Goal: Task Accomplishment & Management: Manage account settings

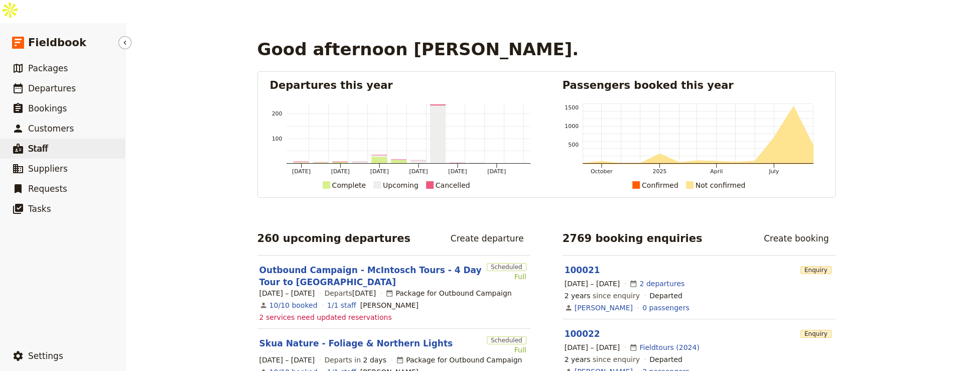
click at [67, 138] on link "​ Staff" at bounding box center [62, 148] width 125 height 20
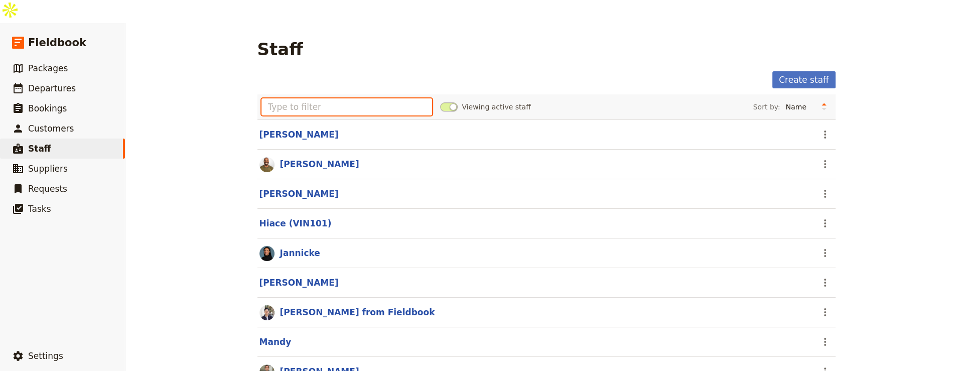
click at [340, 98] on input "text" at bounding box center [346, 106] width 171 height 17
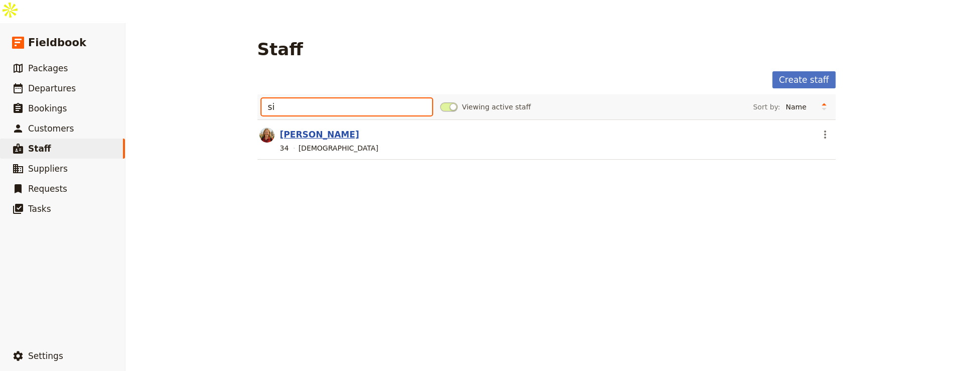
type input "si"
click at [301, 129] on link "[PERSON_NAME]" at bounding box center [319, 134] width 79 height 10
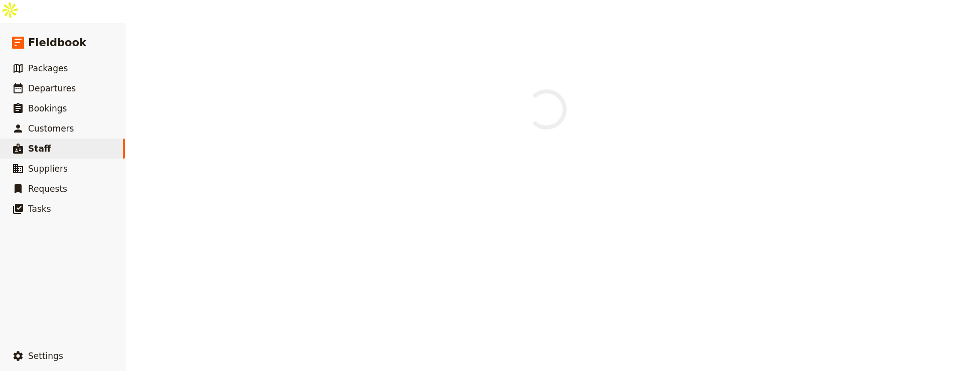
select select "FEMALE"
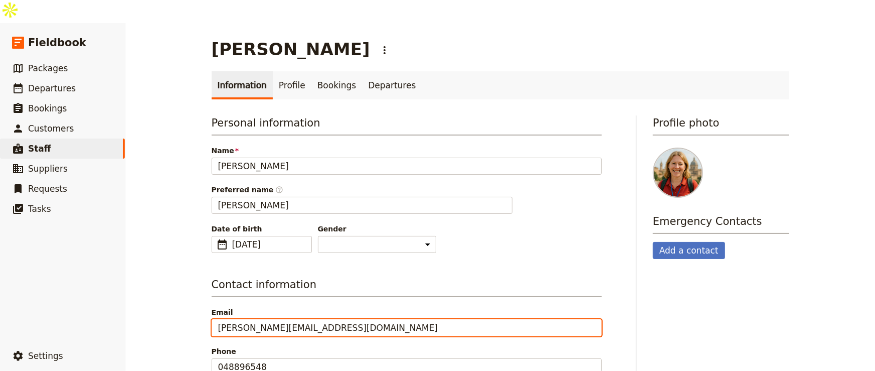
click at [334, 319] on input "silvana@email.com" at bounding box center [407, 327] width 390 height 17
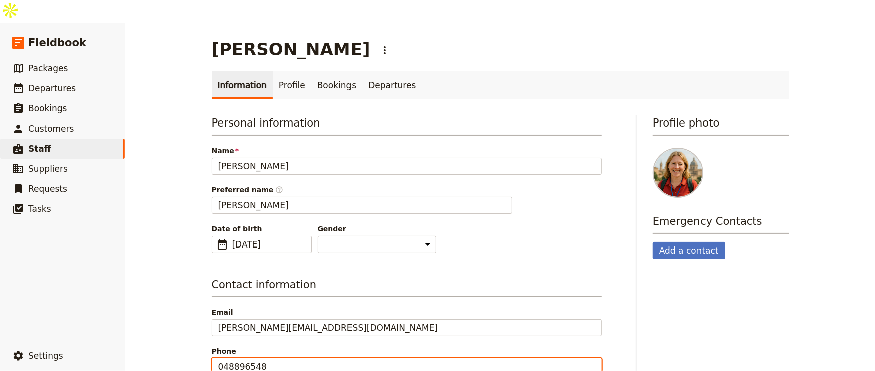
click at [351, 358] on input "048896548" at bounding box center [407, 366] width 390 height 17
paste input "silvana@email.com"
type input "048896548"
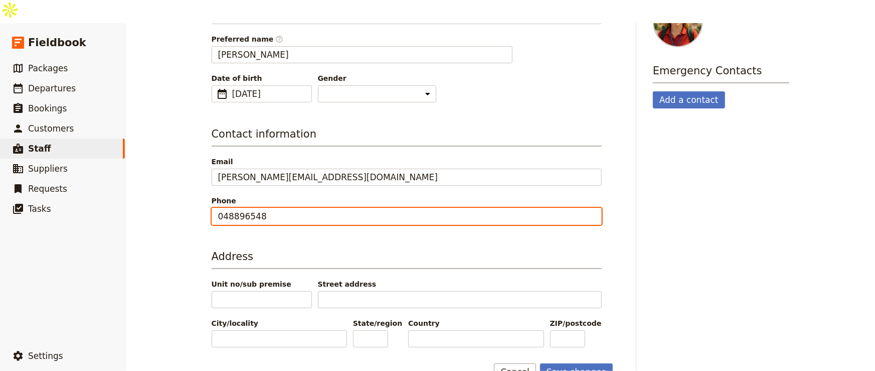
scroll to position [149, 0]
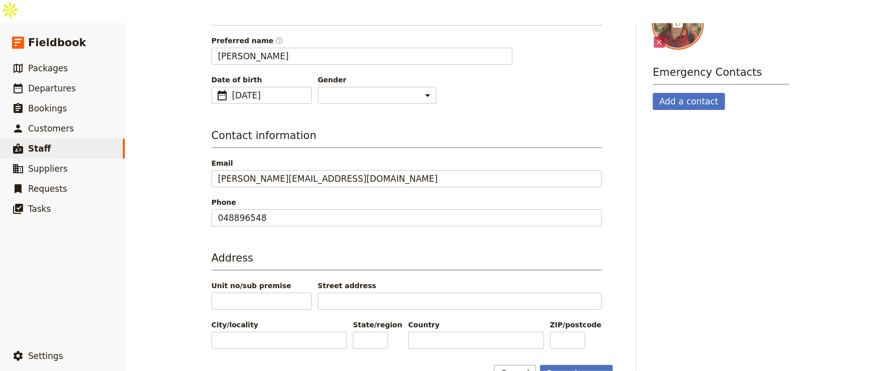
click at [679, 17] on div at bounding box center [678, 23] width 50 height 50
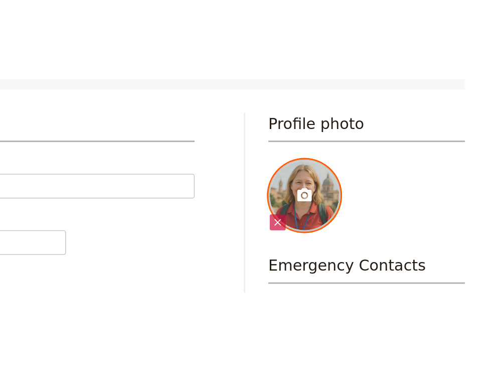
scroll to position [1, 0]
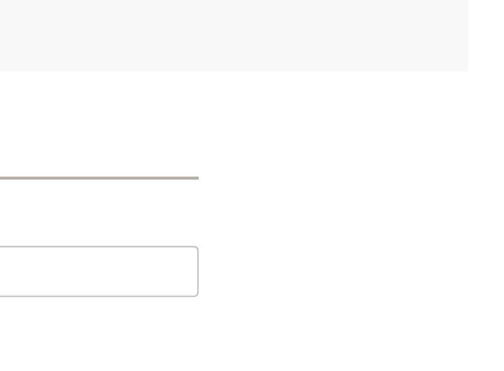
click at [458, 192] on div "Personal information Name Silvana Preferred name ​ Smith Date of birth ​ 13 Sep…" at bounding box center [252, 346] width 480 height 415
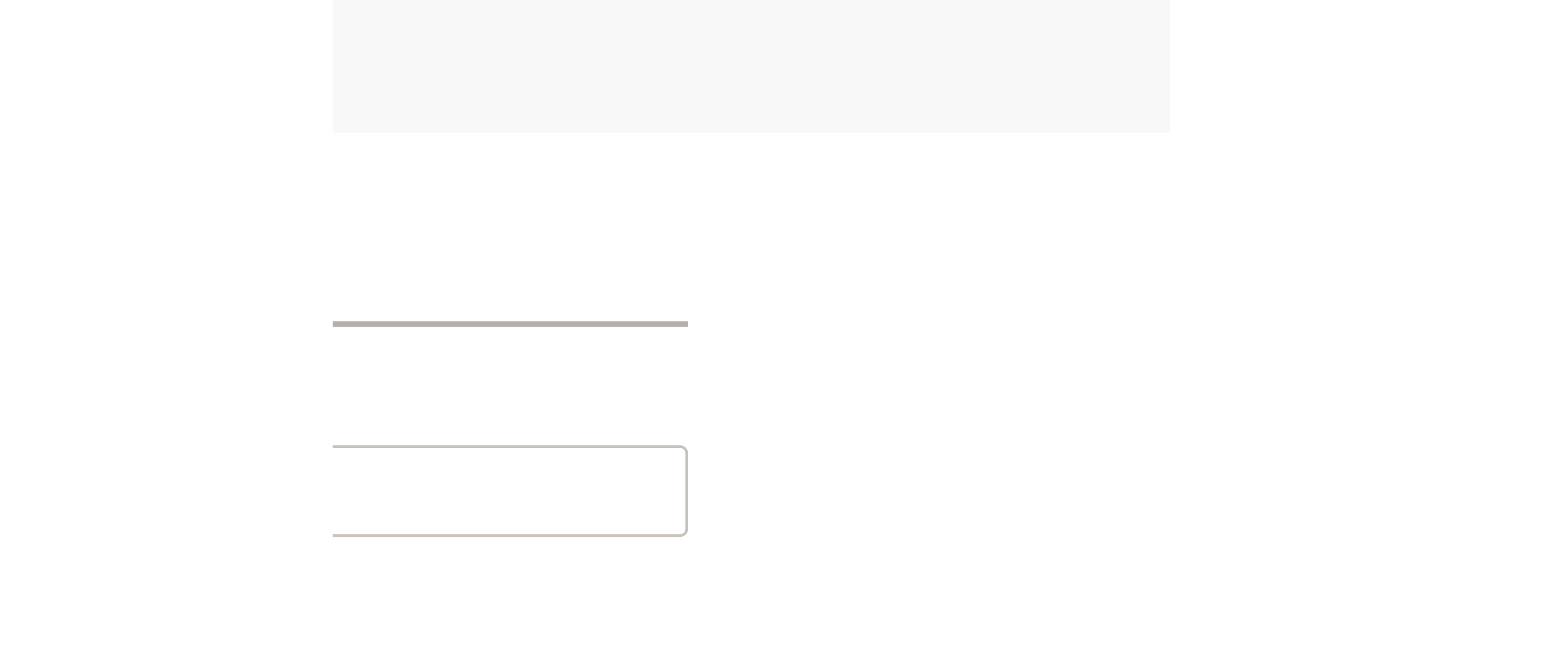
scroll to position [0, 0]
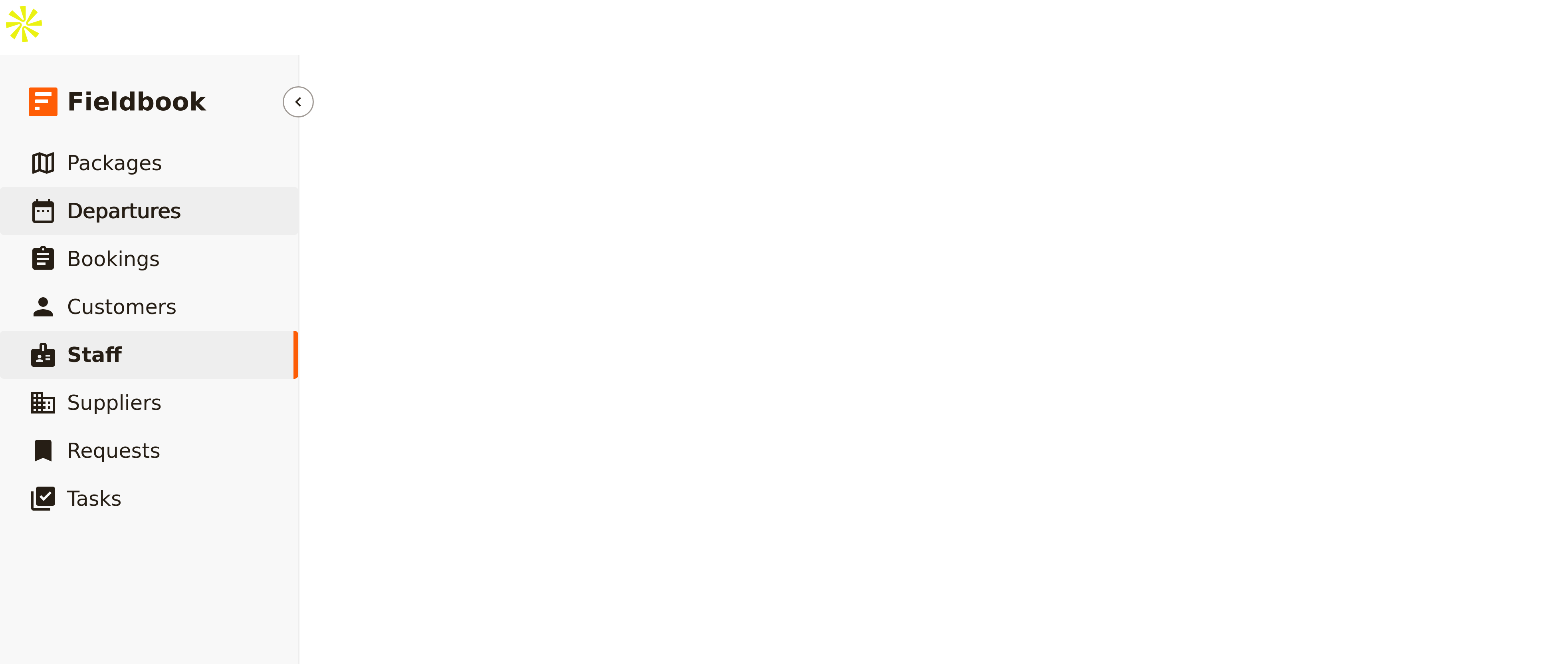
click at [45, 66] on span "Departures" at bounding box center [41, 70] width 38 height 8
select select "UPDATED_AT"
click at [59, 62] on link "​ Departures" at bounding box center [49, 70] width 99 height 16
click at [56, 66] on span "Departures" at bounding box center [44, 70] width 43 height 8
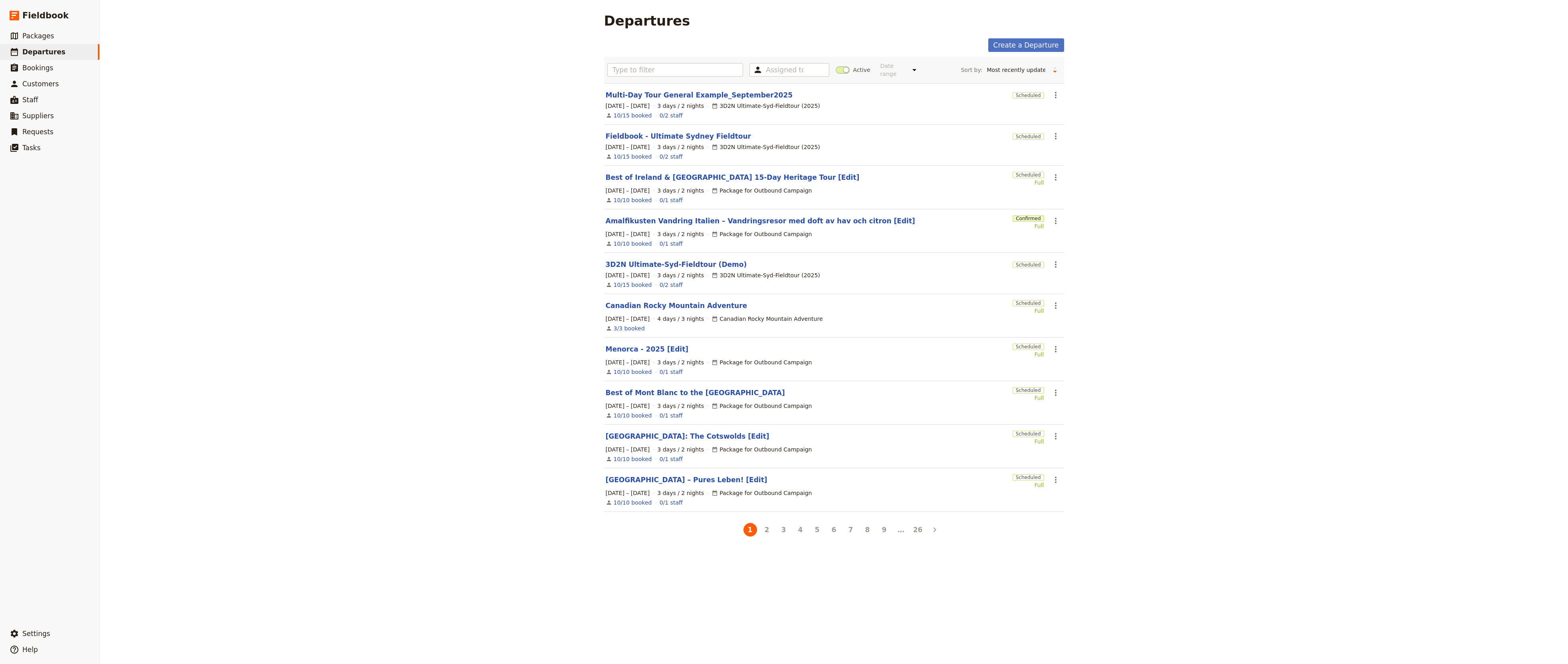
select select "UPDATED_AT"
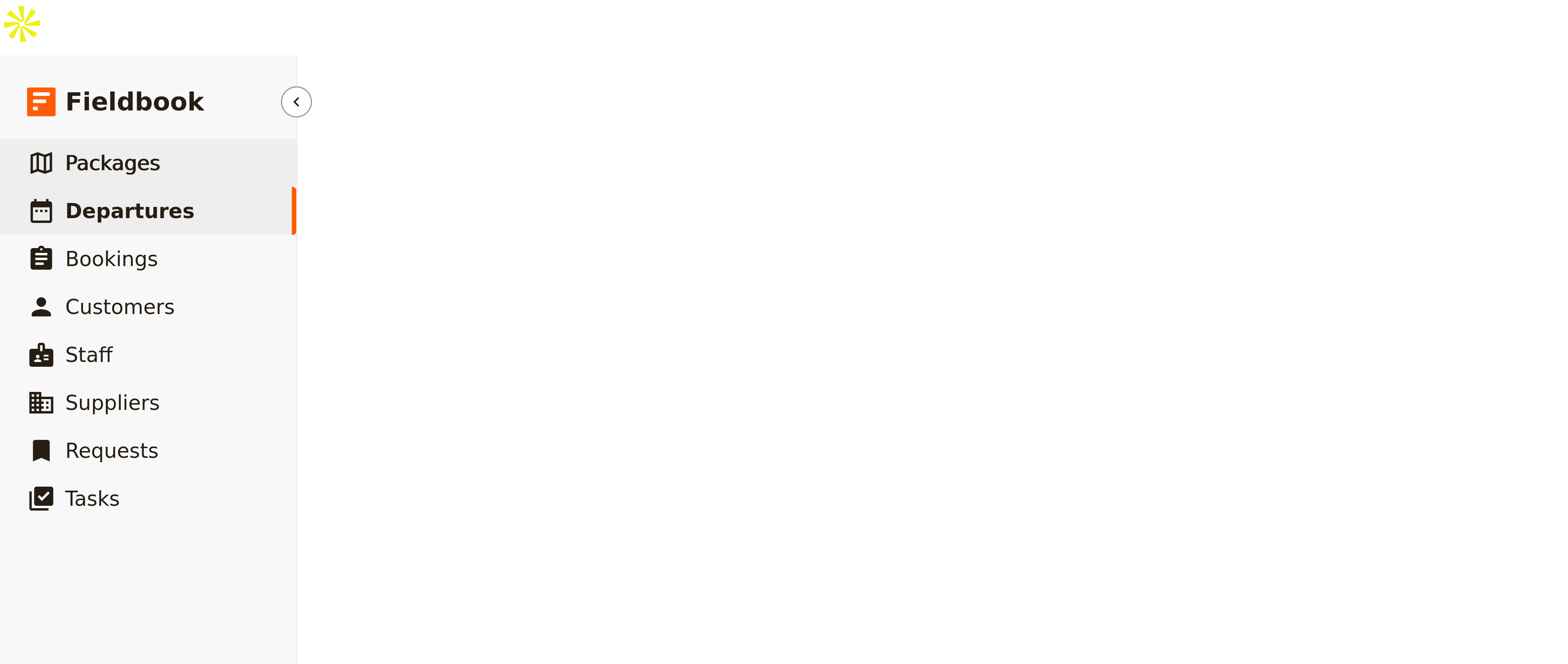
click at [62, 46] on link "​ Packages" at bounding box center [49, 54] width 99 height 16
select select "CREATED_AT"
click at [62, 46] on link "​ Packages" at bounding box center [49, 54] width 99 height 16
click at [58, 62] on link "​ Departures" at bounding box center [49, 70] width 99 height 16
select select "UPDATED_AT"
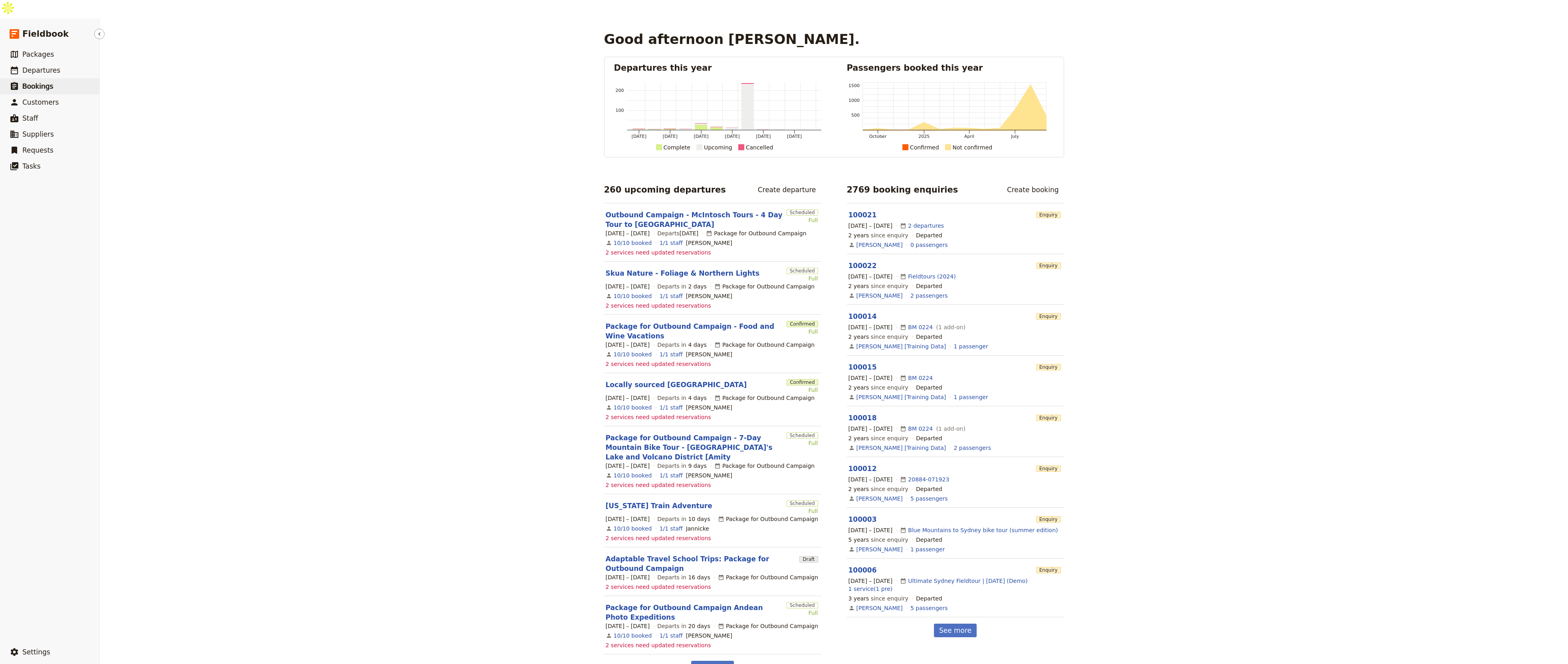
click at [22, 78] on link "​ Bookings" at bounding box center [49, 86] width 99 height 16
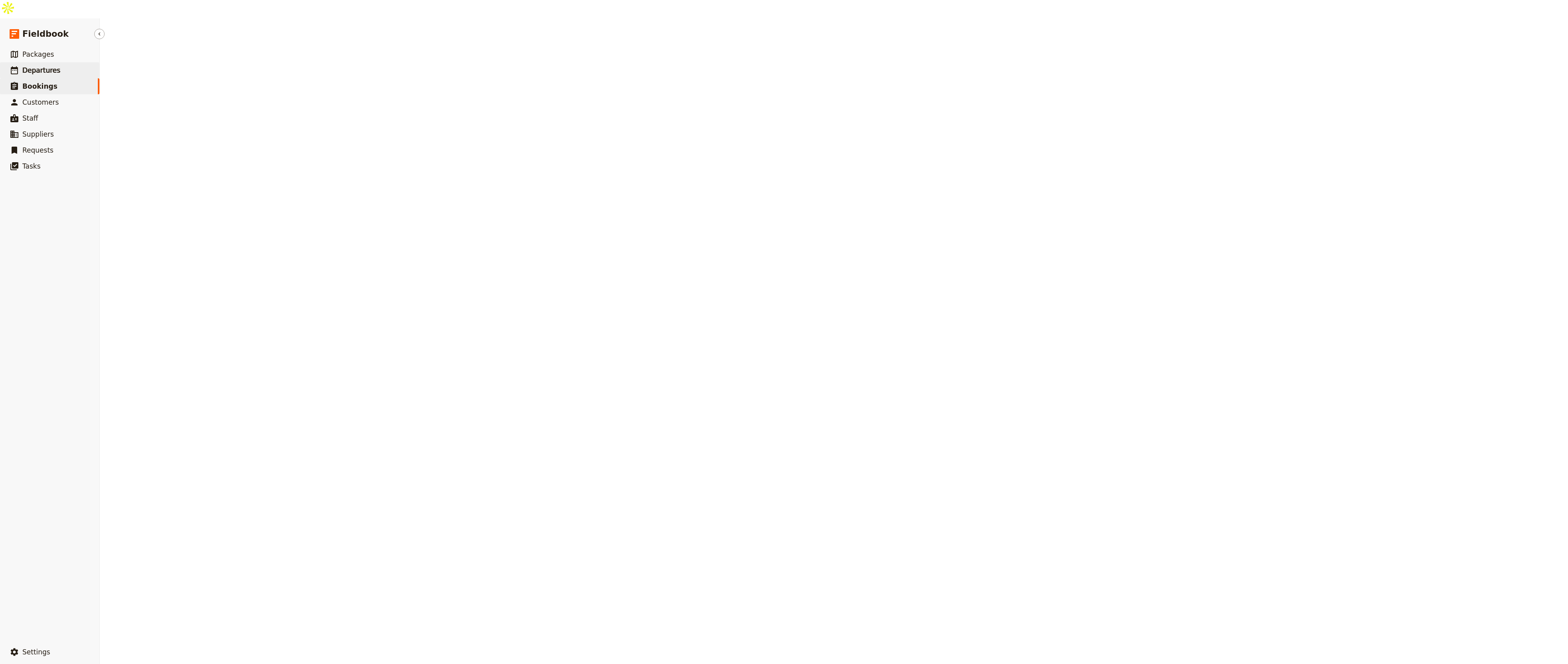
click at [29, 66] on span "Departures" at bounding box center [41, 70] width 38 height 8
select select "UPDATED_AT"
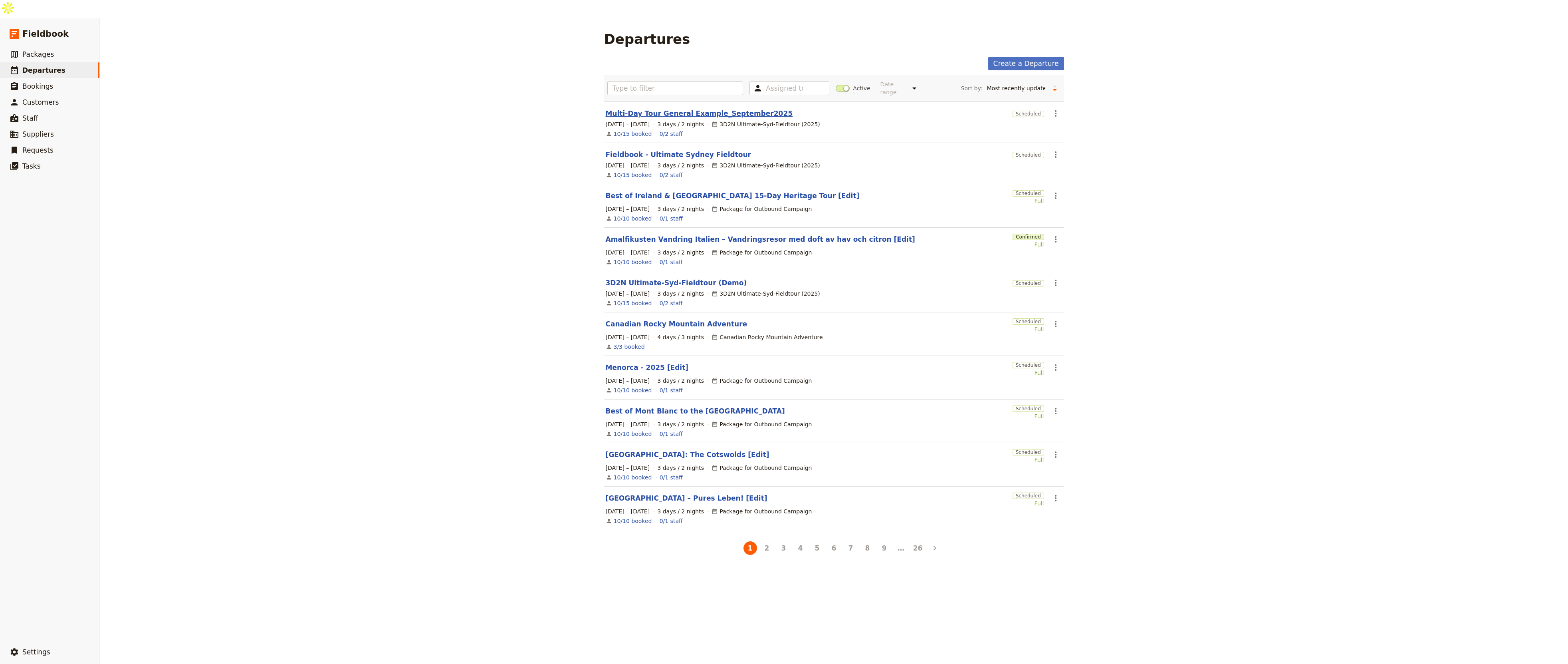
click at [700, 108] on link "Multi-Day Tour General Example_September2025" at bounding box center [699, 113] width 187 height 10
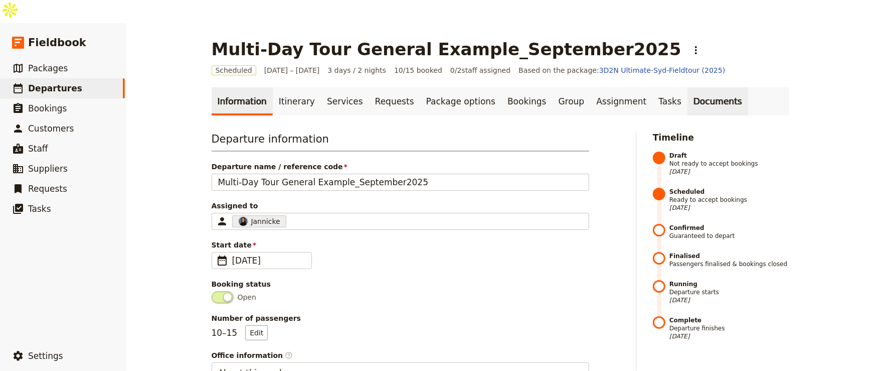
click at [688, 87] on link "Documents" at bounding box center [718, 101] width 61 height 28
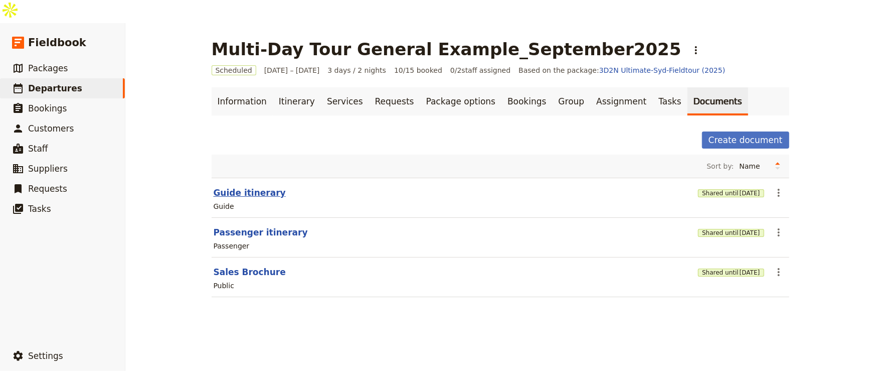
click at [222, 187] on button "Guide itinerary" at bounding box center [250, 193] width 72 height 12
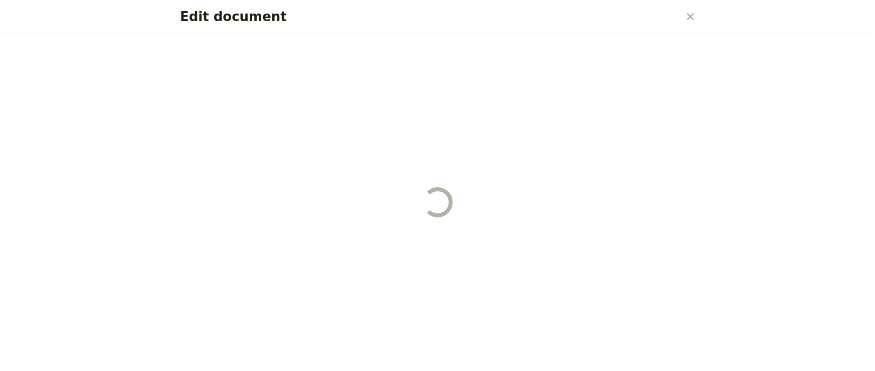
select select "STAFF"
select select "RUN_SHEET"
select select "DEFAULT"
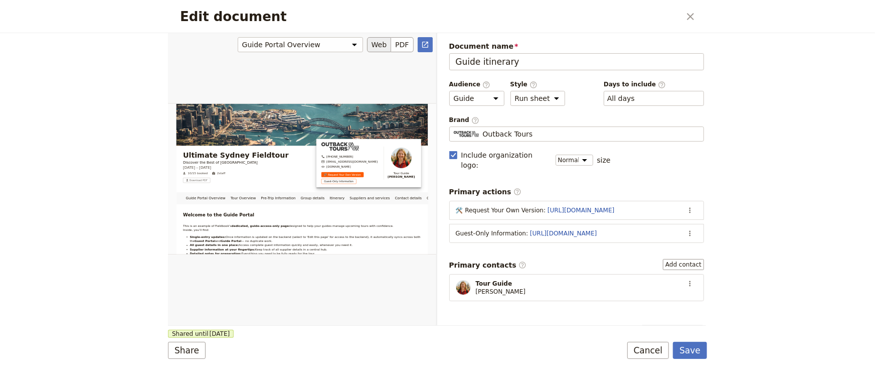
click at [258, 247] on div "Edit document" at bounding box center [302, 179] width 268 height 292
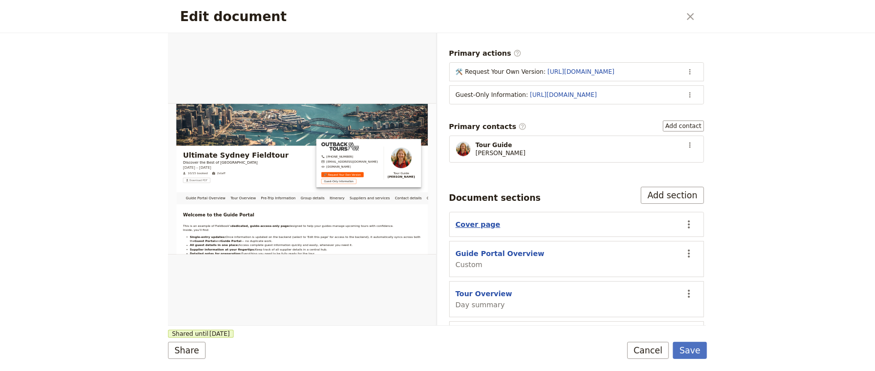
click at [481, 219] on button "Cover page" at bounding box center [478, 224] width 45 height 10
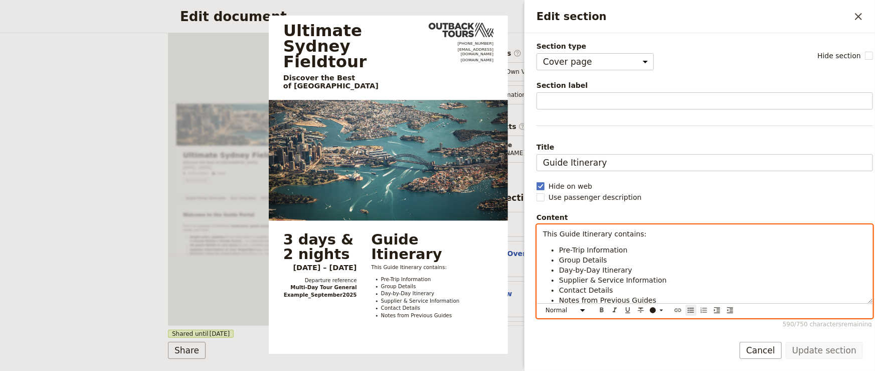
click at [680, 265] on li "Day-by-Day Itinerary" at bounding box center [712, 270] width 307 height 10
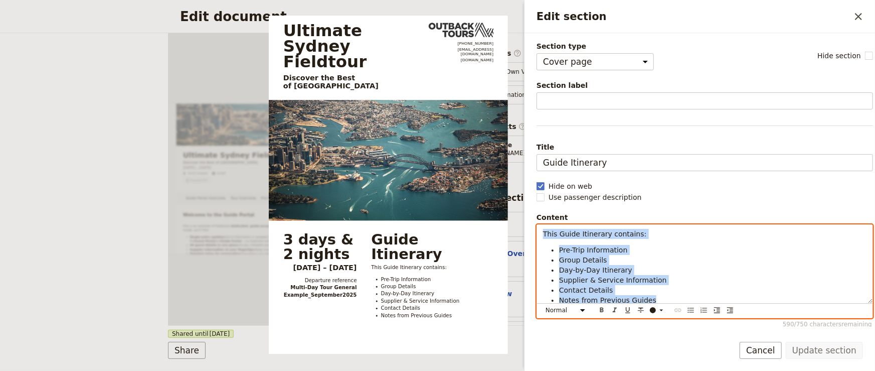
copy div "This Guide Itinerary contains: Pre-Trip Information Group Details Day-by-Day It…"
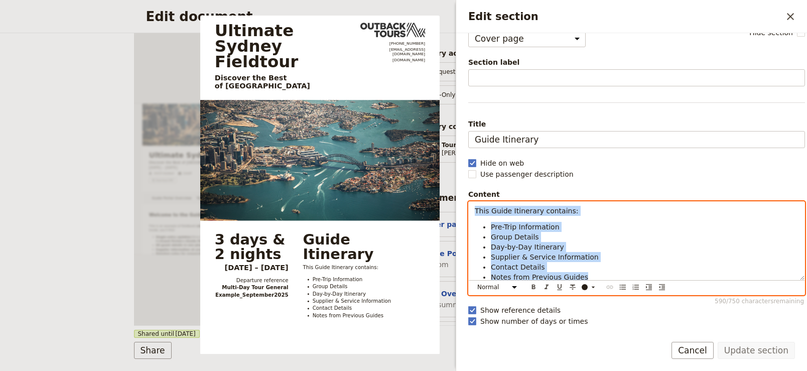
scroll to position [6, 0]
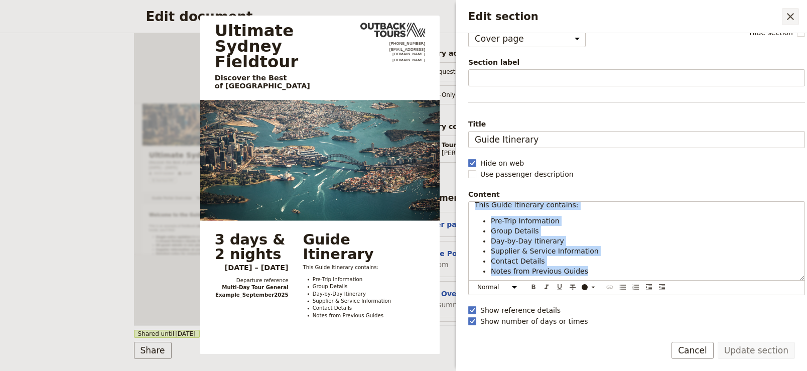
click at [788, 15] on icon "Close drawer" at bounding box center [789, 16] width 7 height 7
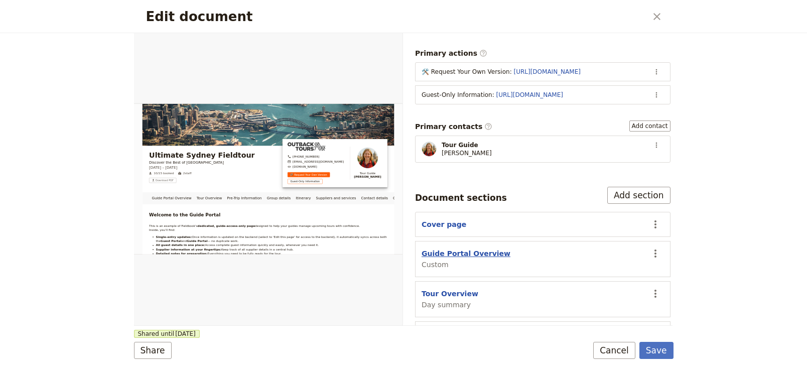
click at [471, 248] on button "Guide Portal Overview" at bounding box center [465, 253] width 89 height 10
select select "CUSTOM"
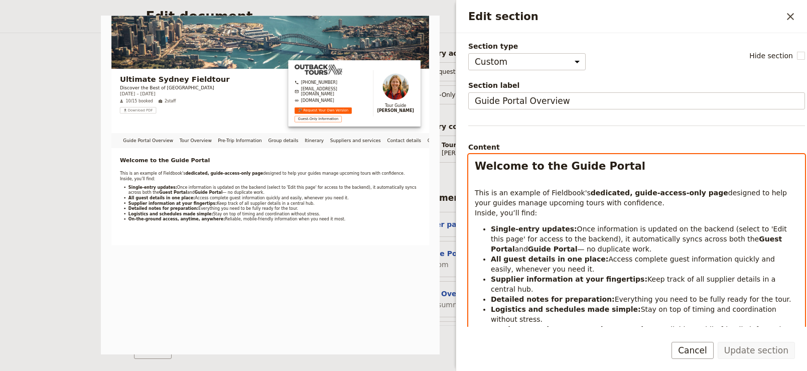
click at [583, 175] on div "Welcome to the Guide Portal This is an example of Fieldbook's dedicated, guide-…" at bounding box center [636, 261] width 336 height 214
select select "h2"
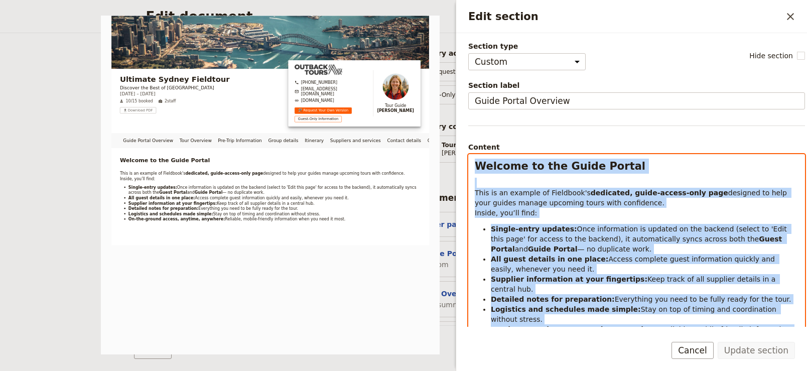
copy div "Welcome to the Guide Portal This is an example of Fieldbook's dedicated, guide-…"
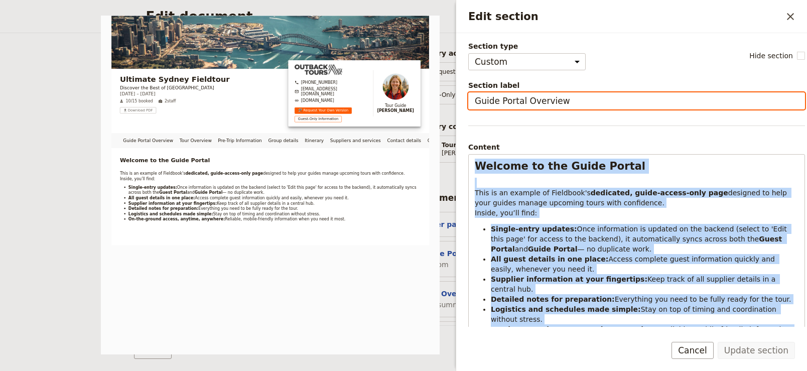
click at [581, 92] on input "Guide Portal Overview" at bounding box center [636, 100] width 337 height 17
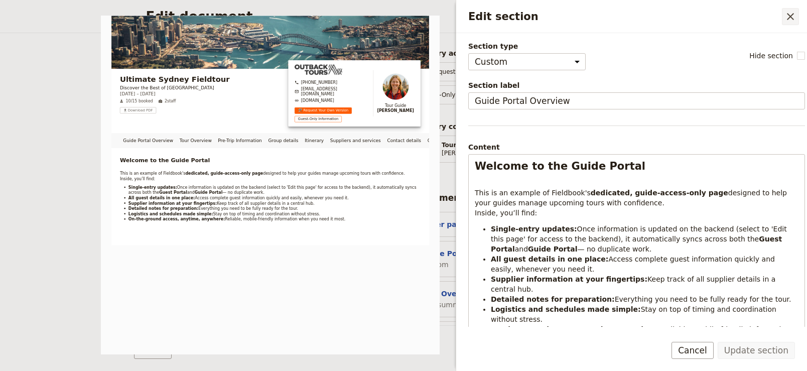
click at [791, 11] on icon "Close drawer" at bounding box center [790, 17] width 12 height 12
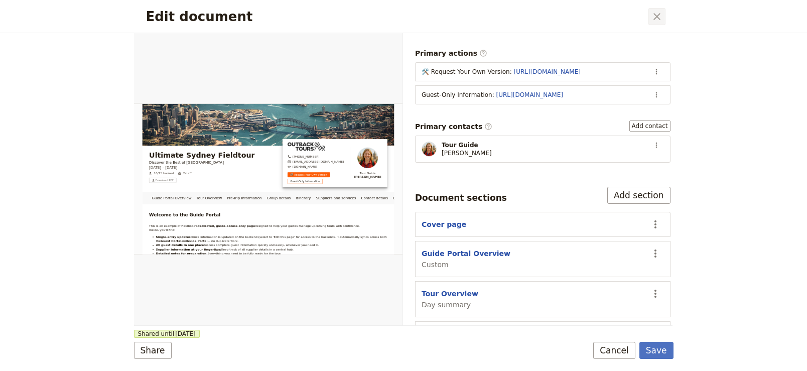
click at [659, 17] on icon "Close dialog" at bounding box center [657, 17] width 12 height 12
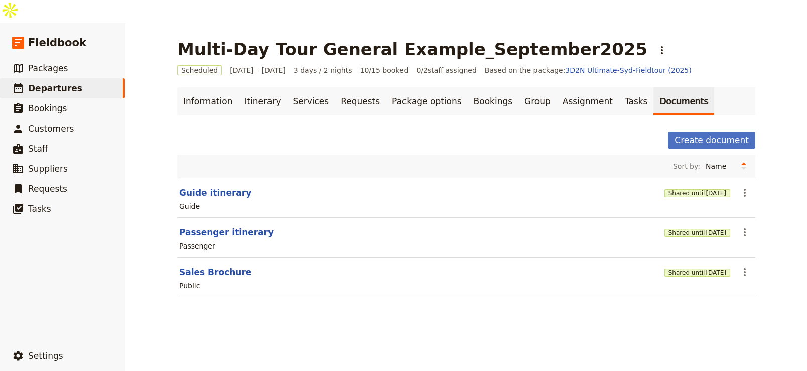
click at [206, 178] on section "Guide itinerary Shared until 31 Jan 2026 ​ Guide" at bounding box center [466, 198] width 578 height 40
click at [203, 187] on button "Guide itinerary" at bounding box center [215, 193] width 72 height 12
select select "STAFF"
select select "RUN_SHEET"
select select "DEFAULT"
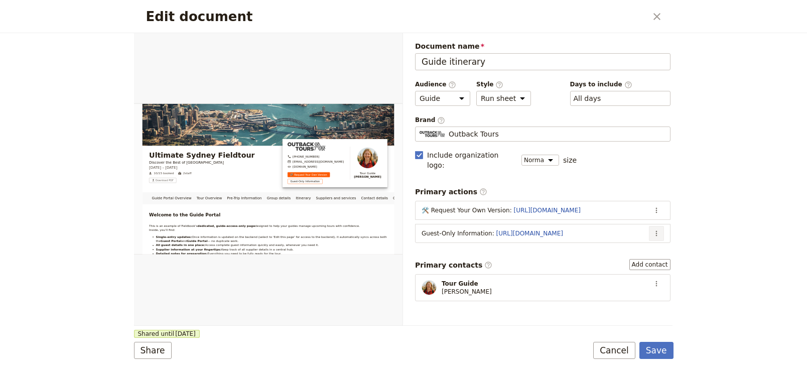
click at [652, 229] on icon "Actions" at bounding box center [656, 233] width 8 height 8
click at [627, 241] on span "Edit action" at bounding box center [606, 242] width 81 height 10
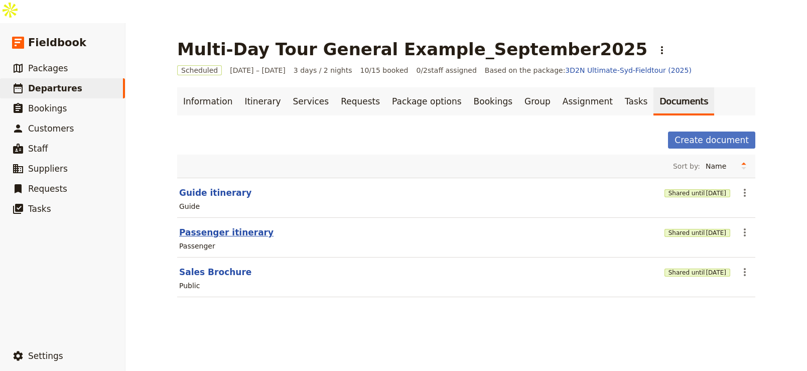
click at [225, 226] on button "Passenger itinerary" at bounding box center [226, 232] width 94 height 12
select select "PASSENGER"
select select "RUN_SHEET"
select select "DEFAULT"
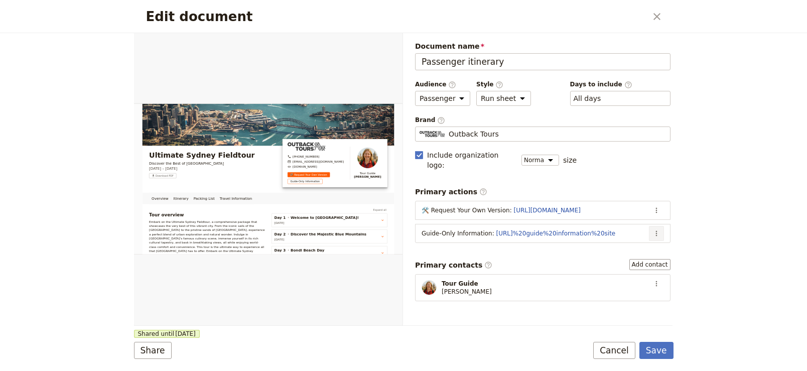
click at [652, 229] on icon "Actions" at bounding box center [656, 233] width 8 height 8
click at [587, 238] on span "Edit action" at bounding box center [585, 242] width 38 height 10
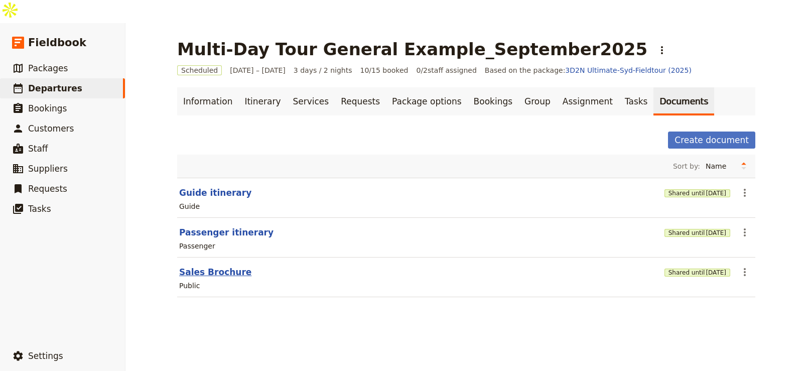
click at [208, 266] on button "Sales Brochure" at bounding box center [215, 272] width 72 height 12
select select "DEFAULT"
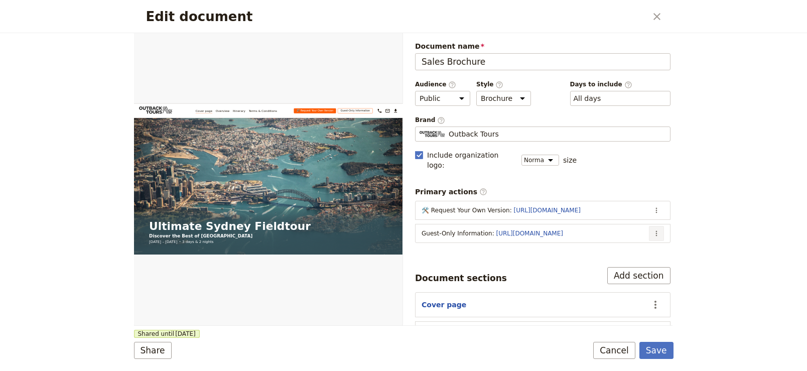
click at [655, 231] on icon "Actions" at bounding box center [656, 234] width 2 height 6
click at [582, 245] on span "Edit action" at bounding box center [585, 242] width 38 height 10
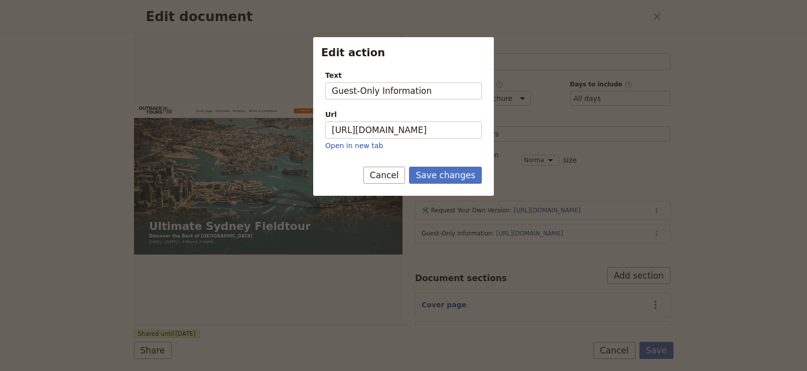
click at [366, 179] on div "Save changes Cancel" at bounding box center [403, 181] width 181 height 29
click at [372, 178] on button "Cancel" at bounding box center [384, 175] width 42 height 17
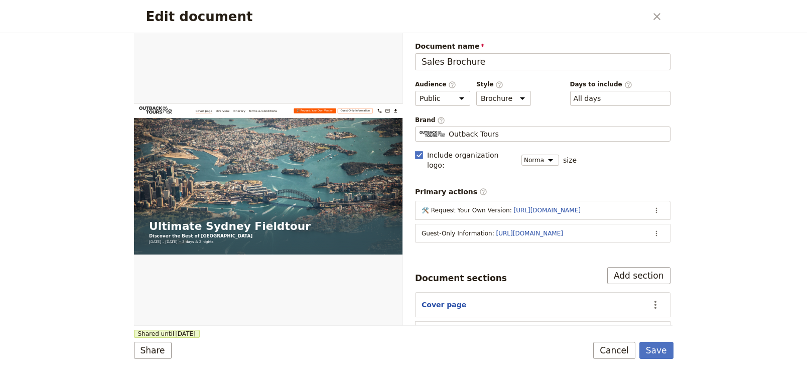
click at [666, 14] on div "Edit document ​" at bounding box center [403, 16] width 539 height 33
click at [653, 16] on icon "Close dialog" at bounding box center [657, 17] width 12 height 12
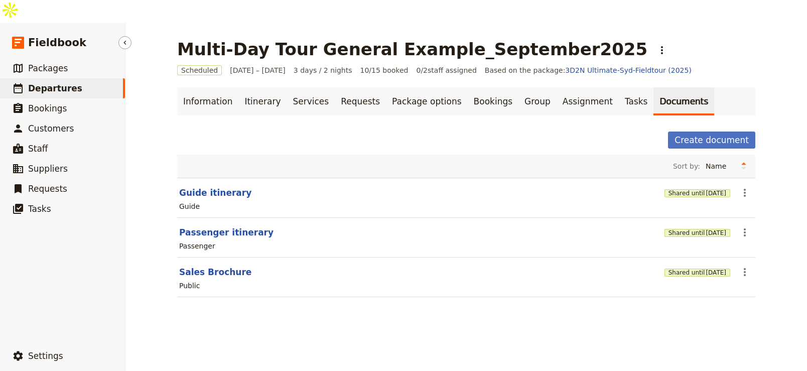
click at [57, 83] on span "Departures" at bounding box center [55, 88] width 54 height 10
select select "UPDATED_AT"
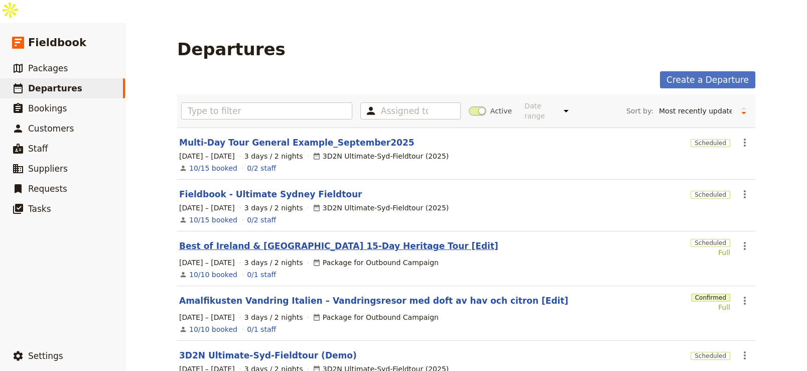
click at [302, 240] on link "Best of Ireland & [GEOGRAPHIC_DATA] 15-Day Heritage Tour [Edit]" at bounding box center [338, 246] width 319 height 12
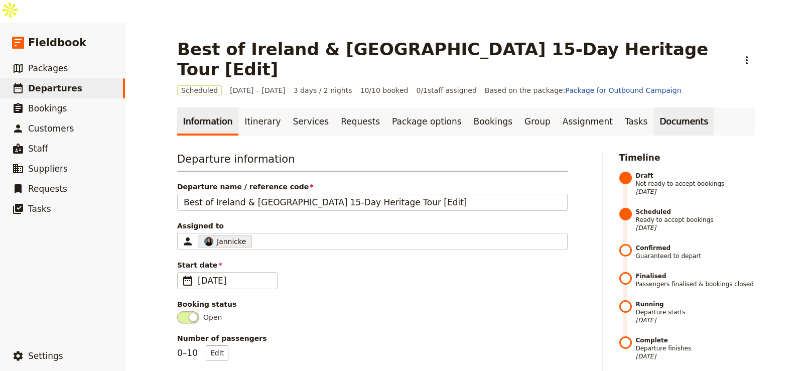
click at [653, 107] on link "Documents" at bounding box center [683, 121] width 61 height 28
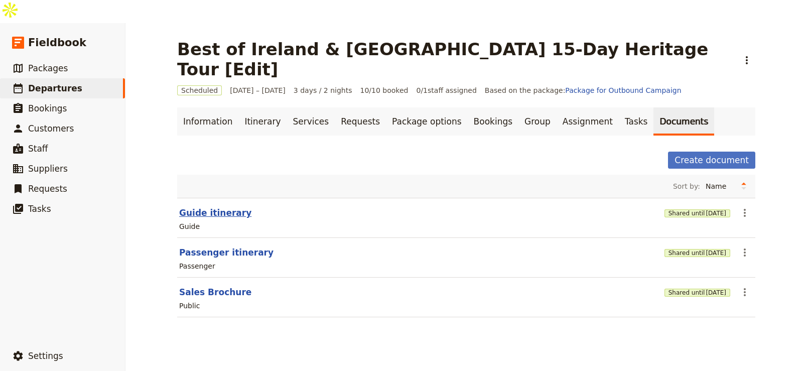
click at [202, 207] on button "Guide itinerary" at bounding box center [215, 213] width 72 height 12
select select "STAFF"
select select "RUN_SHEET"
select select "LARGE"
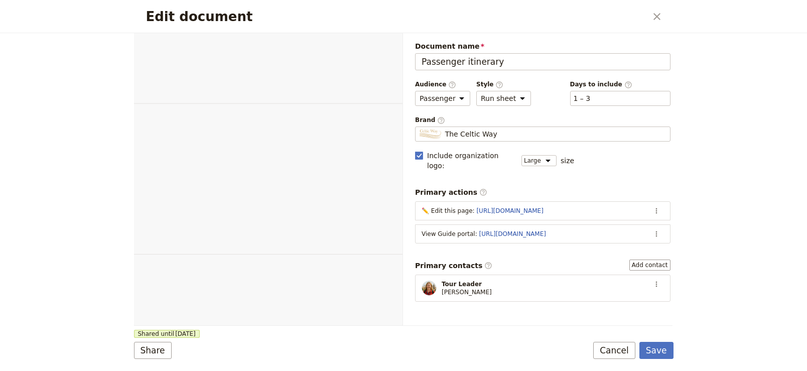
select select "PASSENGER"
select select "RUN_SHEET"
select select "LARGE"
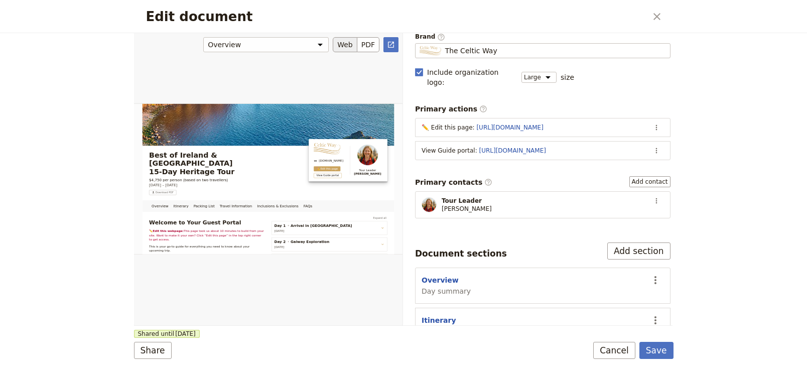
scroll to position [100, 0]
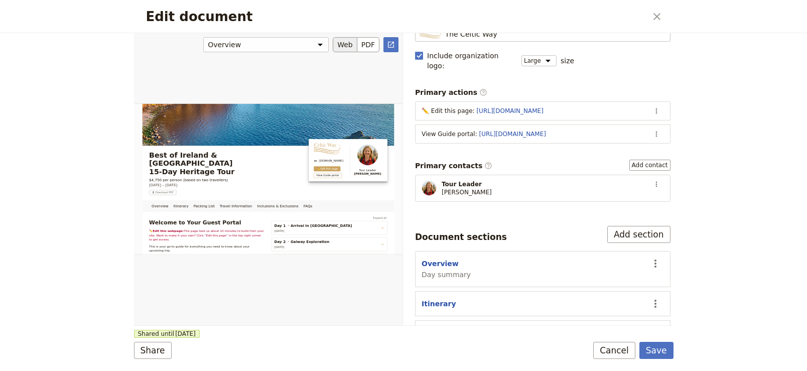
click at [288, 196] on div "Edit document" at bounding box center [268, 179] width 268 height 292
click at [290, 199] on div "Edit document" at bounding box center [268, 179] width 268 height 292
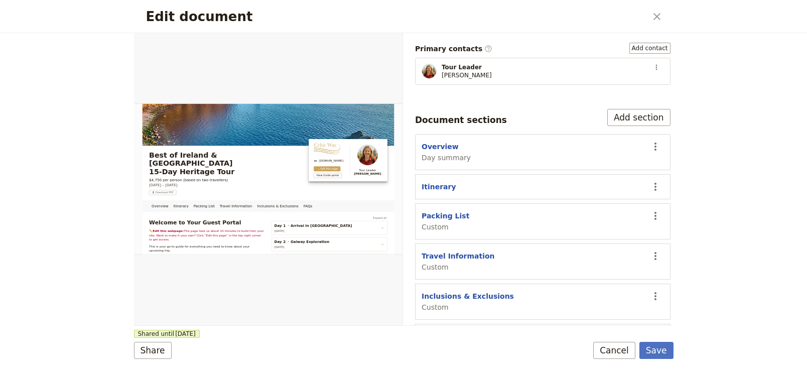
scroll to position [240, 0]
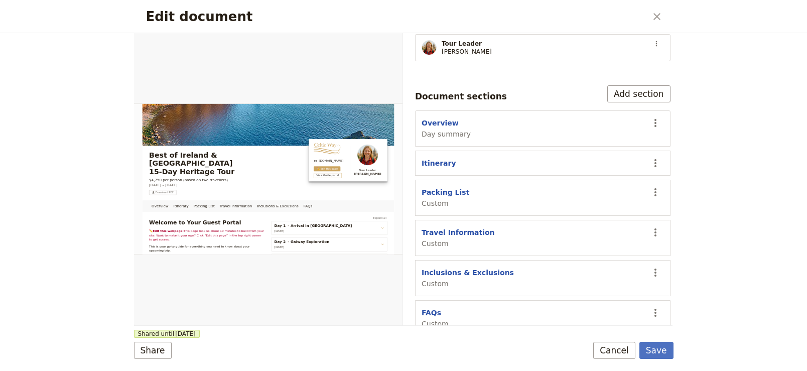
click at [419, 300] on section "FAQs Custom ​" at bounding box center [542, 318] width 255 height 36
click at [430, 307] on button "FAQs" at bounding box center [431, 312] width 20 height 10
select select "CUSTOM"
select select "default"
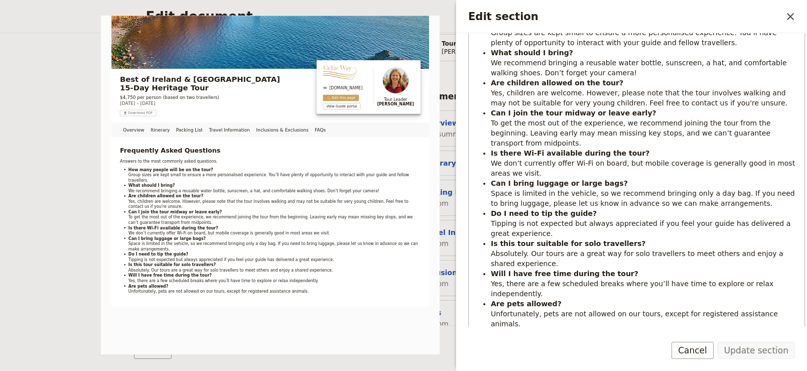
scroll to position [238, 0]
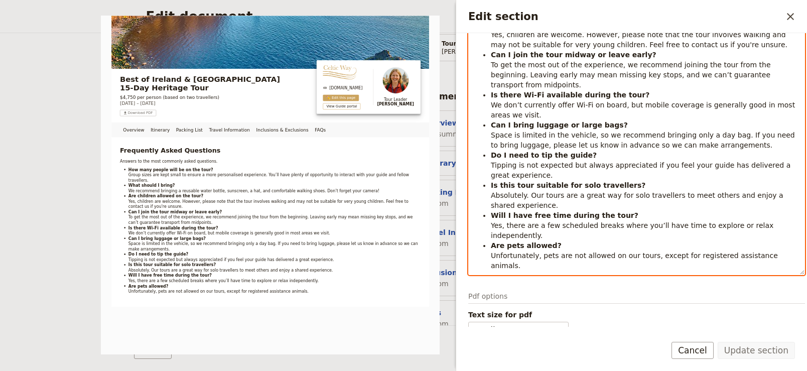
click at [701, 248] on div "Frequently Asked Questions Answers to the most commonly asked questions. How ma…" at bounding box center [636, 95] width 337 height 359
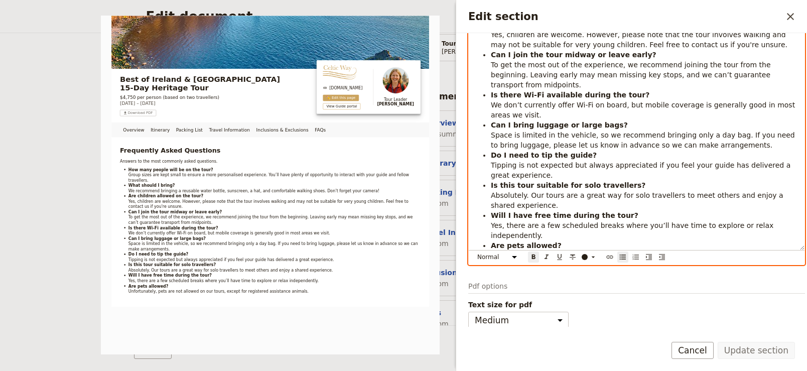
select select "h1"
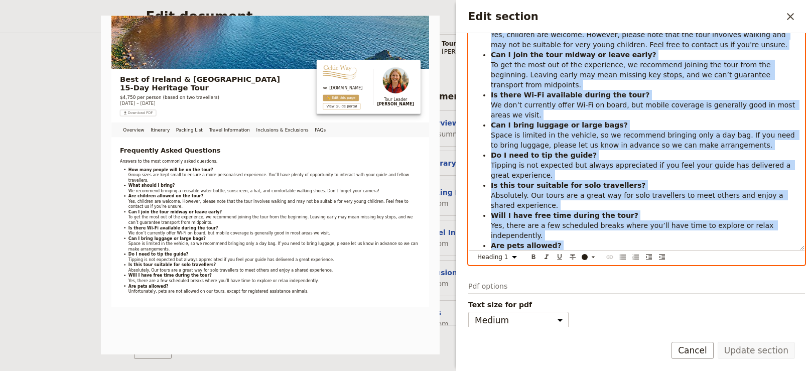
copy div "Frequently Asked Questions Answers to the most commonly asked questions. How ma…"
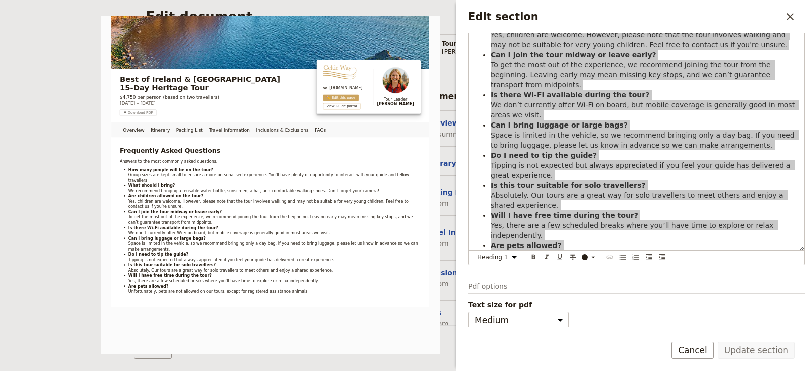
scroll to position [238, 0]
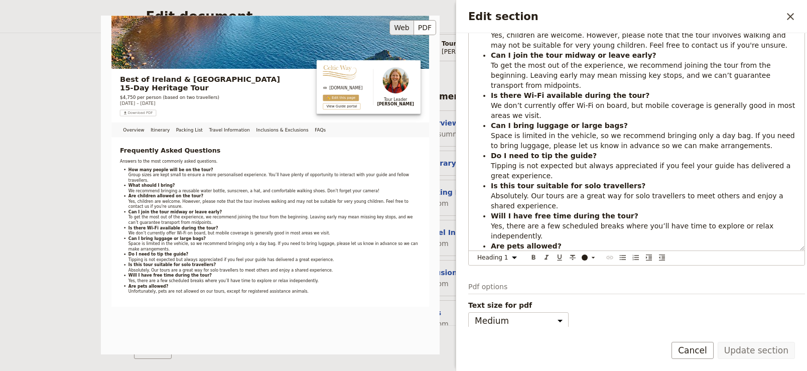
click at [278, 120] on div "Best of Ireland & Northern Ireland 15-Day Heritage Tour $4,750 per person (base…" at bounding box center [270, 185] width 339 height 339
click at [278, 125] on div "Best of Ireland & Northern Ireland 15-Day Heritage Tour $4,750 per person (base…" at bounding box center [270, 185] width 339 height 339
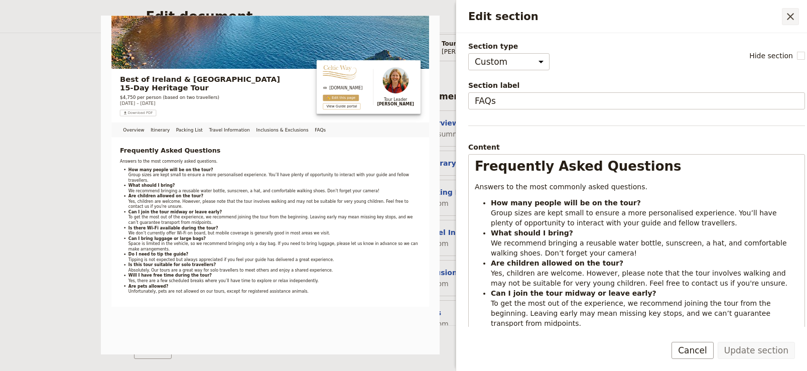
click at [786, 22] on icon "Close drawer" at bounding box center [790, 17] width 12 height 12
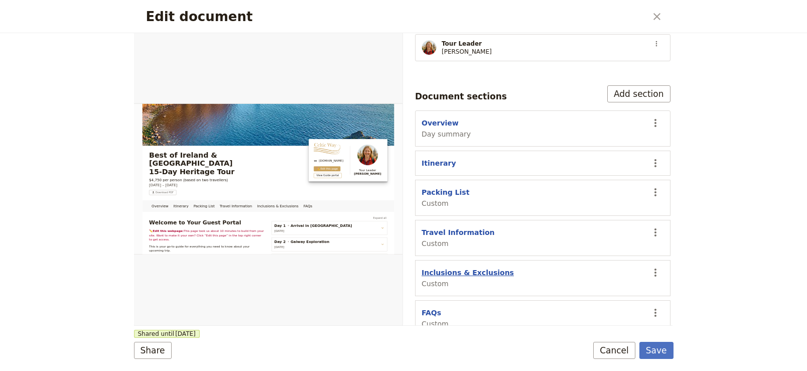
click at [448, 267] on button "Inclusions & Exclusions" at bounding box center [467, 272] width 92 height 10
select select "CUSTOM"
select select "default"
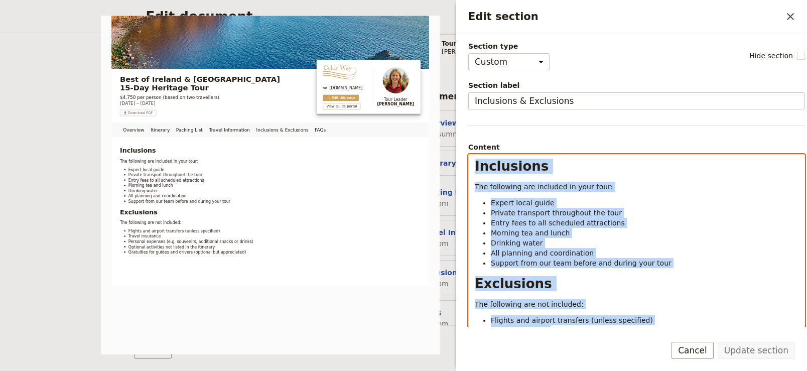
drag, startPoint x: 715, startPoint y: 243, endPoint x: 446, endPoint y: -16, distance: 373.5
click at [446, 0] on html "Fieldbook ​ ​ Fieldbook ​ ​ Packages ​ Departures ​ Bookings ​ Customers ​ Staf…" at bounding box center [403, 197] width 807 height 394
copy div "Inclusions The following are included in your tour: Expert local guide Private …"
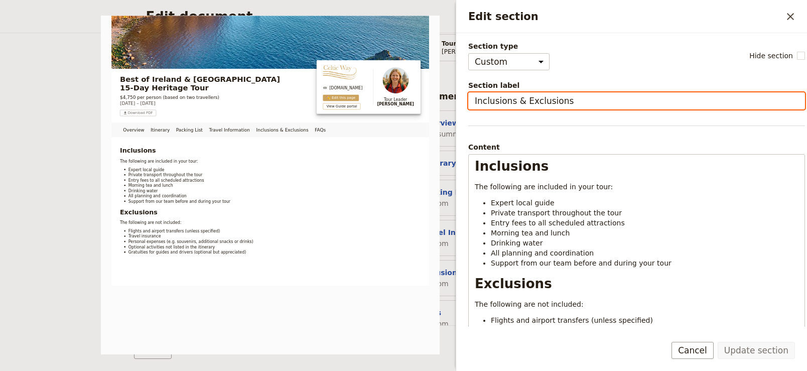
click at [565, 97] on input "Inclusions & Exclusions" at bounding box center [636, 100] width 337 height 17
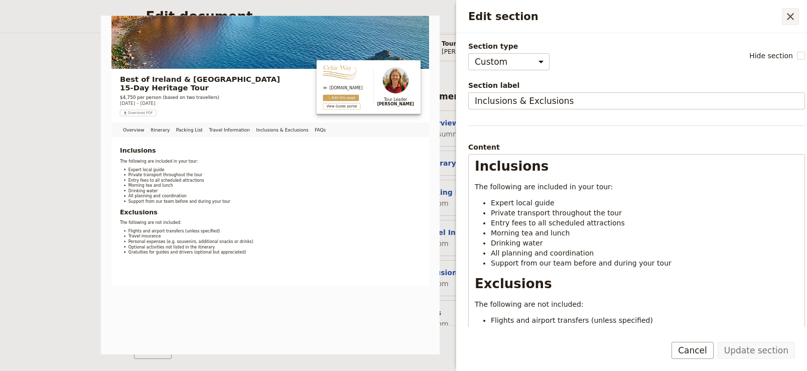
click at [791, 15] on icon "Close drawer" at bounding box center [789, 16] width 7 height 7
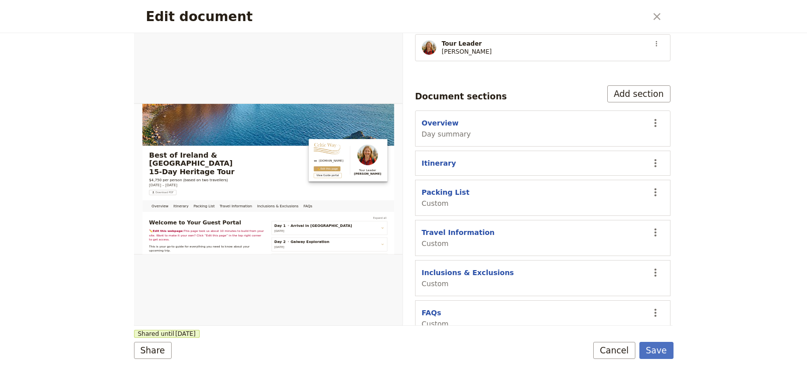
click at [468, 227] on div "Travel Information Custom" at bounding box center [457, 237] width 73 height 21
click at [468, 227] on button "Travel Information" at bounding box center [457, 232] width 73 height 10
select select "CUSTOM"
select select "default"
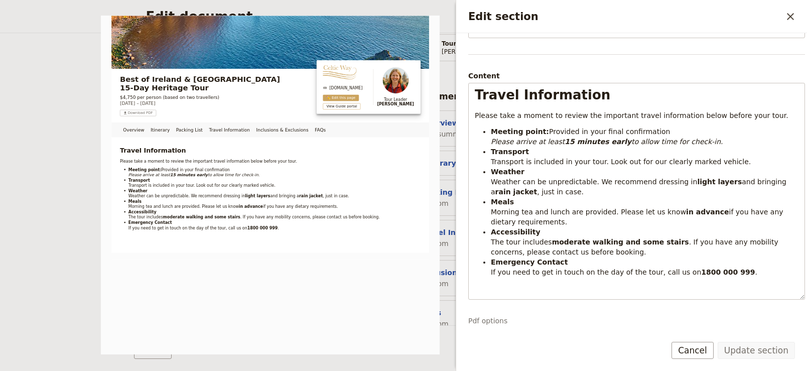
scroll to position [70, 0]
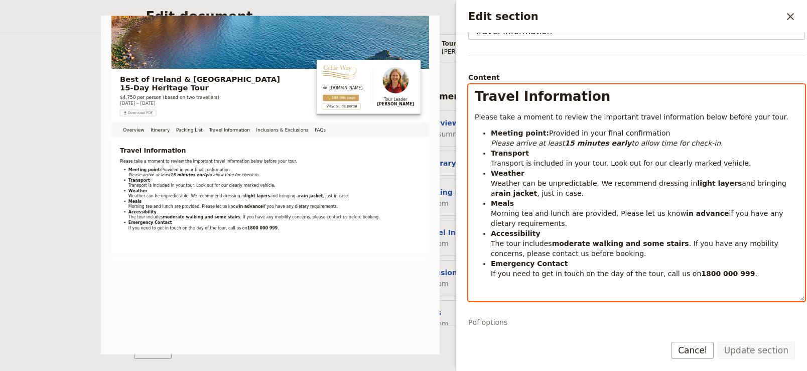
click at [608, 233] on li "Accessibility The tour includes moderate walking and some stairs . If you have …" at bounding box center [644, 243] width 307 height 30
select select "h1"
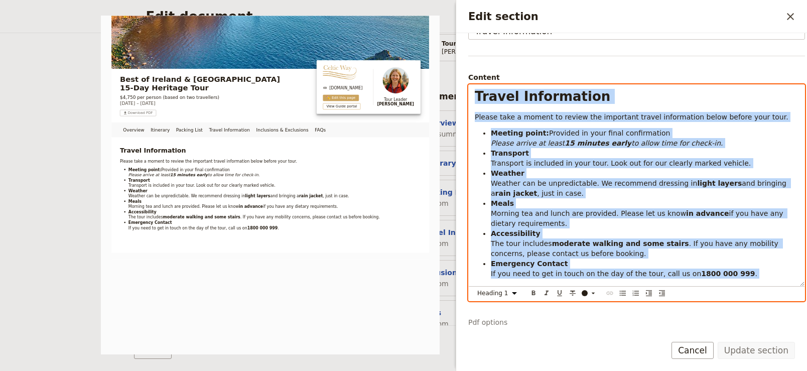
copy div "Travel Information Please take a moment to review the important travel informat…"
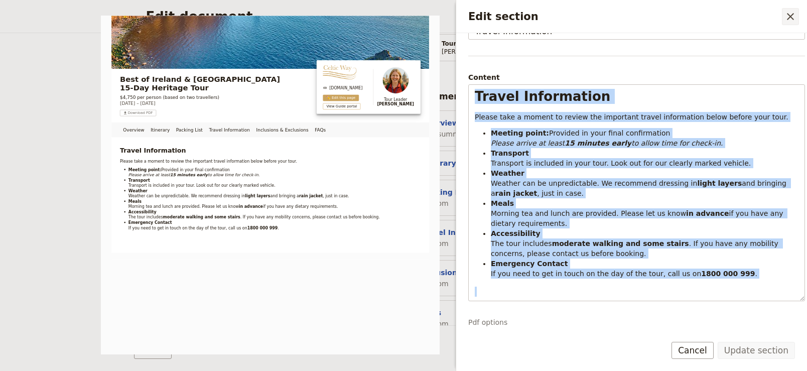
click at [786, 23] on button "​" at bounding box center [789, 16] width 17 height 17
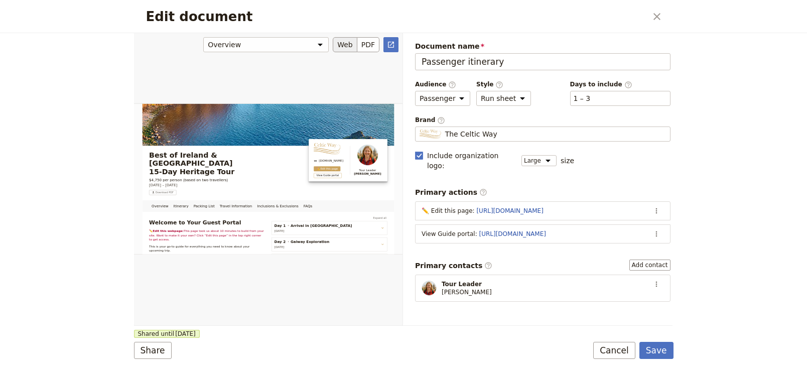
scroll to position [194, 0]
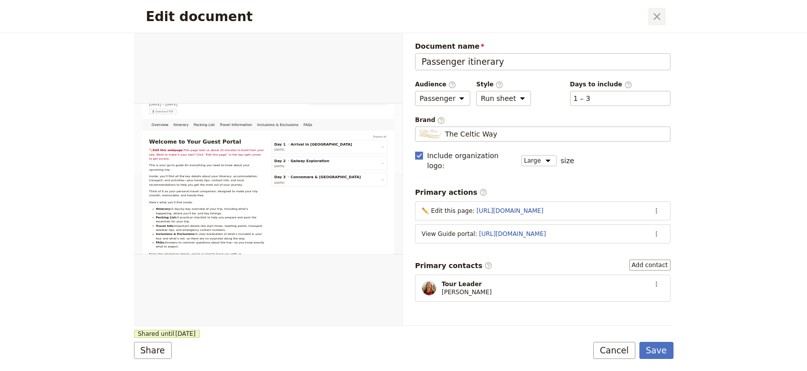
click at [661, 16] on icon "Close dialog" at bounding box center [657, 17] width 12 height 12
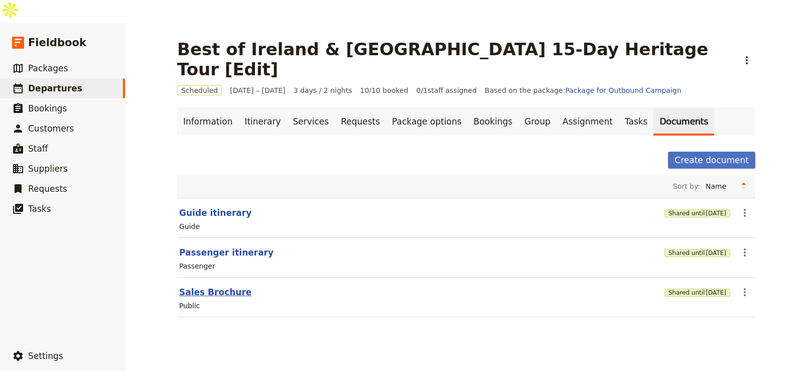
click at [208, 286] on button "Sales Brochure" at bounding box center [215, 292] width 72 height 12
select select "DEFAULT"
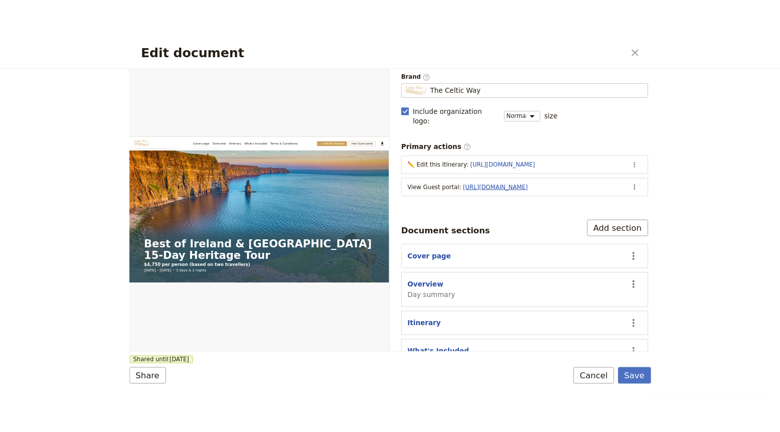
scroll to position [132, 0]
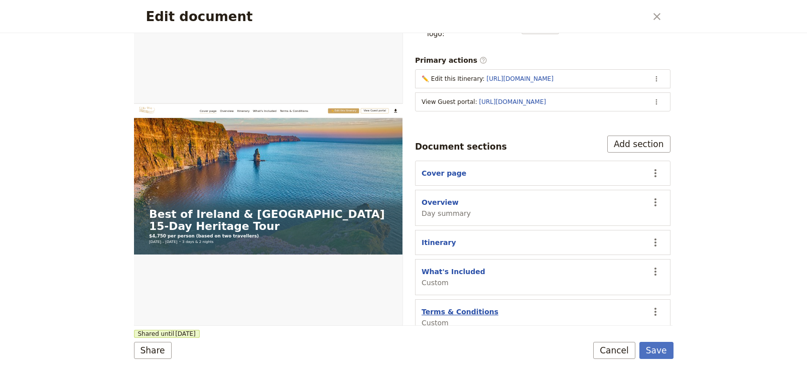
click at [468, 306] on button "Terms & Conditions" at bounding box center [459, 311] width 77 height 10
select select "CUSTOM"
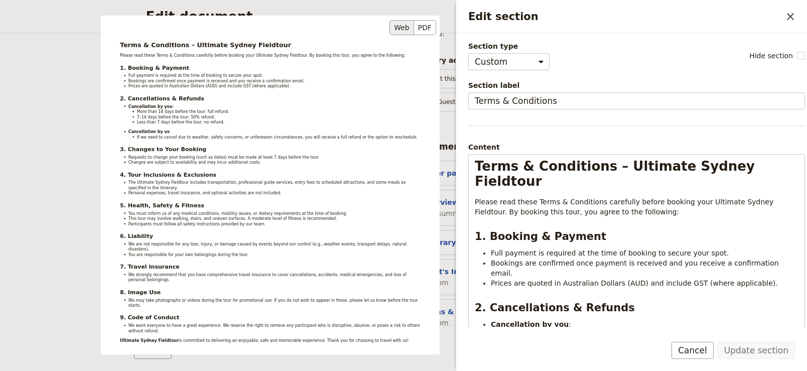
click at [323, 208] on div "Terms & Conditions – Ultimate Sydney Fieldtour Please read these Terms & Condit…" at bounding box center [270, 185] width 339 height 339
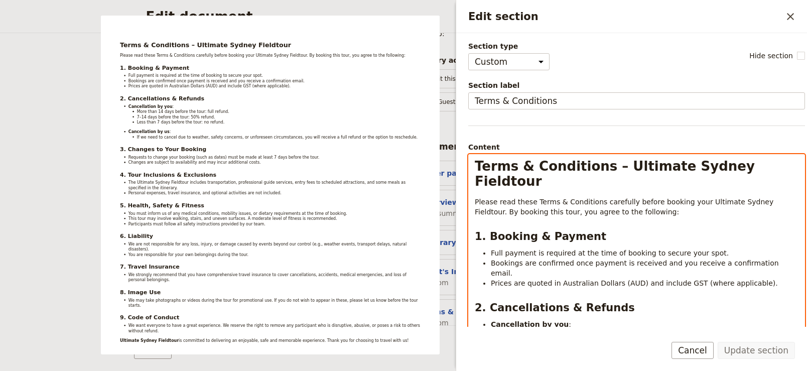
select select "h1"
copy div "Terms & Conditions – Ultimate Sydney Fieldtour Please read these Terms & Condit…"
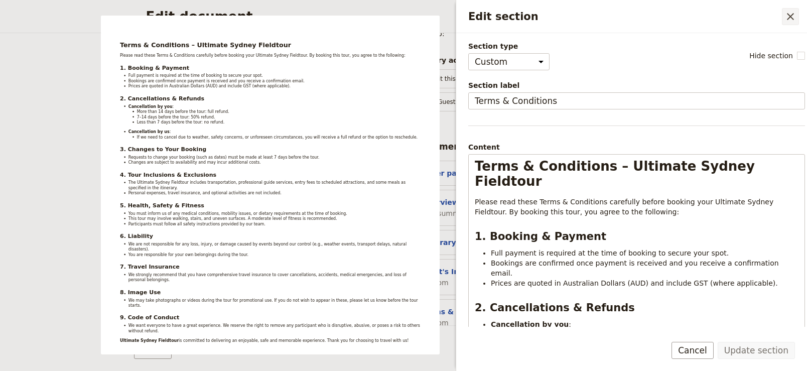
click at [785, 13] on icon "Close drawer" at bounding box center [790, 17] width 12 height 12
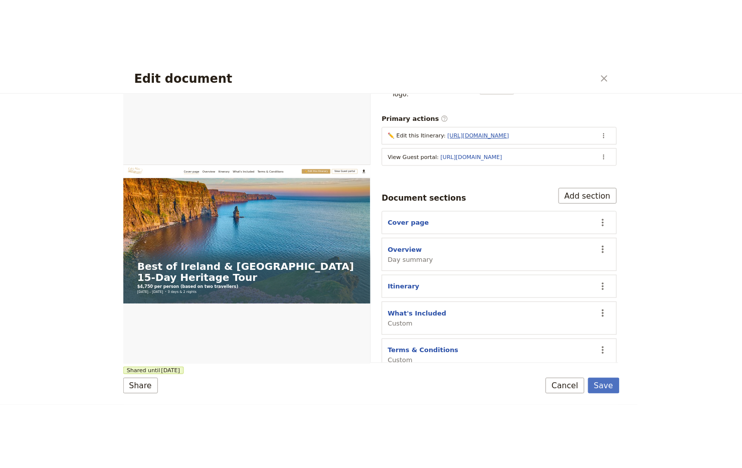
scroll to position [34, 0]
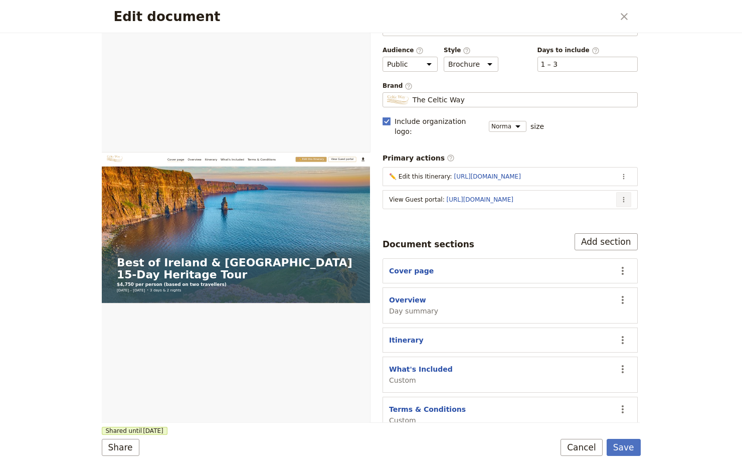
click at [620, 196] on icon "Actions" at bounding box center [624, 200] width 8 height 8
click at [602, 204] on span "Edit action" at bounding box center [574, 208] width 81 height 10
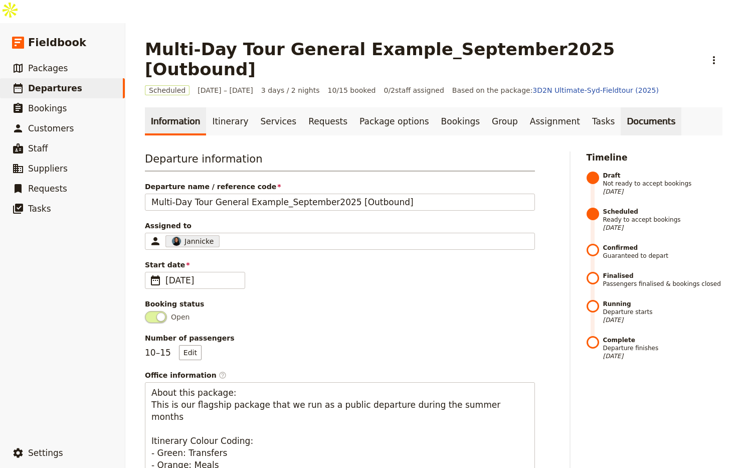
click at [621, 107] on link "Documents" at bounding box center [651, 121] width 61 height 28
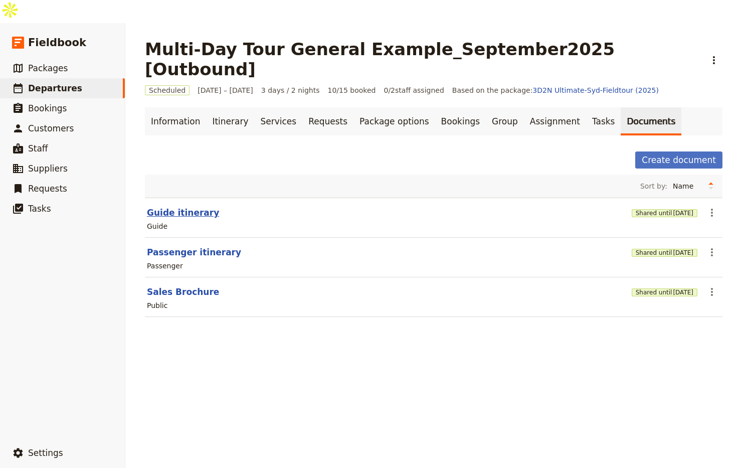
click at [171, 207] on button "Guide itinerary" at bounding box center [183, 213] width 72 height 12
select select "STAFF"
select select "RUN_SHEET"
select select "DEFAULT"
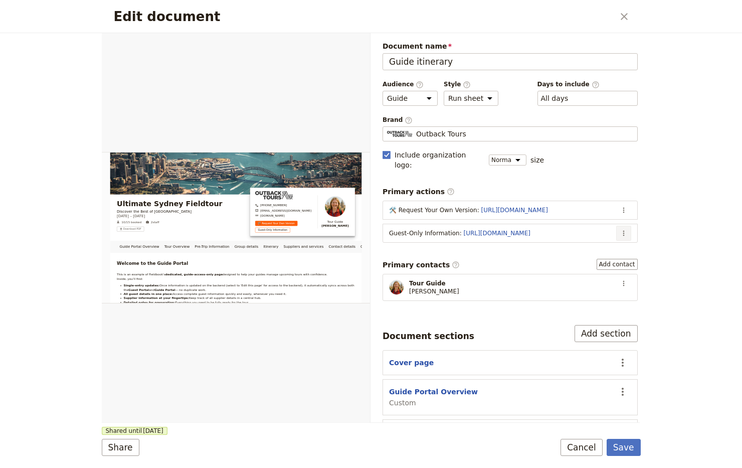
click at [620, 229] on icon "Actions" at bounding box center [624, 233] width 8 height 8
click at [601, 240] on span "Edit action" at bounding box center [574, 242] width 81 height 10
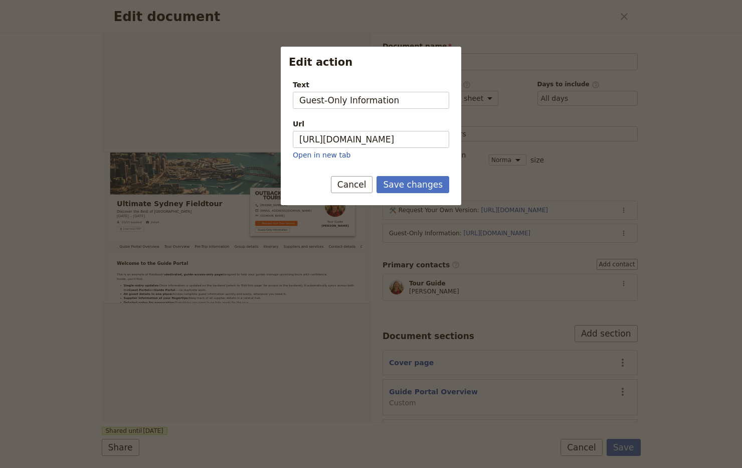
click at [631, 166] on div at bounding box center [371, 234] width 742 height 468
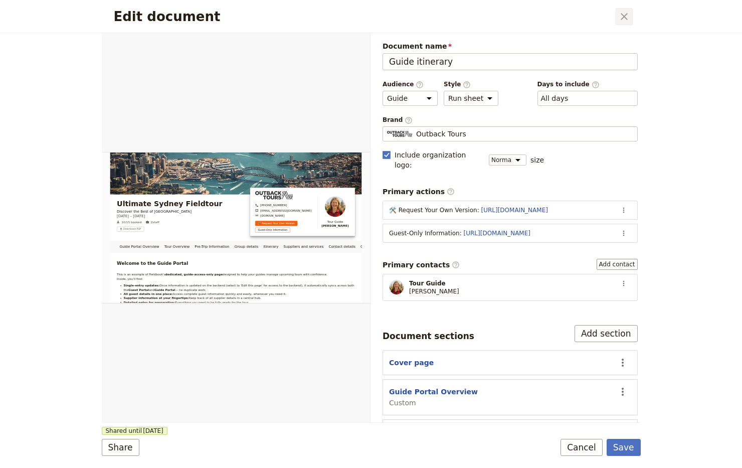
click at [628, 18] on icon "Close dialog" at bounding box center [624, 17] width 12 height 12
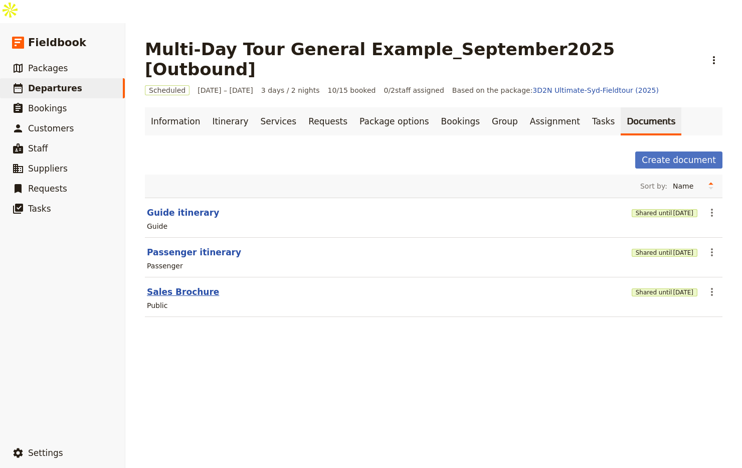
click at [147, 286] on button "Sales Brochure" at bounding box center [183, 292] width 72 height 12
select select "DEFAULT"
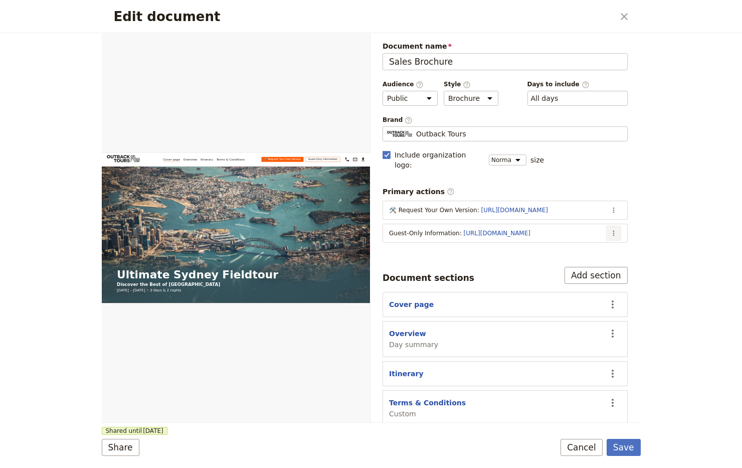
click at [616, 229] on icon "Actions" at bounding box center [614, 233] width 8 height 8
click at [592, 238] on span "Edit action" at bounding box center [574, 242] width 81 height 10
click at [610, 206] on icon "Actions" at bounding box center [614, 210] width 8 height 8
click at [588, 226] on button "Remove action" at bounding box center [574, 233] width 93 height 14
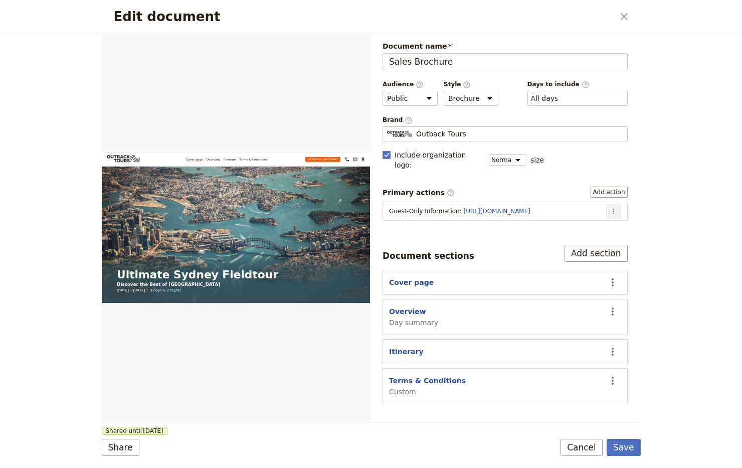
click at [614, 207] on icon "Actions" at bounding box center [614, 211] width 8 height 8
click at [504, 225] on div "Document name Sales Brochure Preview Audience ​ Public Passenger Guide Style ​ …" at bounding box center [505, 222] width 245 height 363
click at [626, 7] on div "Edit document ​" at bounding box center [371, 16] width 539 height 33
drag, startPoint x: 623, startPoint y: 15, endPoint x: 689, endPoint y: 362, distance: 353.8
click at [688, 357] on div "Edit document ​ Web PDF ​ Document name Sales Brochure Preview Audience ​ Publi…" at bounding box center [371, 234] width 742 height 468
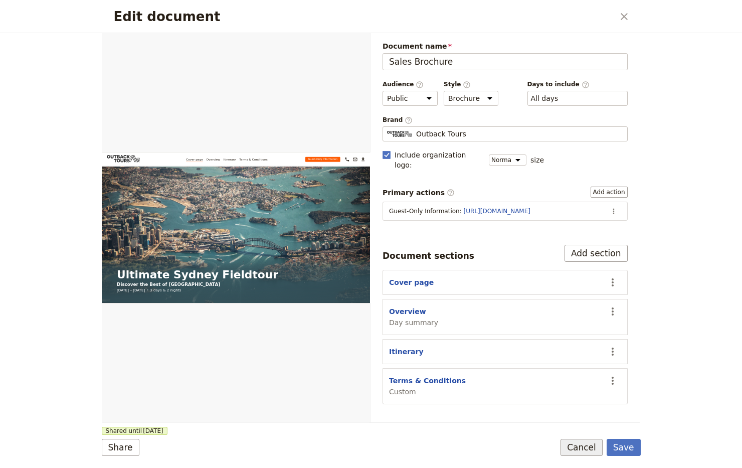
click at [582, 440] on button "Cancel" at bounding box center [582, 447] width 42 height 17
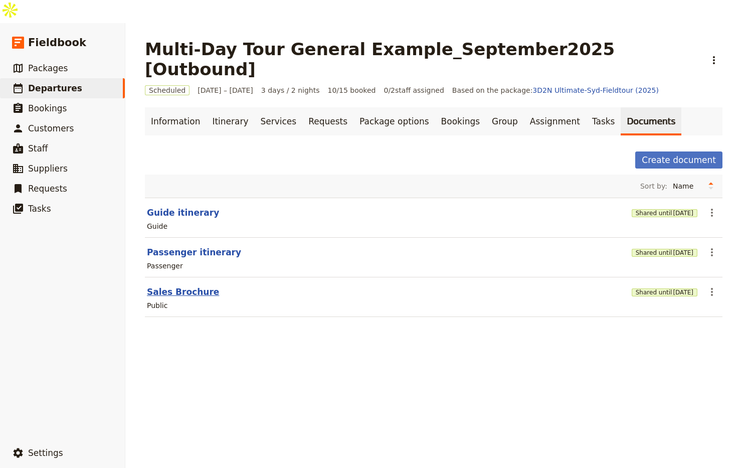
click at [177, 286] on button "Sales Brochure" at bounding box center [183, 292] width 72 height 12
select select "DEFAULT"
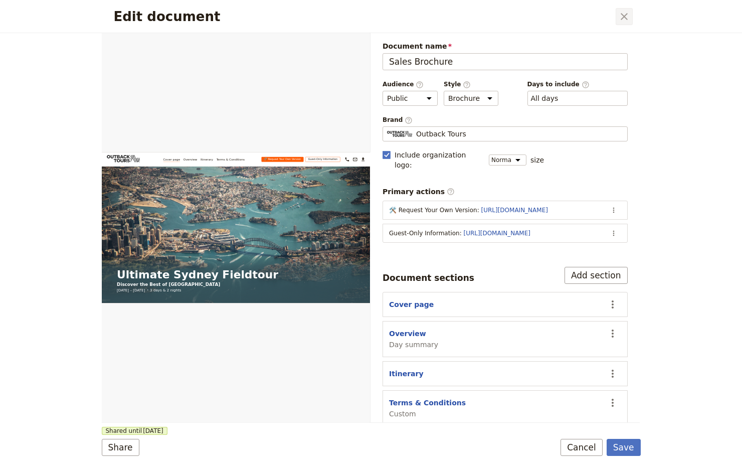
click at [622, 13] on icon "Close dialog" at bounding box center [624, 17] width 12 height 12
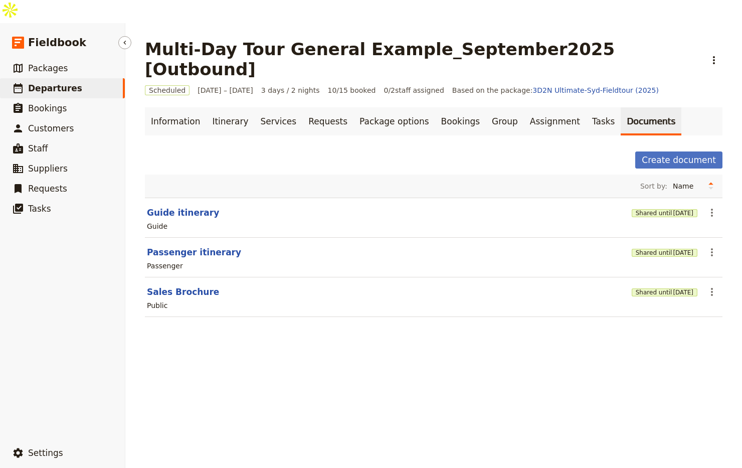
click at [84, 78] on link "​ Departures" at bounding box center [62, 88] width 125 height 20
select select "UPDATED_AT"
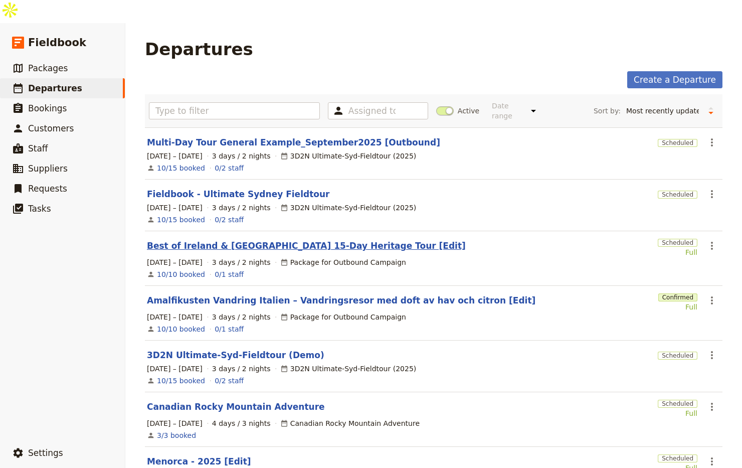
click at [297, 240] on link "Best of Ireland & [GEOGRAPHIC_DATA] 15-Day Heritage Tour [Edit]" at bounding box center [306, 246] width 319 height 12
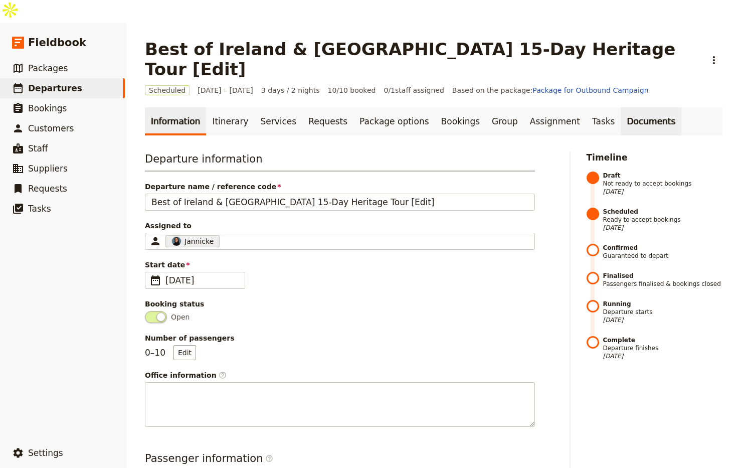
click at [621, 107] on link "Documents" at bounding box center [651, 121] width 61 height 28
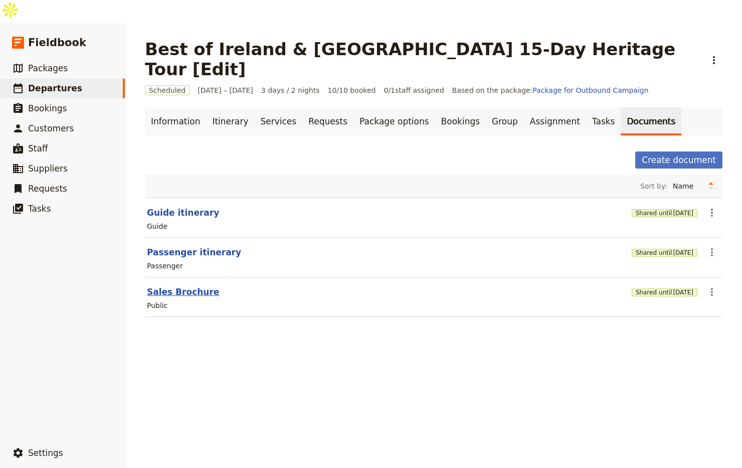
click at [193, 286] on button "Sales Brochure" at bounding box center [183, 292] width 72 height 12
select select "DEFAULT"
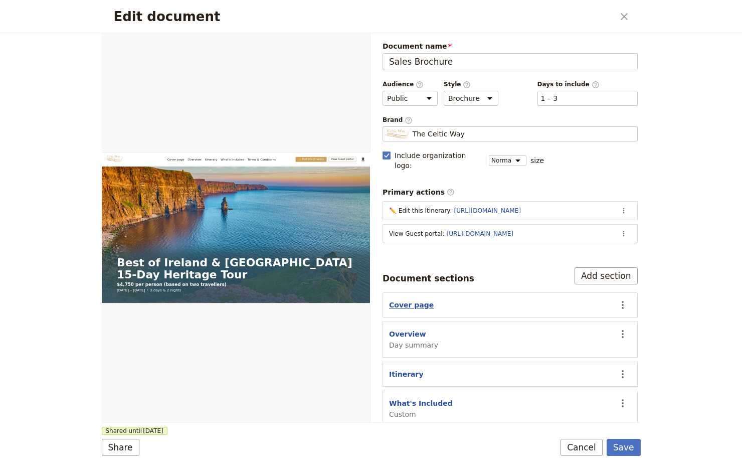
click at [414, 300] on button "Cover page" at bounding box center [411, 305] width 45 height 10
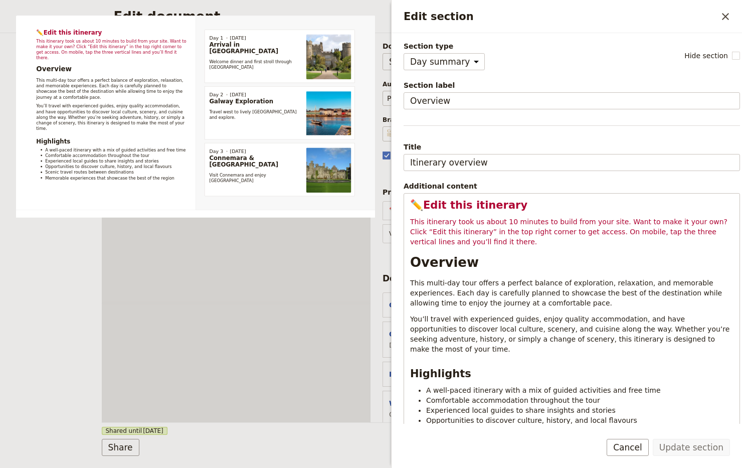
select select "DAY_SUMMARY"
select select "DEFAULT"
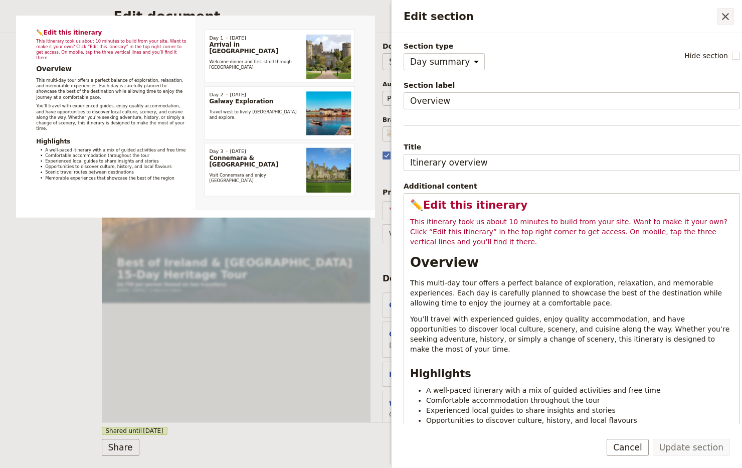
click at [722, 12] on icon "Close drawer" at bounding box center [726, 17] width 12 height 12
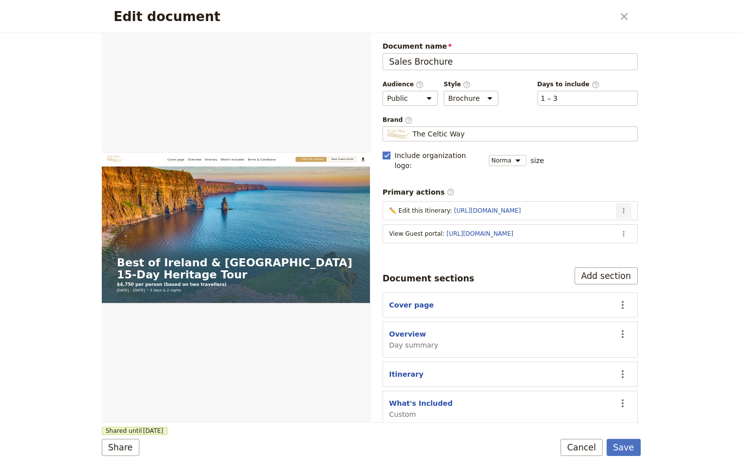
click at [620, 207] on icon "Actions" at bounding box center [624, 211] width 8 height 8
click at [593, 221] on span "Edit action" at bounding box center [574, 219] width 81 height 10
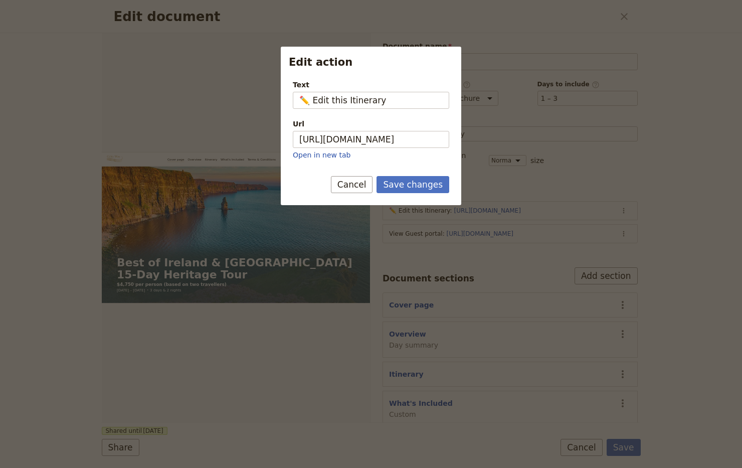
click at [409, 128] on div "Url" at bounding box center [371, 124] width 156 height 10
click at [409, 131] on input "[URL][DOMAIN_NAME]" at bounding box center [371, 139] width 156 height 17
click at [386, 106] on input "✏️ Edit this Itinerary" at bounding box center [371, 100] width 156 height 17
click at [445, 71] on div "Edit action" at bounding box center [371, 59] width 181 height 25
click at [348, 192] on div "Save changes Cancel" at bounding box center [371, 190] width 181 height 29
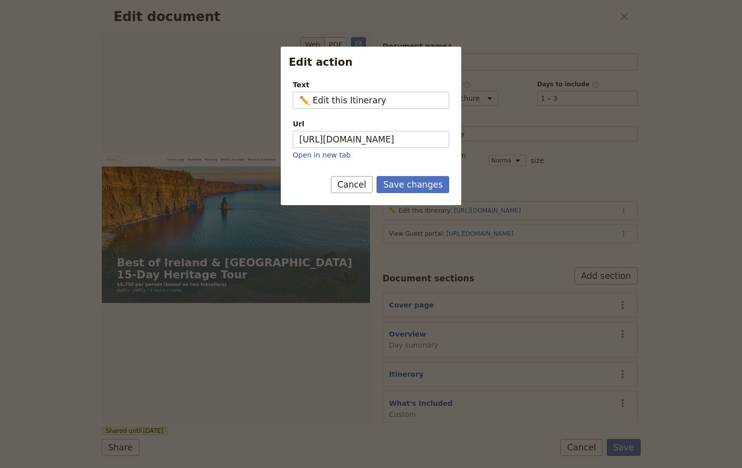
click at [351, 186] on button "Cancel" at bounding box center [352, 184] width 42 height 17
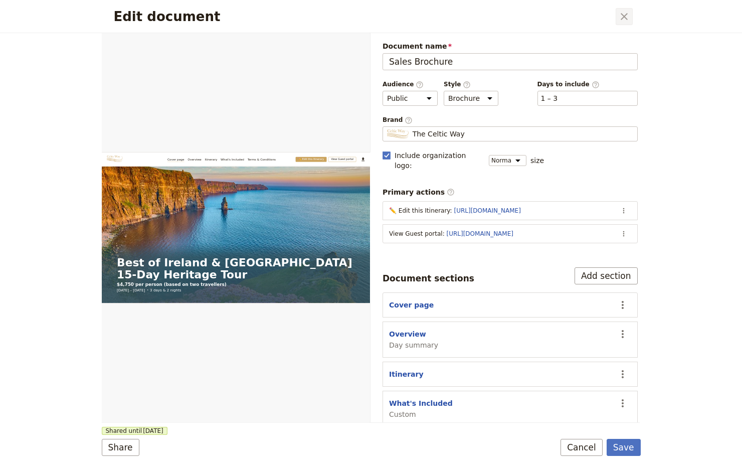
click at [630, 18] on icon "Close dialog" at bounding box center [624, 17] width 12 height 12
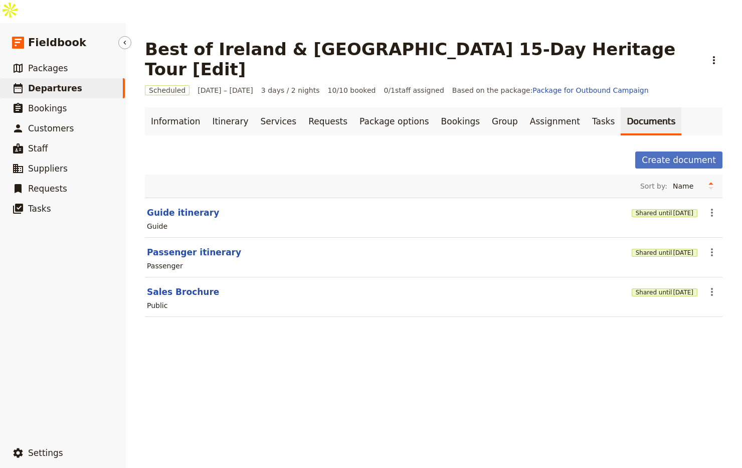
click at [33, 83] on span "Departures" at bounding box center [55, 88] width 54 height 10
select select "UPDATED_AT"
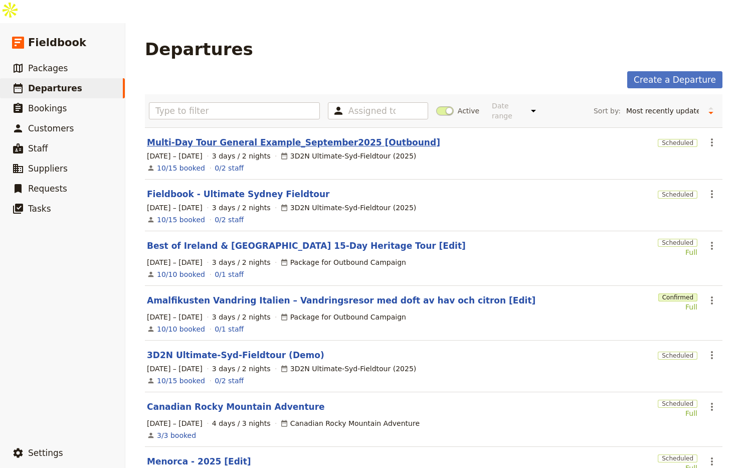
click at [269, 136] on link "Multi-Day Tour General Example_September2025 [Outbound]" at bounding box center [293, 142] width 293 height 12
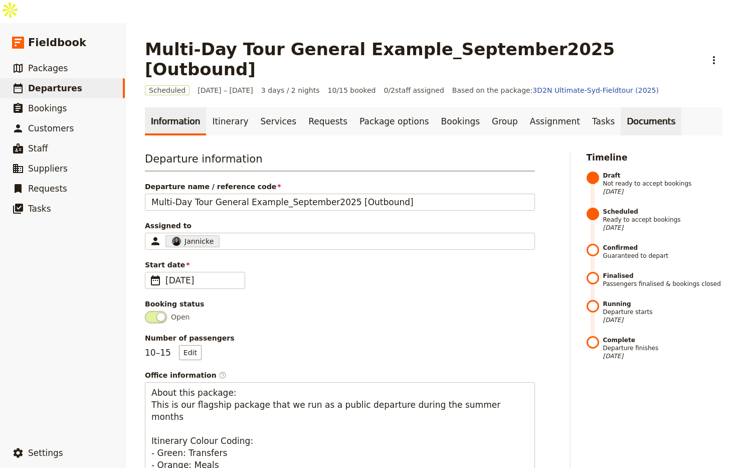
click at [621, 107] on link "Documents" at bounding box center [651, 121] width 61 height 28
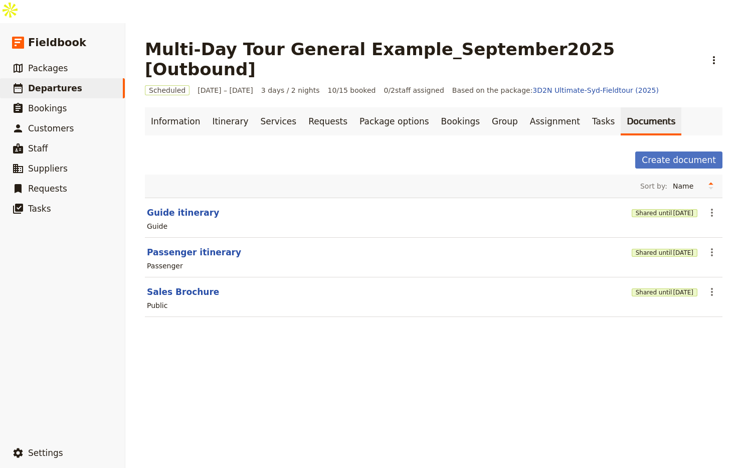
click at [177, 198] on section "Guide itinerary Shared until [DATE] ​ Guide" at bounding box center [434, 218] width 578 height 40
click at [185, 207] on button "Guide itinerary" at bounding box center [183, 213] width 72 height 12
select select "STAFF"
select select "RUN_SHEET"
select select "DEFAULT"
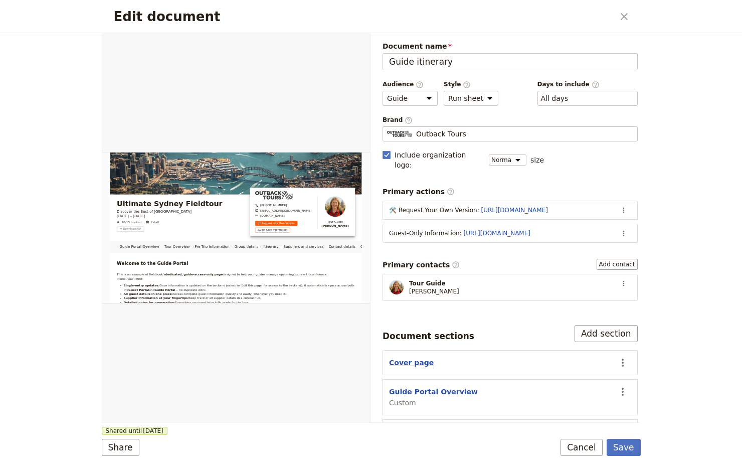
click at [416, 358] on button "Cover page" at bounding box center [411, 363] width 45 height 10
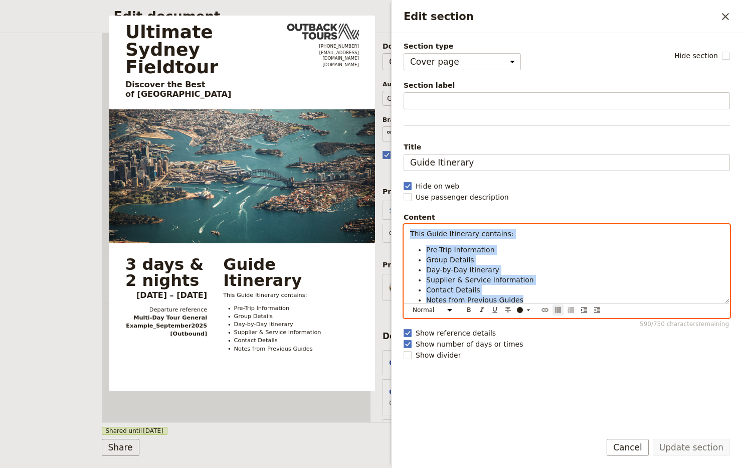
drag, startPoint x: 552, startPoint y: 301, endPoint x: 395, endPoint y: 236, distance: 170.0
click at [395, 236] on div "Section type Cover page Day summary Itinerary Group details Contact details Sup…" at bounding box center [567, 228] width 351 height 391
copy div "This Guide Itinerary contains: Pre-Trip Information Group Details Day-by-Day It…"
click at [571, 250] on li "Pre-Trip Information" at bounding box center [574, 250] width 297 height 10
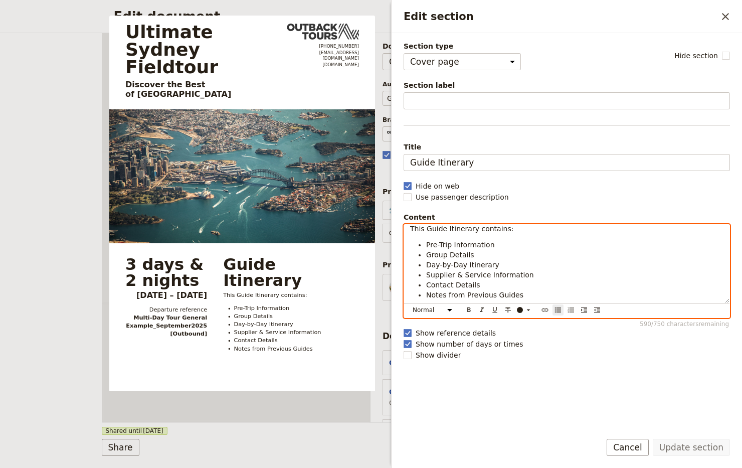
scroll to position [6, 0]
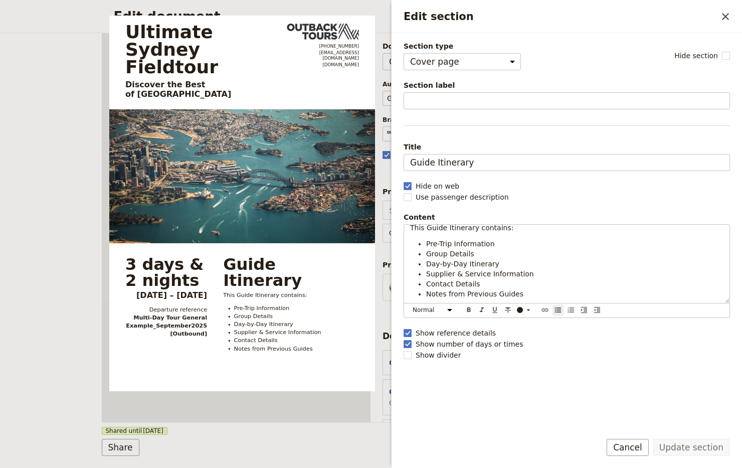
drag, startPoint x: 726, startPoint y: 13, endPoint x: 659, endPoint y: 43, distance: 73.0
click at [726, 13] on icon "Close drawer" at bounding box center [726, 17] width 12 height 12
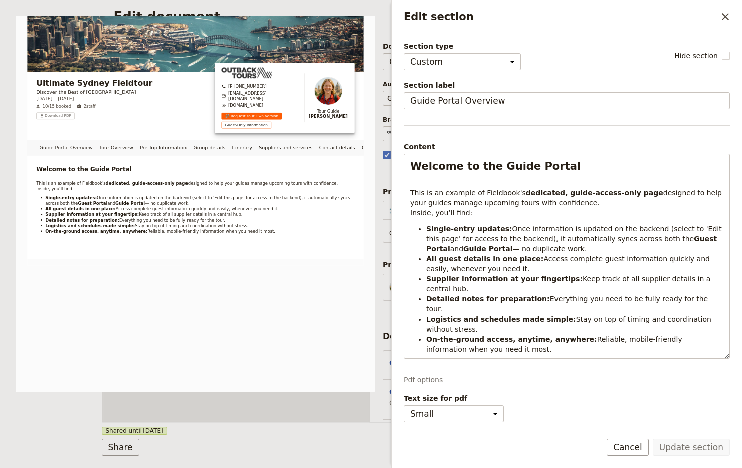
select select "CUSTOM"
select select "h2"
select select "STAFF"
select select "RUN_SHEET"
select select "DEFAULT"
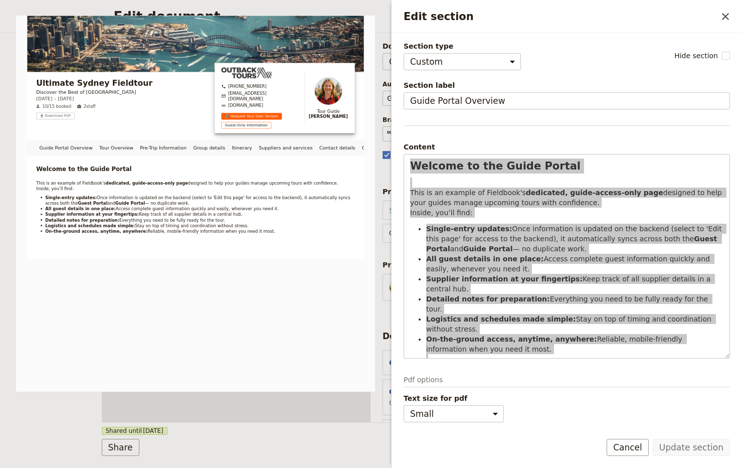
scroll to position [3, 0]
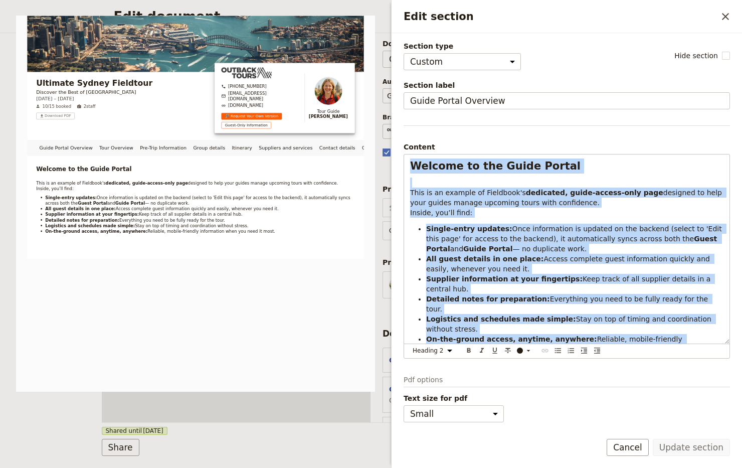
click at [727, 16] on icon "Close drawer" at bounding box center [725, 16] width 7 height 7
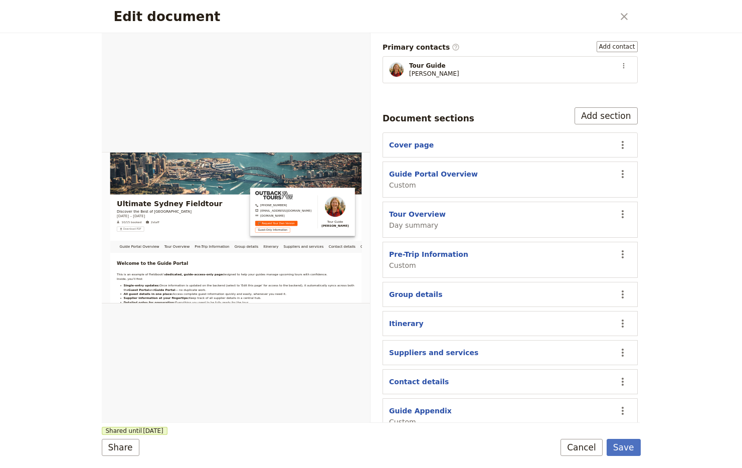
scroll to position [0, 0]
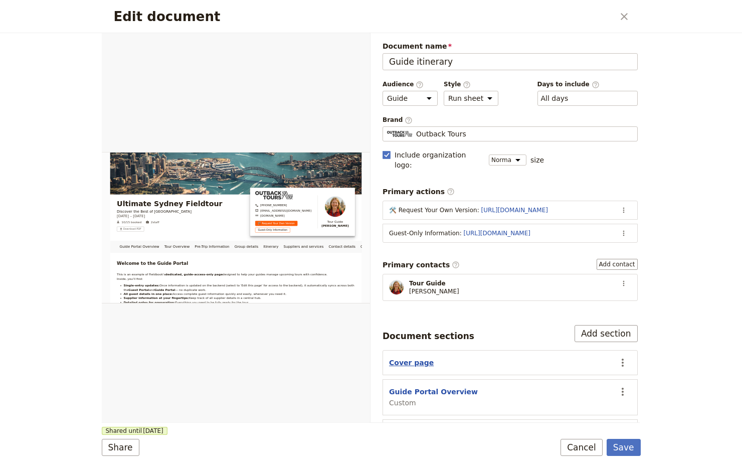
click at [411, 358] on button "Cover page" at bounding box center [411, 363] width 45 height 10
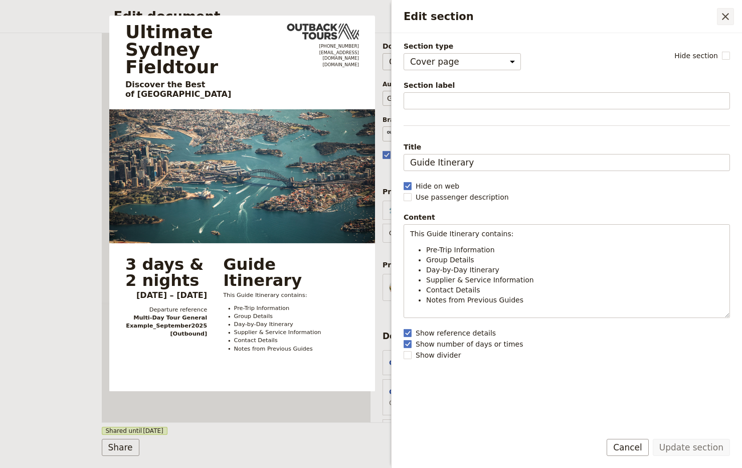
click at [729, 19] on icon "Close drawer" at bounding box center [725, 16] width 7 height 7
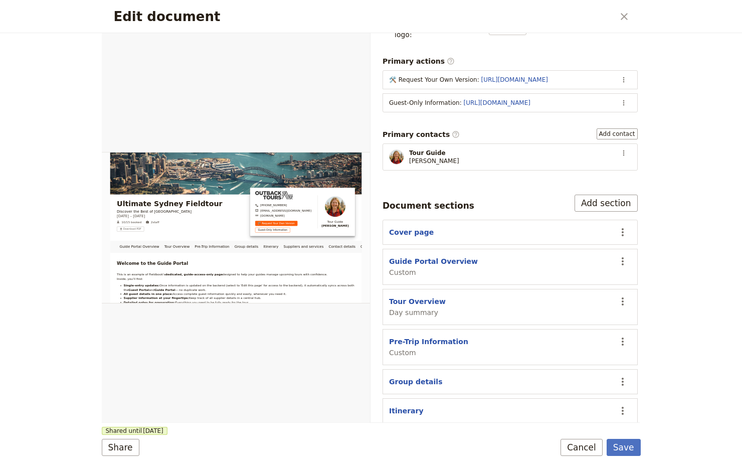
scroll to position [130, 0]
click at [130, 452] on button "Share" at bounding box center [121, 447] width 38 height 17
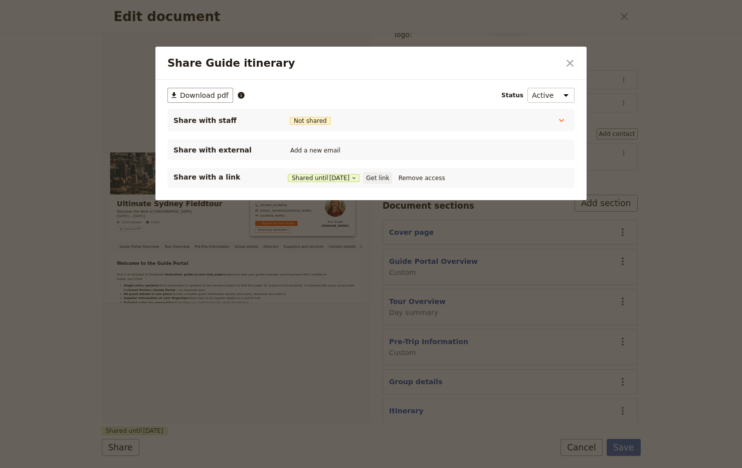
click at [381, 177] on button "Get link" at bounding box center [378, 178] width 28 height 11
click at [568, 61] on icon "Close dialog" at bounding box center [570, 63] width 7 height 7
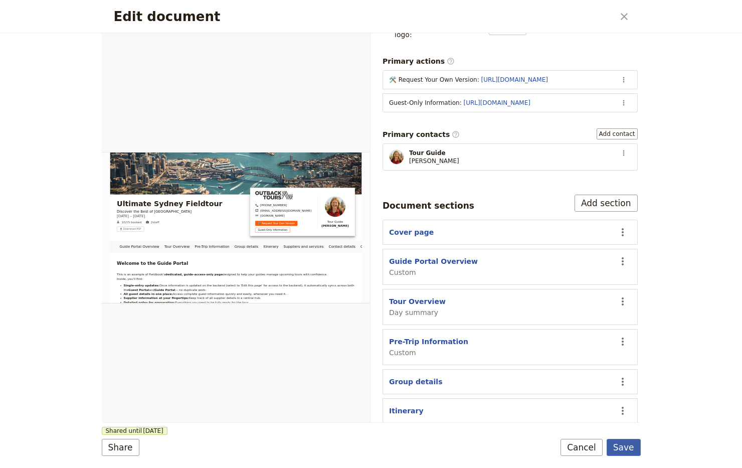
click at [636, 445] on button "Save" at bounding box center [624, 447] width 34 height 17
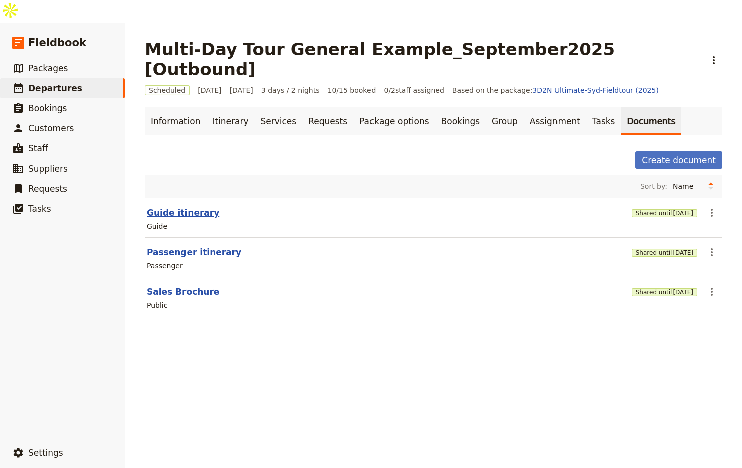
click at [168, 207] on button "Guide itinerary" at bounding box center [183, 213] width 72 height 12
select select "STAFF"
select select "RUN_SHEET"
select select "DEFAULT"
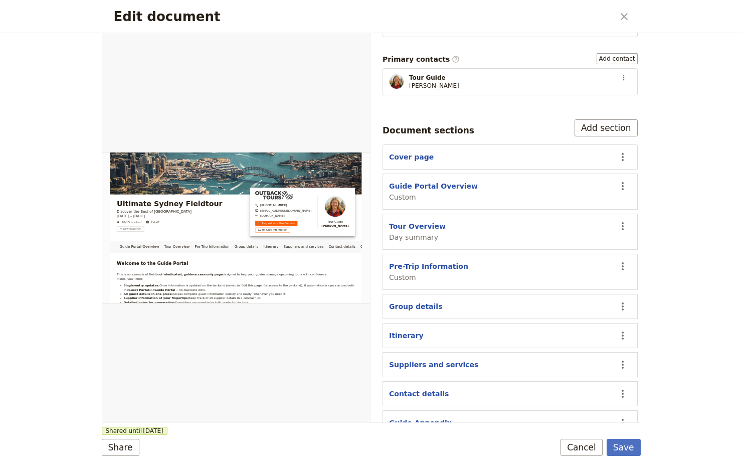
scroll to position [218, 0]
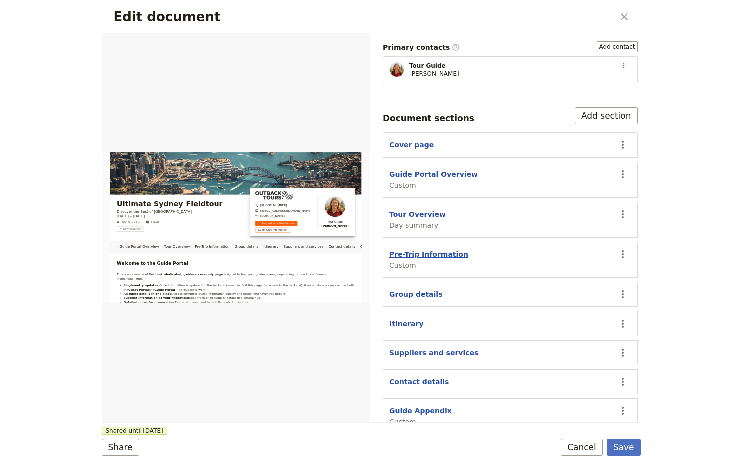
click at [443, 249] on button "Pre-Trip Information" at bounding box center [428, 254] width 79 height 10
select select "CUSTOM"
select select "default"
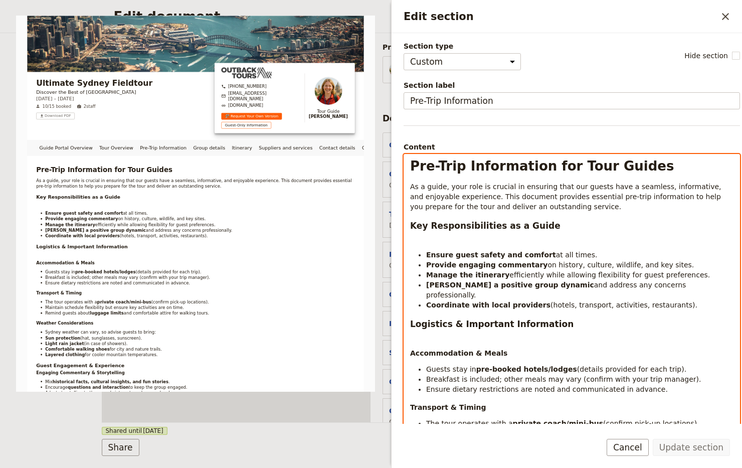
click at [442, 235] on p "Edit section" at bounding box center [572, 239] width 324 height 10
select select "h1"
copy div "Pre-Trip Information for Tour Guides As a guide, your role is crucial in ensuri…"
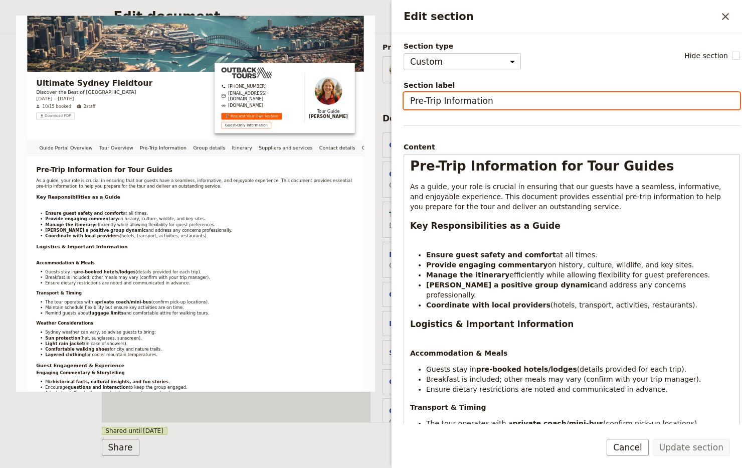
click at [468, 102] on input "Pre-Trip Information" at bounding box center [572, 100] width 337 height 17
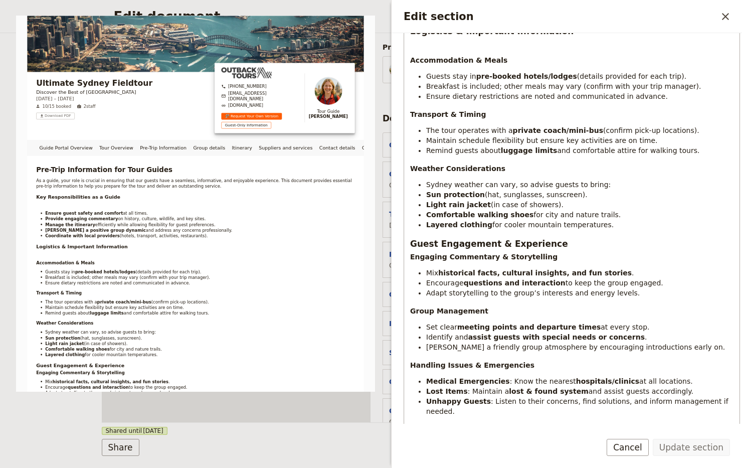
scroll to position [413, 0]
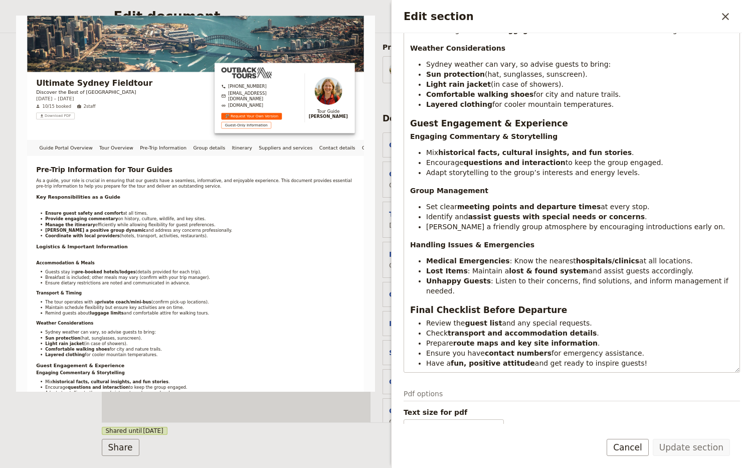
click at [732, 24] on button "​" at bounding box center [725, 16] width 17 height 17
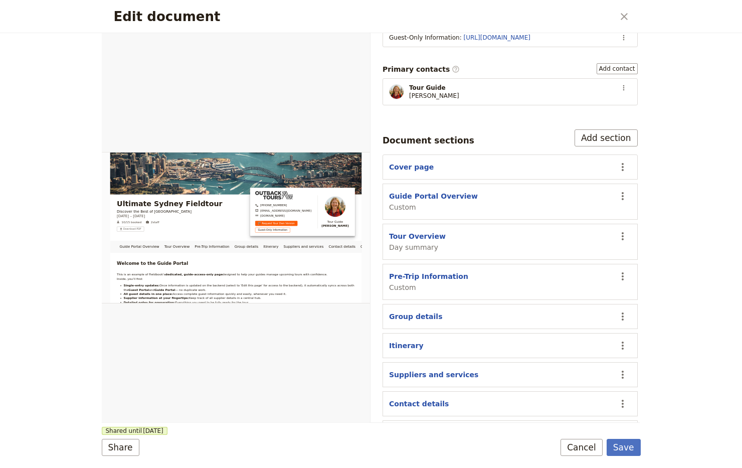
scroll to position [218, 0]
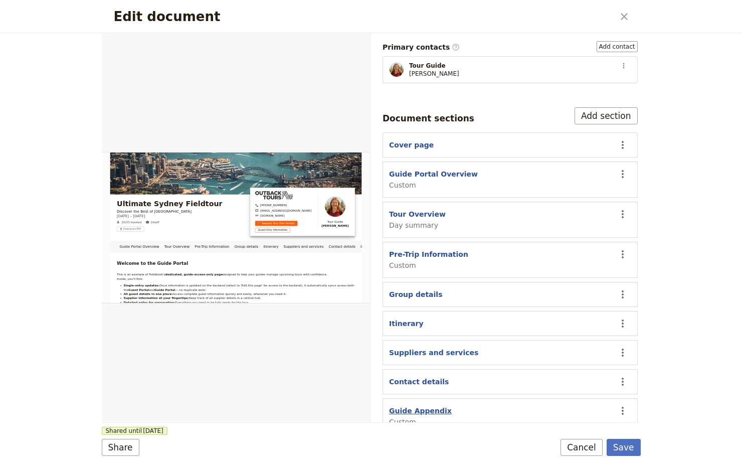
click at [417, 406] on button "Guide Appendix" at bounding box center [420, 411] width 63 height 10
select select "CUSTOM"
select select "default"
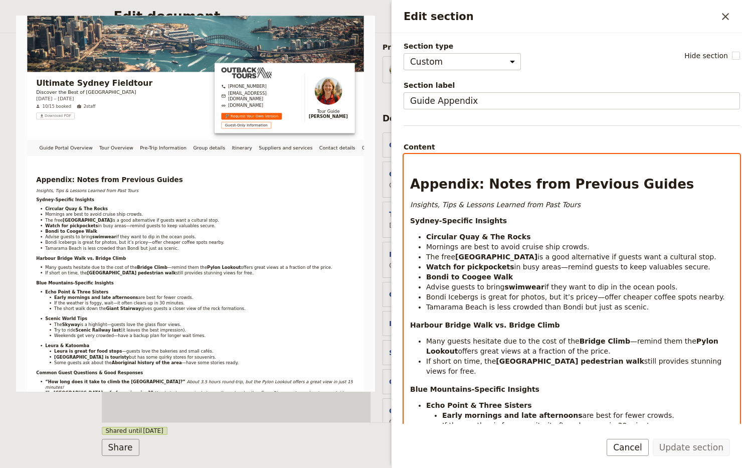
click at [633, 314] on div "Appendix: Notes from Previous Guides Insights, Tips & Lessons Learned from Past…" at bounding box center [572, 409] width 336 height 511
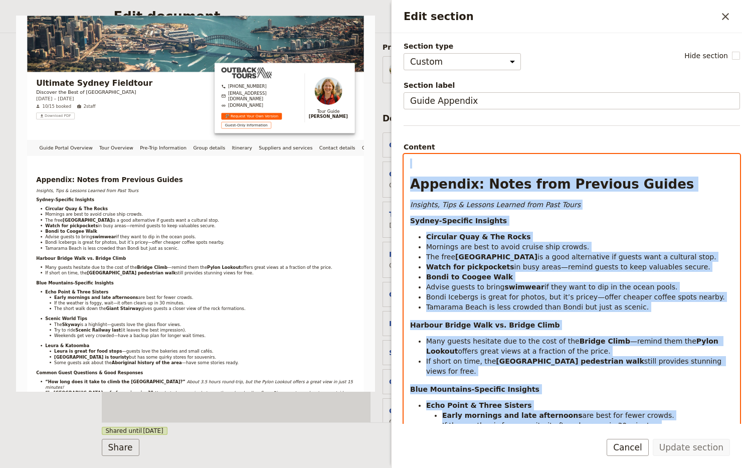
copy div "Appendix: Notes from Previous Guides Insights, Tips & Lessons Learned from Past…"
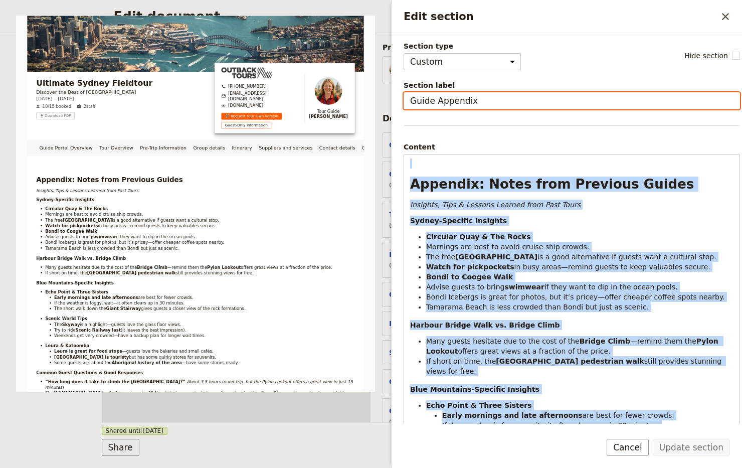
click at [474, 98] on input "Guide Appendix" at bounding box center [572, 100] width 337 height 17
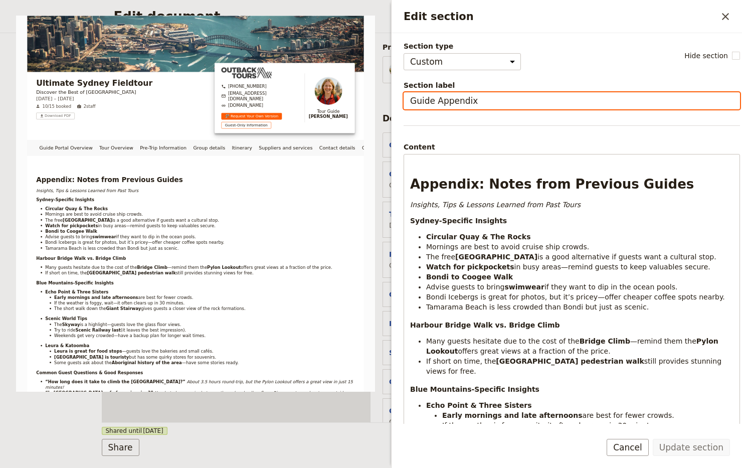
click at [474, 98] on input "Guide Appendix" at bounding box center [572, 100] width 337 height 17
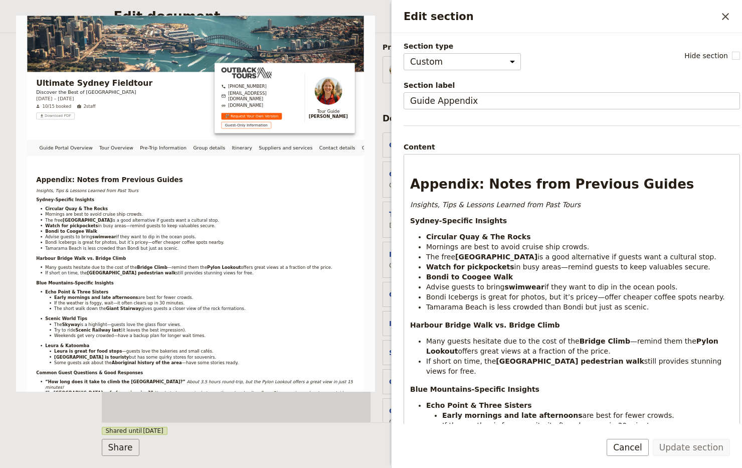
click at [736, 19] on div "Edit section ​" at bounding box center [567, 16] width 351 height 33
click at [730, 19] on icon "Close drawer" at bounding box center [726, 17] width 12 height 12
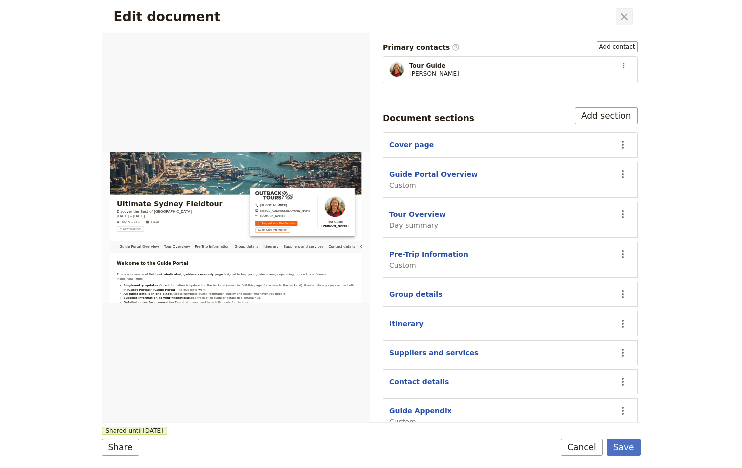
click at [622, 16] on icon "Close dialog" at bounding box center [624, 17] width 12 height 12
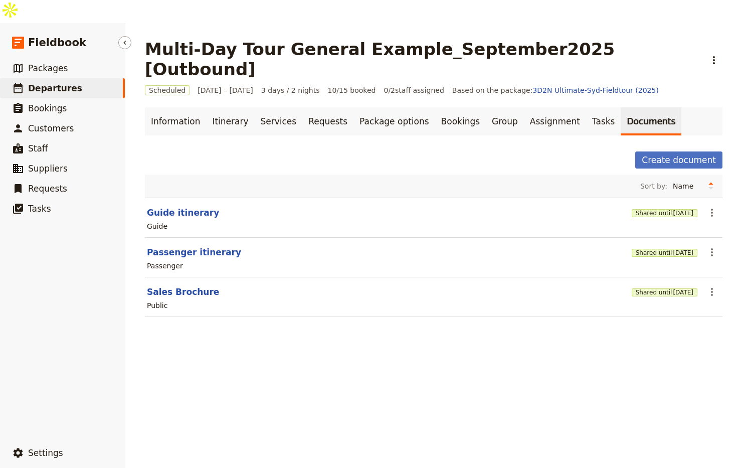
click at [101, 78] on link "​ Departures" at bounding box center [62, 88] width 125 height 20
select select "UPDATED_AT"
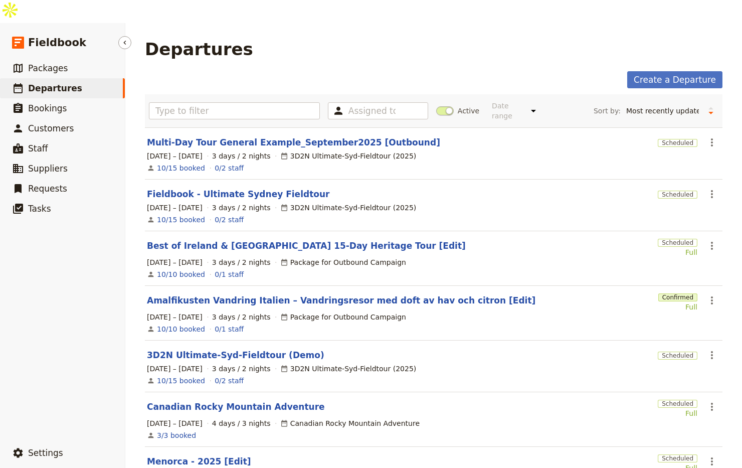
click at [98, 78] on link "​ Departures" at bounding box center [62, 88] width 125 height 20
click at [247, 240] on link "Best of Ireland & [GEOGRAPHIC_DATA] 15-Day Heritage Tour [Edit]" at bounding box center [306, 246] width 319 height 12
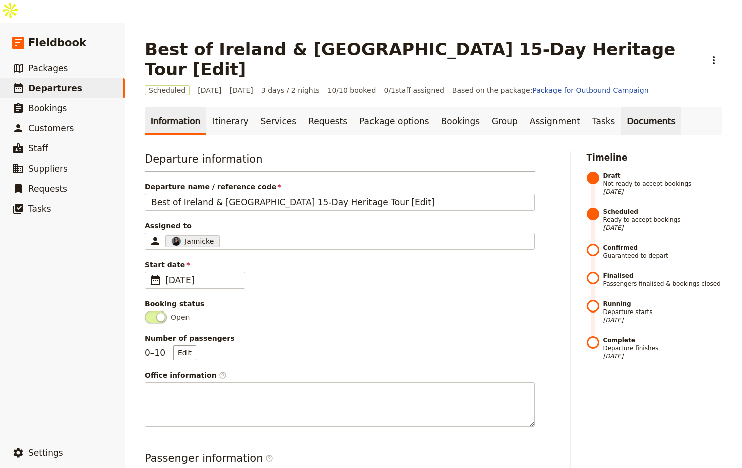
click at [621, 107] on link "Documents" at bounding box center [651, 121] width 61 height 28
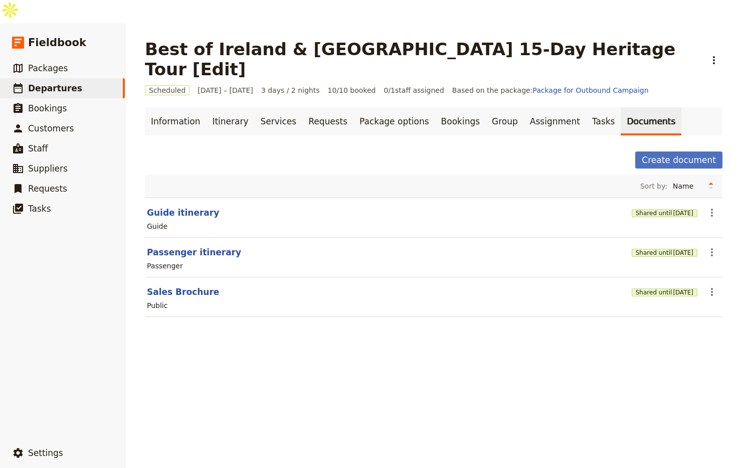
click at [162, 299] on div "Public" at bounding box center [434, 305] width 576 height 12
click at [170, 286] on button "Sales Brochure" at bounding box center [183, 292] width 72 height 12
select select "DEFAULT"
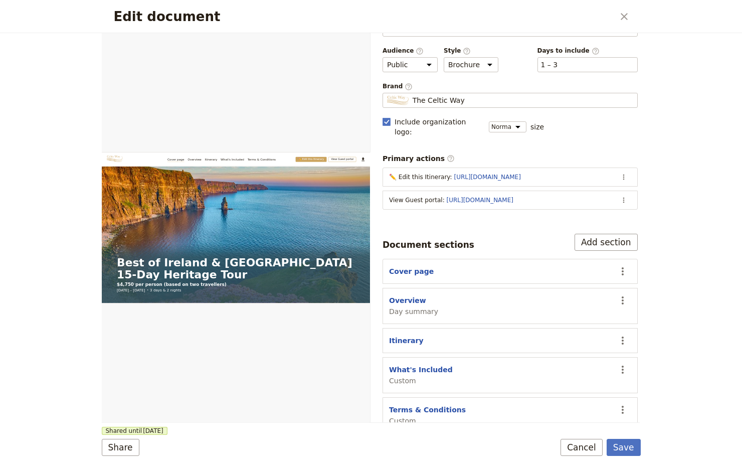
scroll to position [34, 0]
click at [434, 404] on button "Terms & Conditions" at bounding box center [427, 409] width 77 height 10
select select "CUSTOM"
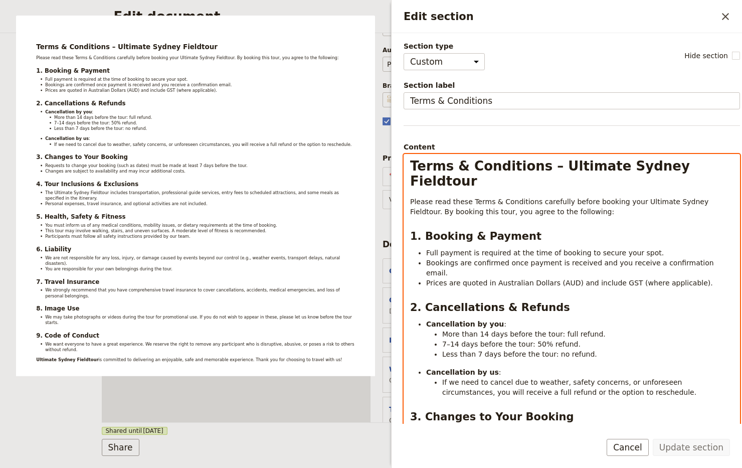
click at [585, 169] on span "Terms & Conditions – Ultimate Sydney Fieldtour" at bounding box center [552, 174] width 284 height 30
drag, startPoint x: 509, startPoint y: 171, endPoint x: 404, endPoint y: 169, distance: 105.3
copy span "Terms & Conditions"
click at [584, 200] on p "Please read these Terms & Conditions carefully before booking your Ultimate Syd…" at bounding box center [572, 207] width 324 height 20
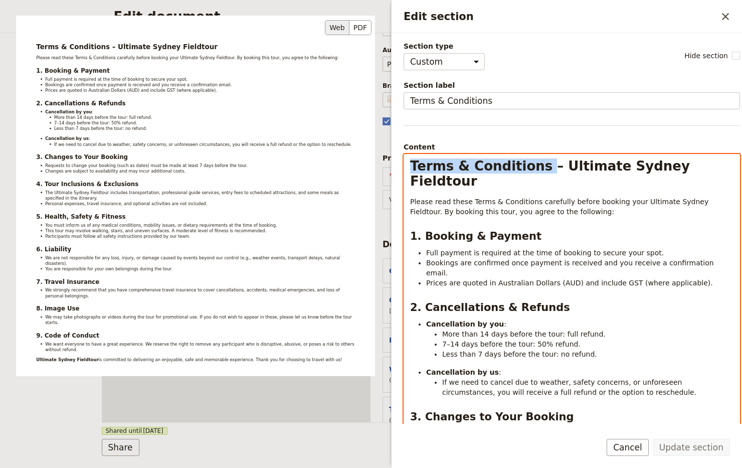
copy div "Terms & Conditions – Ultimate Sydney Fieldtour Please read these Terms & Condit…"
select select "h1"
copy div "Terms & Conditions – Ultimate Sydney Fieldtour Please read these Terms & Condit…"
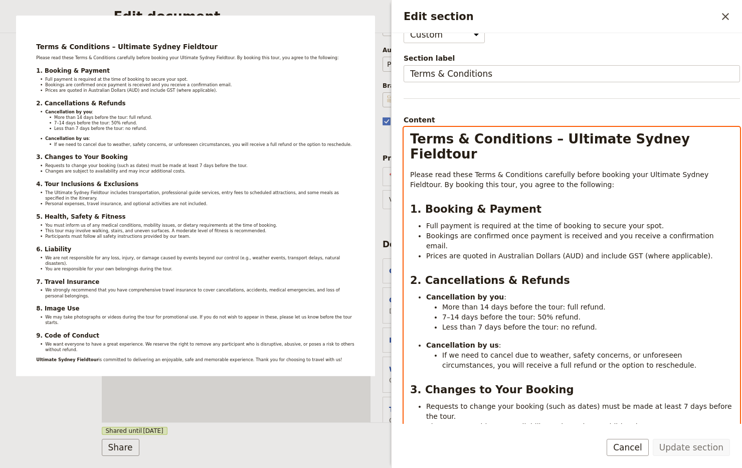
scroll to position [120, 0]
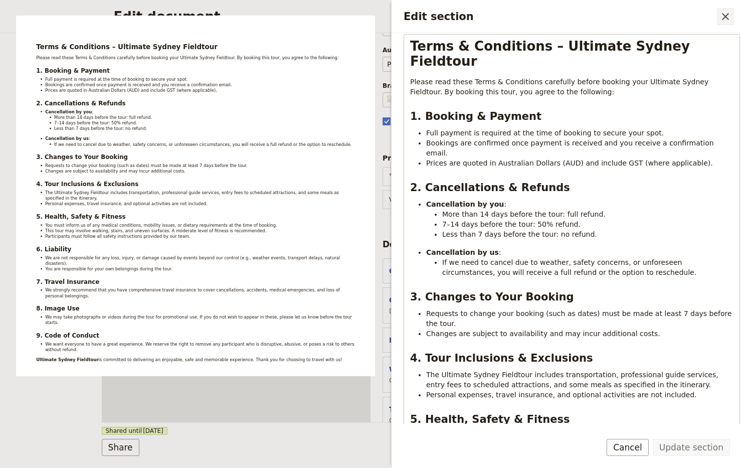
click at [720, 14] on icon "Close drawer" at bounding box center [726, 17] width 12 height 12
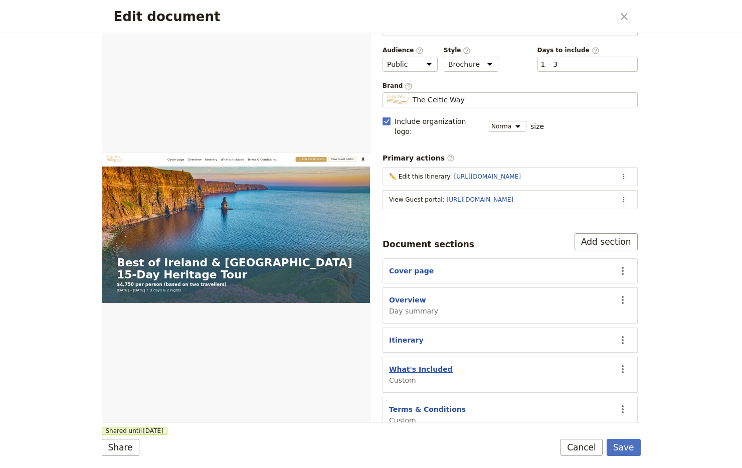
click at [425, 364] on button "What's Included" at bounding box center [421, 369] width 64 height 10
select select "CUSTOM"
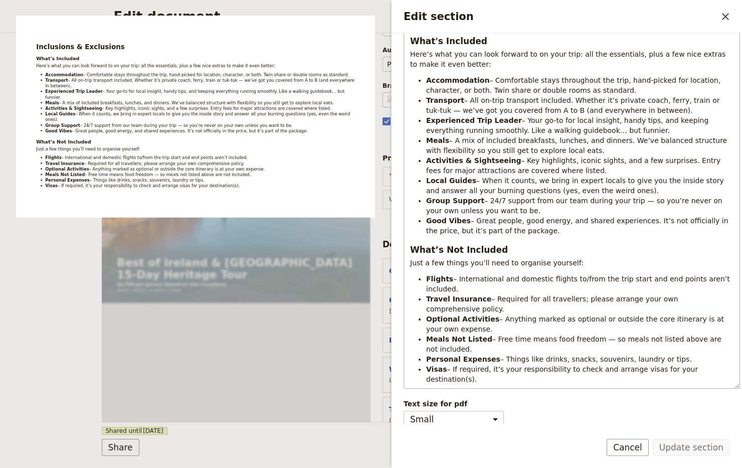
scroll to position [145, 0]
click at [730, 16] on icon "Close drawer" at bounding box center [726, 17] width 12 height 12
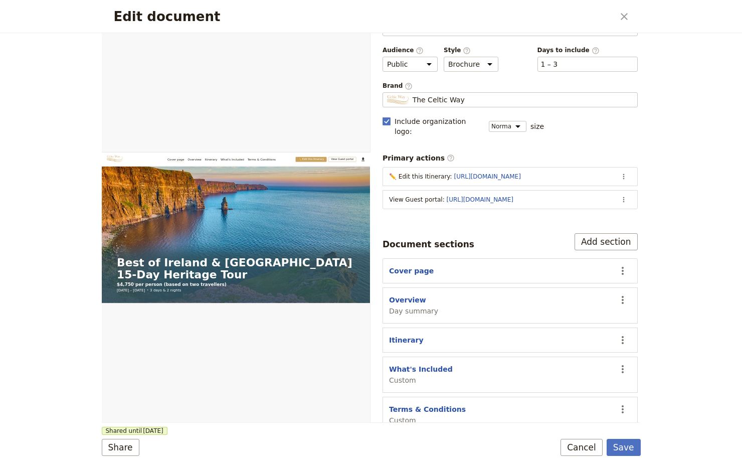
click at [631, 17] on button "​" at bounding box center [624, 16] width 17 height 17
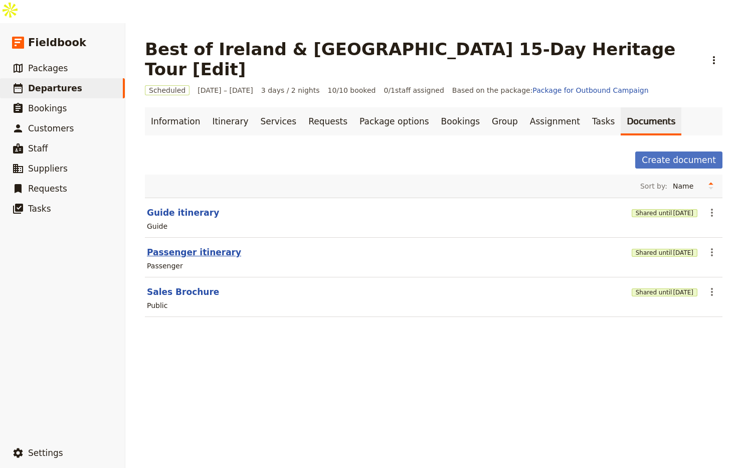
click at [183, 246] on button "Passenger itinerary" at bounding box center [194, 252] width 94 height 12
select select "PASSENGER"
select select "RUN_SHEET"
select select "LARGE"
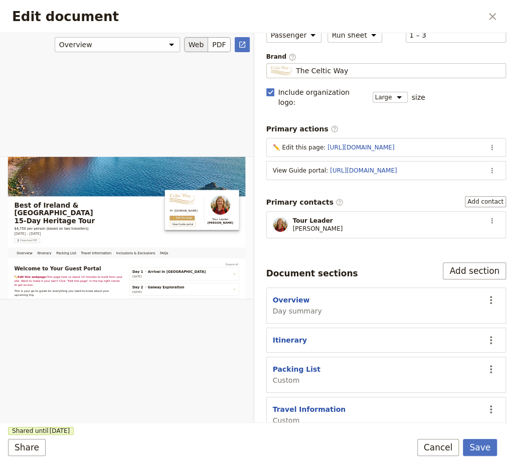
scroll to position [114, 0]
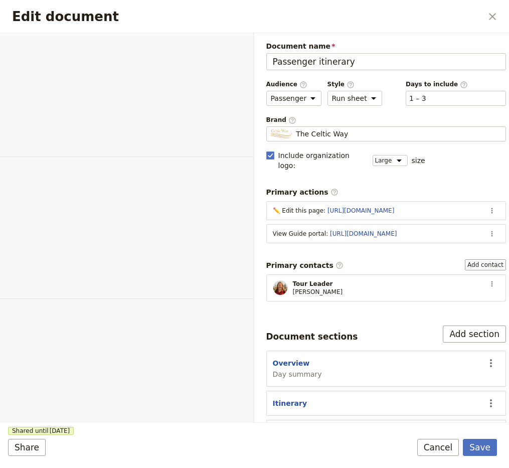
select select "PASSENGER"
select select "RUN_SHEET"
select select "LARGE"
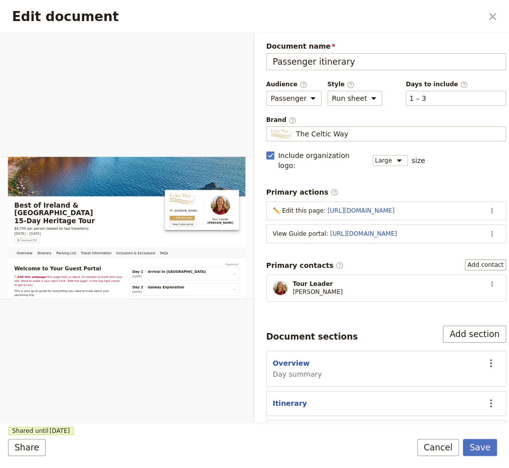
scroll to position [114, 0]
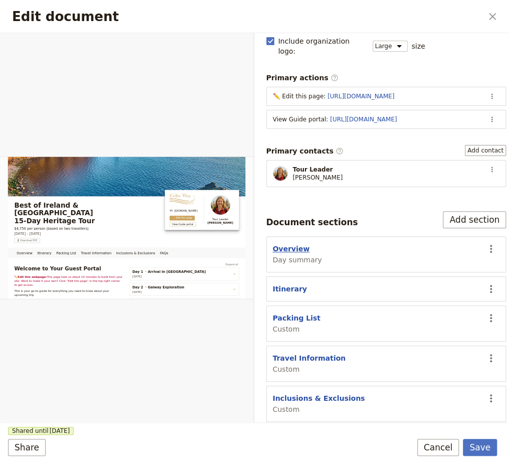
click at [303, 244] on button "Overview" at bounding box center [291, 249] width 37 height 10
select select "DAY_SUMMARY"
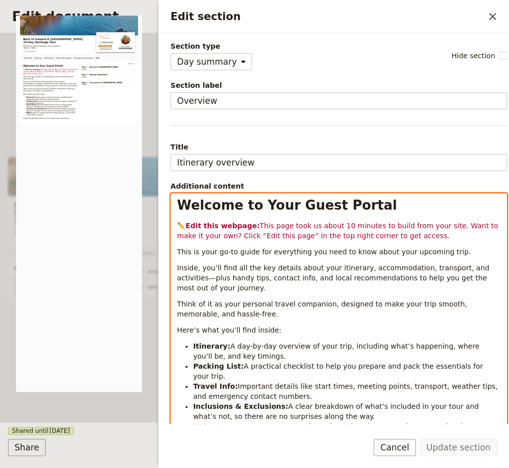
click at [252, 228] on p "✏️ Edit this webpage: This page took us about 10 minutes to build from your sit…" at bounding box center [339, 231] width 324 height 20
click at [209, 217] on div "Welcome to Your Guest Portal ✏️ Edit this webpage: This page took us about 10 m…" at bounding box center [339, 311] width 336 height 235
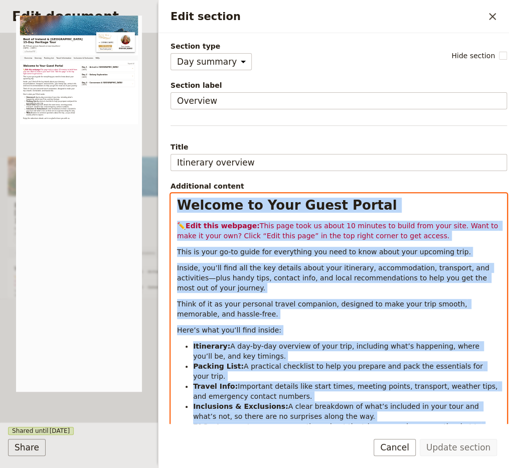
copy div "Loremip do Sita Conse Adipis ✏️ Elit sedd eiusmod: Temp inci utla et dolor 20 m…"
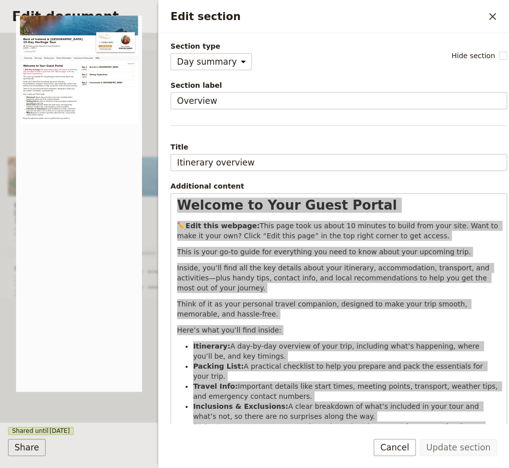
scroll to position [20, 0]
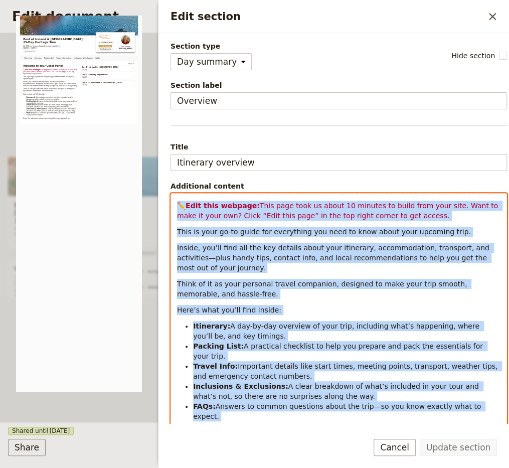
click at [304, 361] on li "Travel Info: Important details like start times, meeting points, transport, wea…" at bounding box center [346, 371] width 307 height 20
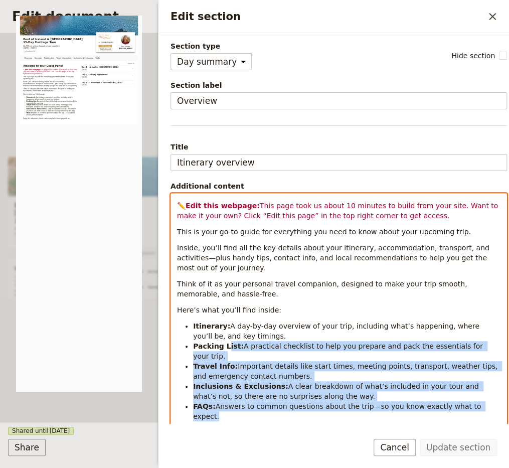
drag, startPoint x: 237, startPoint y: 419, endPoint x: 227, endPoint y: 345, distance: 74.9
click at [226, 345] on ul "Itinerary: A day-by-day overview of your trip, including what’s happening, wher…" at bounding box center [339, 371] width 324 height 100
copy ul "ist: A practical checklist to help you prepare and pack the essentials for your…"
click at [262, 401] on li "FAQs: Answers to common questions about the trip—so you know exactly what to ex…" at bounding box center [346, 411] width 307 height 20
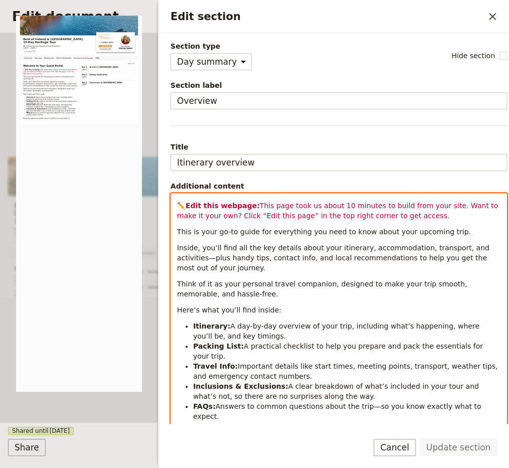
scroll to position [34, 0]
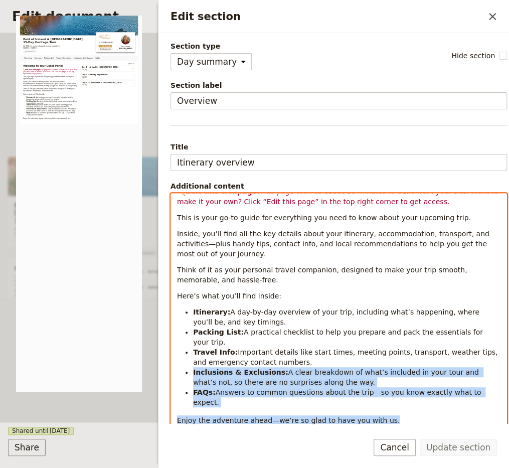
drag, startPoint x: 403, startPoint y: 419, endPoint x: 178, endPoint y: 366, distance: 230.9
click at [178, 366] on div "Welcome to Your Guest Portal ✏️ Edit this webpage: This page took us about 10 m…" at bounding box center [339, 311] width 336 height 235
click at [375, 397] on li "FAQs: Answers to common questions about the trip—so you know exactly what to ex…" at bounding box center [346, 397] width 307 height 20
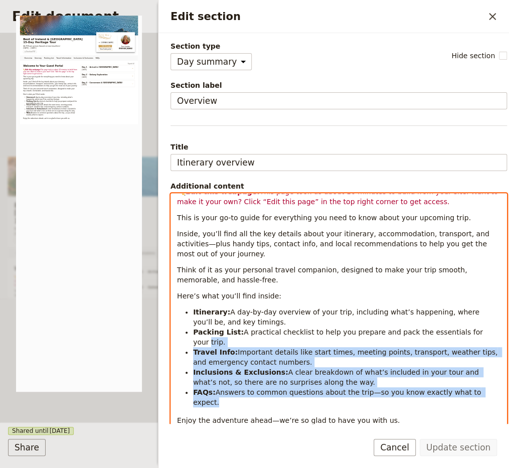
drag, startPoint x: 191, startPoint y: 345, endPoint x: 336, endPoint y: 407, distance: 157.9
click at [336, 407] on div "Welcome to Your Guest Portal ✏️ Edit this webpage: This page took us about 10 m…" at bounding box center [339, 311] width 336 height 235
drag, startPoint x: 192, startPoint y: 349, endPoint x: 385, endPoint y: 416, distance: 204.5
click at [385, 416] on div "Welcome to Your Guest Portal ✏️ Edit this webpage: This page took us about 10 m…" at bounding box center [339, 311] width 336 height 235
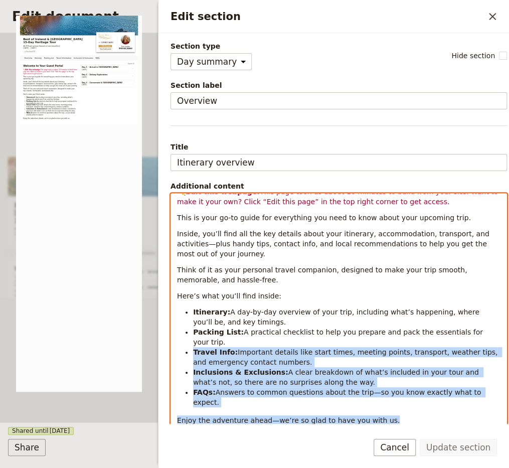
copy div "Travel Info: Important details like start times, meeting points, transport, wea…"
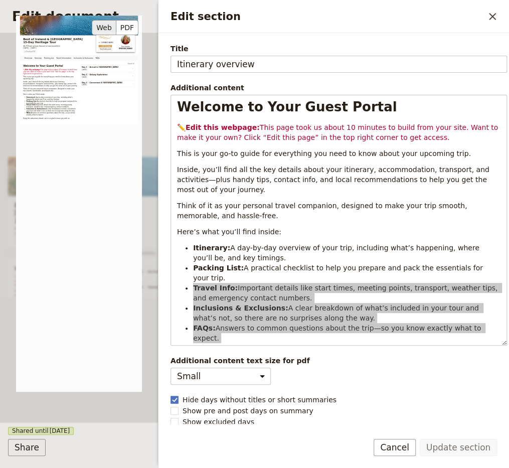
scroll to position [0, 0]
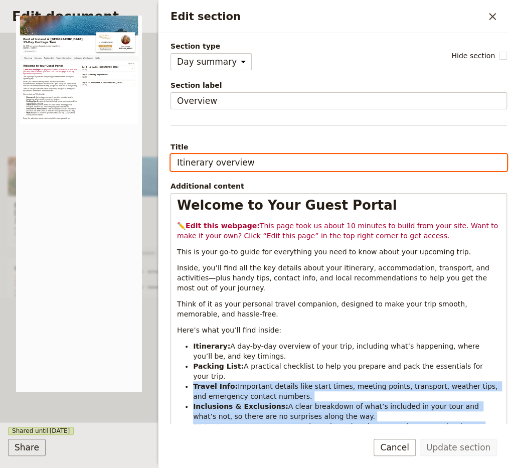
click at [252, 160] on input "Itinerary overview" at bounding box center [339, 162] width 337 height 17
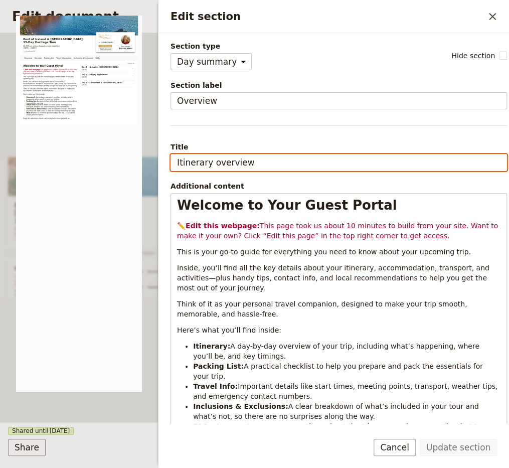
click at [252, 160] on input "Itinerary overview" at bounding box center [339, 162] width 337 height 17
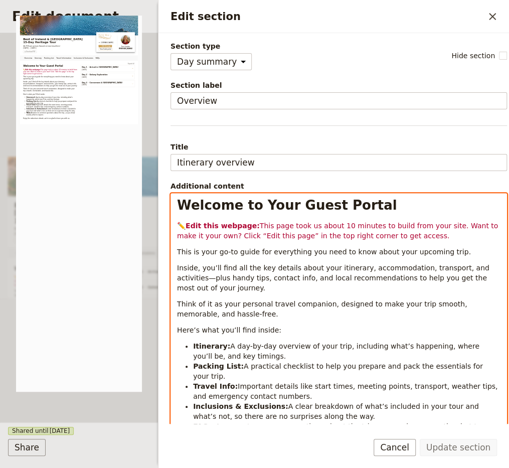
click at [285, 264] on span "Inside, you’ll find all the key details about your itinerary, accommodation, tr…" at bounding box center [334, 278] width 314 height 28
select select "h1"
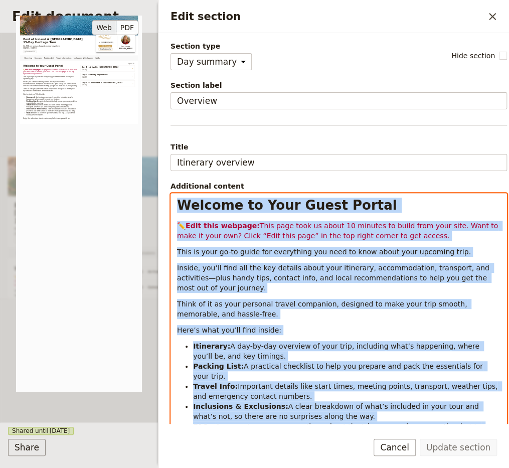
copy div "Loremip do Sita Conse Adipis ✏️ Elit sedd eiusmod: Temp inci utla et dolor 20 m…"
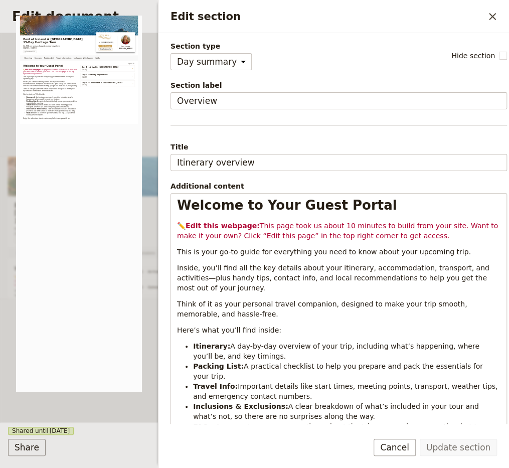
click at [484, 26] on div "Edit section ​" at bounding box center [334, 16] width 351 height 33
click at [488, 19] on icon "Close drawer" at bounding box center [493, 17] width 12 height 12
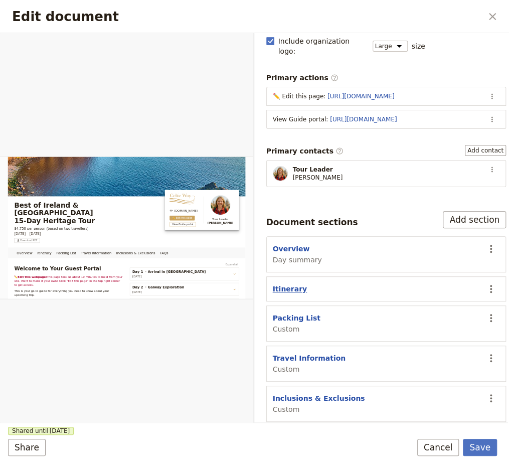
click at [285, 284] on button "Itinerary" at bounding box center [290, 289] width 35 height 10
select select "ITINERARY"
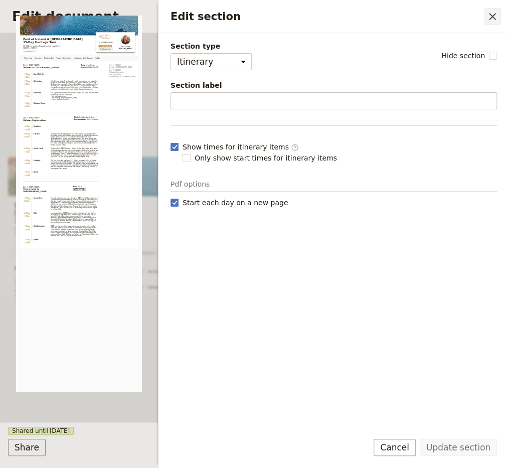
click at [493, 16] on icon "Close drawer" at bounding box center [492, 16] width 7 height 7
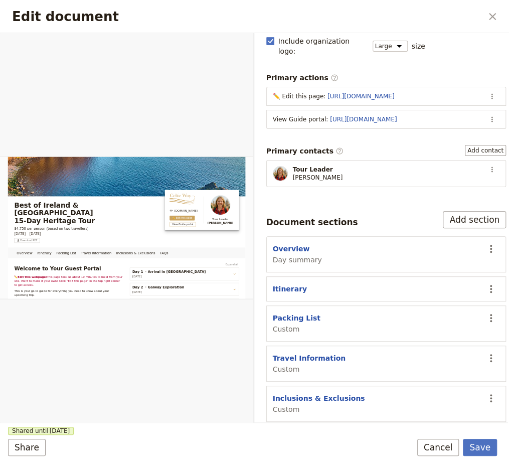
drag, startPoint x: 488, startPoint y: 14, endPoint x: 473, endPoint y: 17, distance: 15.3
click at [488, 14] on icon "Close dialog" at bounding box center [493, 17] width 12 height 12
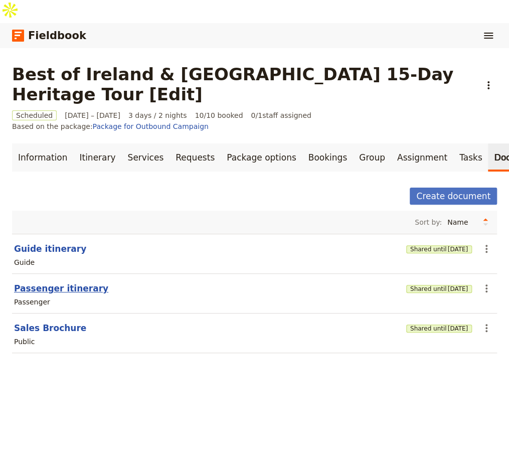
click at [59, 282] on button "Passenger itinerary" at bounding box center [61, 288] width 94 height 12
select select "PASSENGER"
select select "RUN_SHEET"
select select "LARGE"
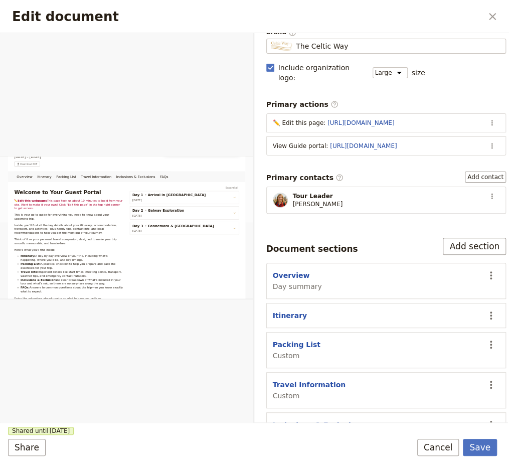
scroll to position [137, 0]
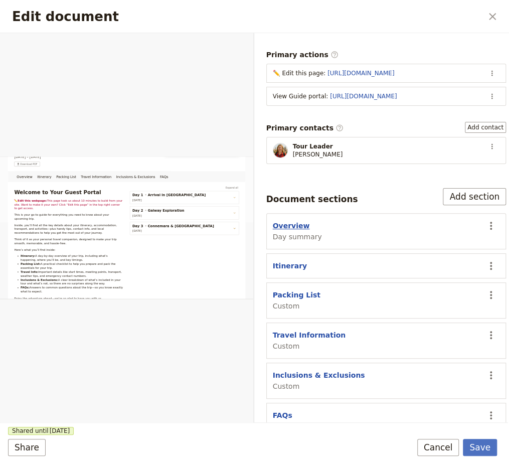
click at [288, 221] on button "Overview" at bounding box center [291, 226] width 37 height 10
select select "DAY_SUMMARY"
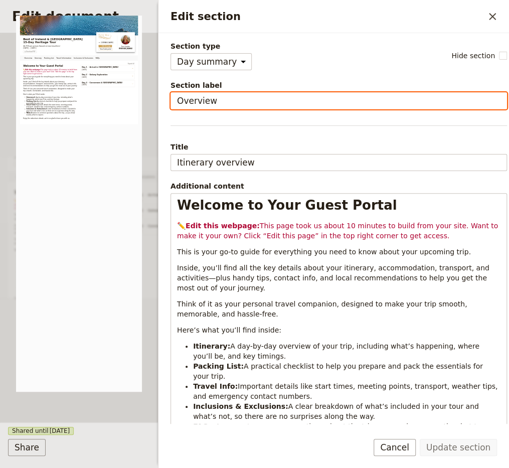
click at [206, 106] on input "Overview" at bounding box center [339, 100] width 337 height 17
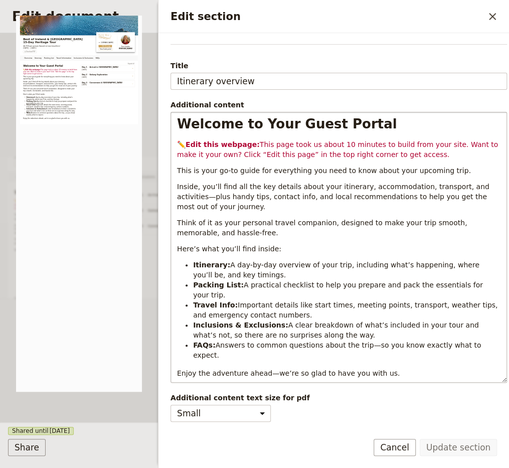
scroll to position [99, 0]
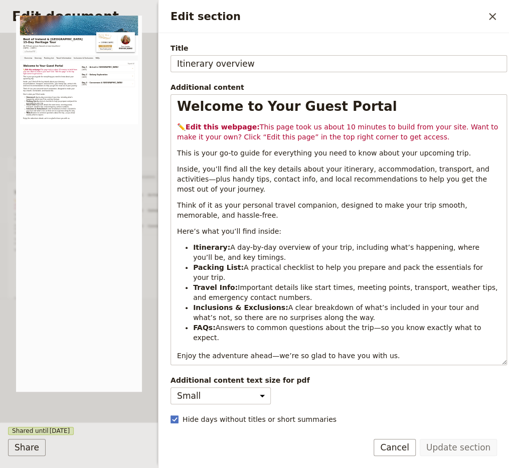
click at [492, 16] on icon "Close drawer" at bounding box center [492, 16] width 7 height 7
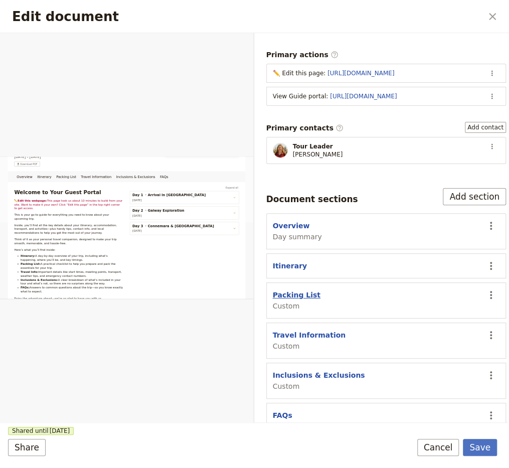
click at [300, 290] on button "Packing List" at bounding box center [297, 295] width 48 height 10
select select "CUSTOM"
select select "default"
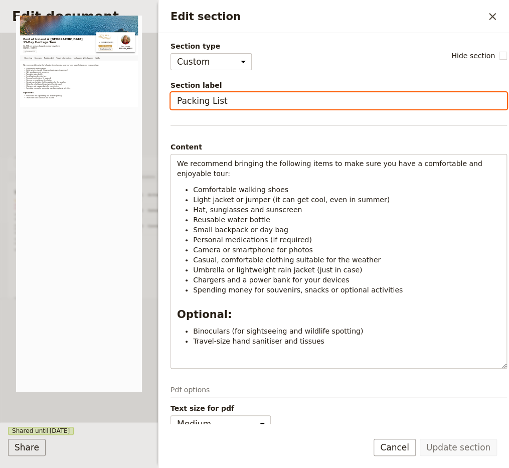
click at [228, 102] on input "Packing List" at bounding box center [339, 100] width 337 height 17
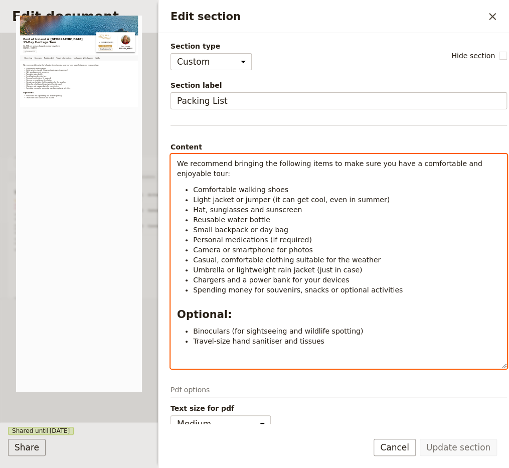
click at [319, 235] on li "Personal medications (if required)" at bounding box center [346, 240] width 307 height 10
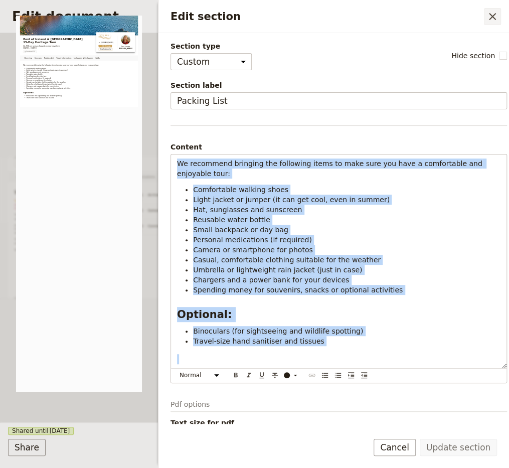
click at [490, 16] on icon "Close drawer" at bounding box center [493, 17] width 12 height 12
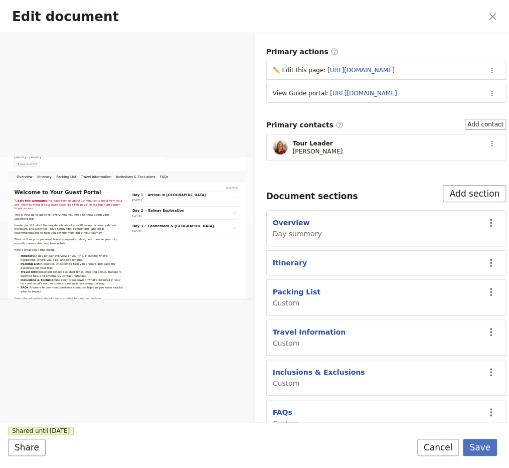
scroll to position [142, 0]
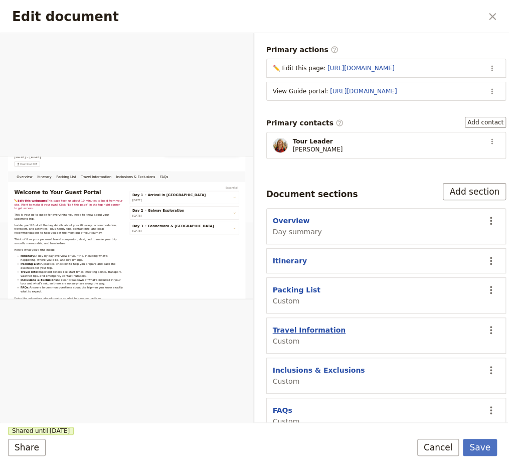
click at [322, 325] on button "Travel Information" at bounding box center [309, 330] width 73 height 10
select select "CUSTOM"
select select "default"
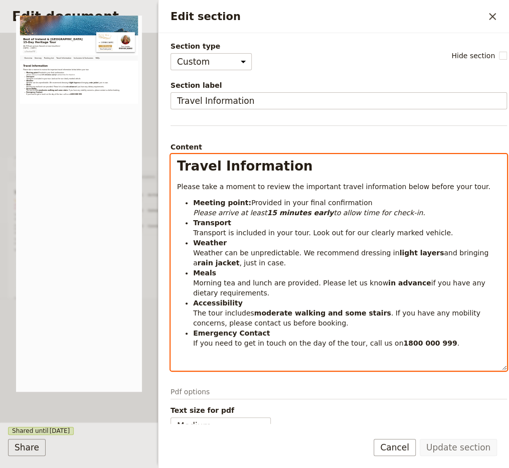
click at [321, 309] on strong "moderate walking and some stairs" at bounding box center [322, 313] width 137 height 8
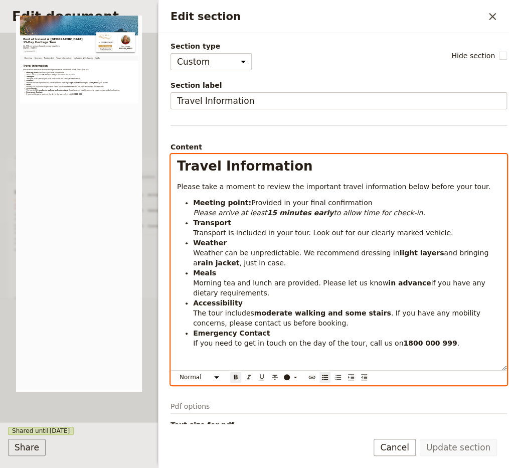
select select "h1"
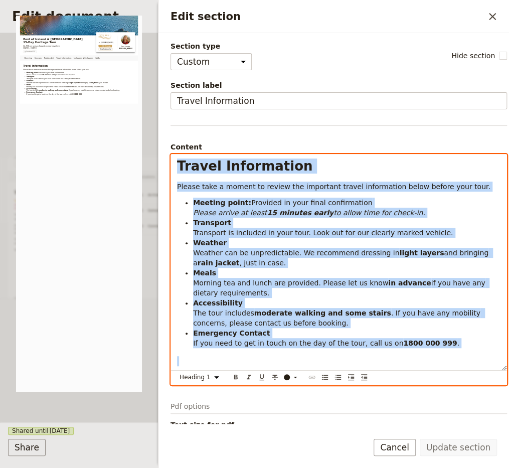
copy div "Travel Information Please take a moment to review the important travel informat…"
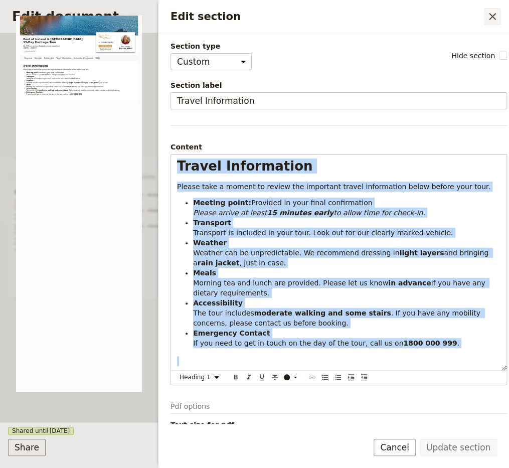
click at [491, 11] on icon "Close drawer" at bounding box center [493, 17] width 12 height 12
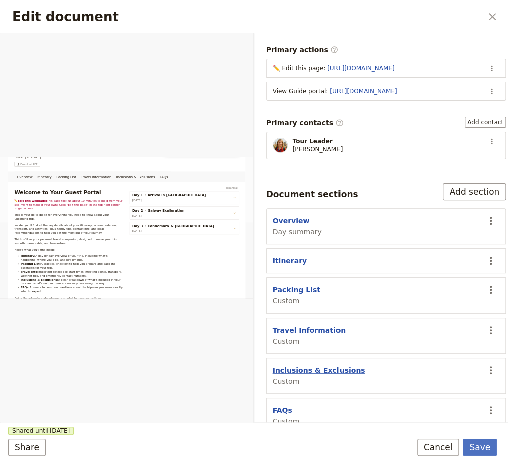
click at [332, 365] on button "Inclusions & Exclusions" at bounding box center [319, 370] width 92 height 10
select select "CUSTOM"
select select "default"
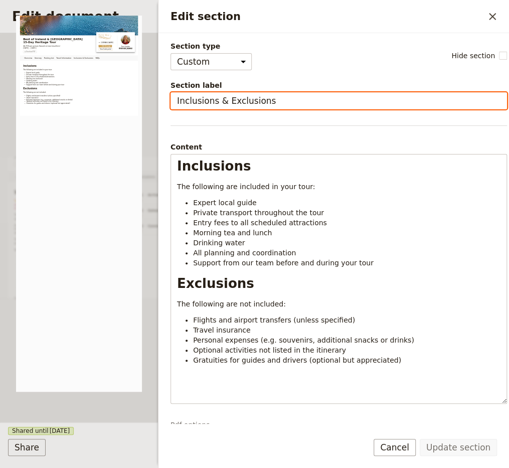
click at [229, 101] on input "Inclusions & Exclusions" at bounding box center [339, 100] width 337 height 17
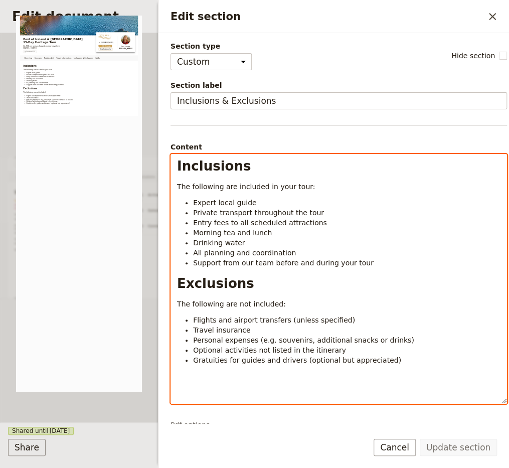
click at [249, 238] on li "Drinking water" at bounding box center [346, 243] width 307 height 10
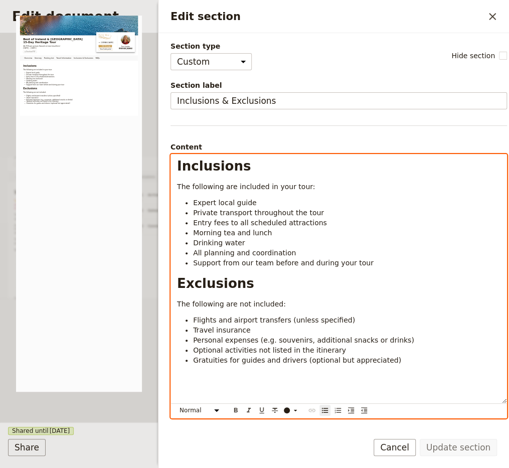
select select "h1"
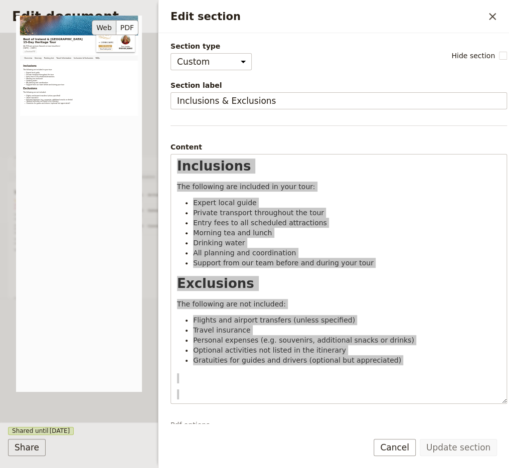
scroll to position [41, 0]
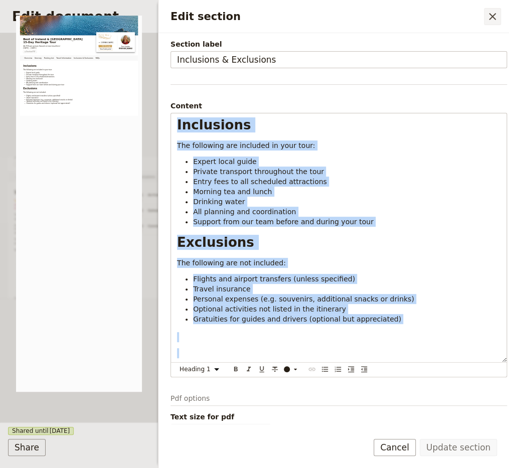
click at [494, 16] on icon "Close drawer" at bounding box center [493, 17] width 12 height 12
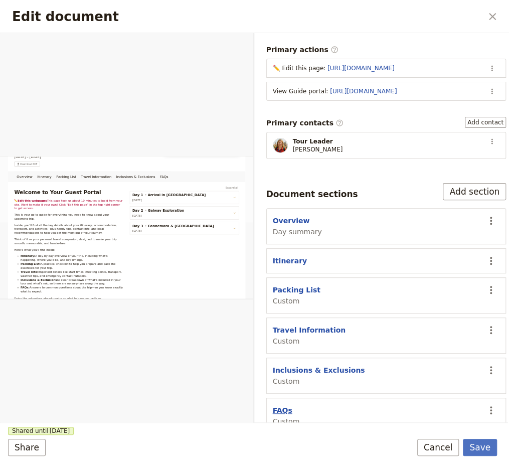
click at [286, 405] on button "FAQs" at bounding box center [283, 410] width 20 height 10
select select "CUSTOM"
select select "default"
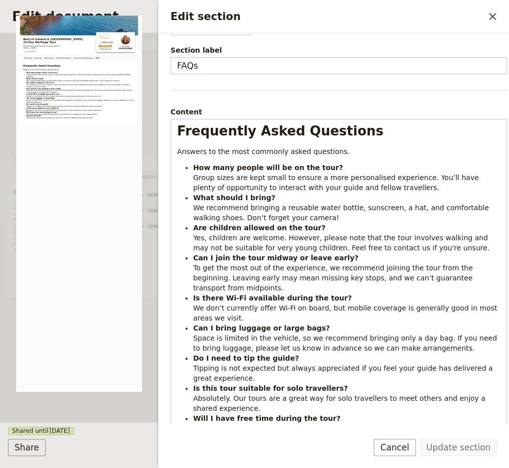
scroll to position [0, 0]
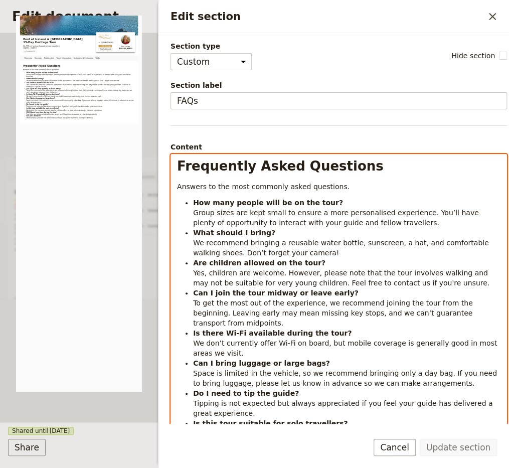
click at [234, 192] on div "Frequently Asked Questions Answers to the most commonly asked questions. How ma…" at bounding box center [339, 333] width 336 height 358
select select "h1"
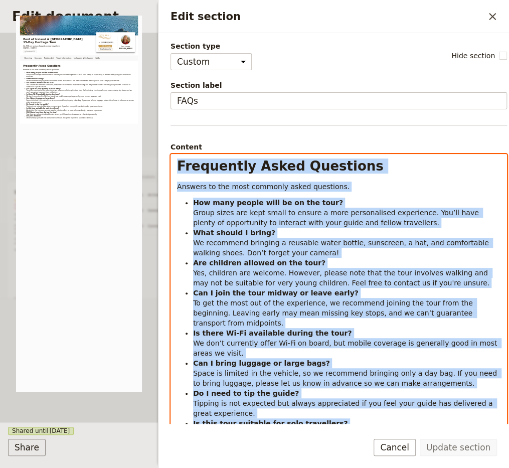
copy div "Loremipsum Dolor Sitametco Adipisc el sed doei temporin utlab etdolorem. Ali en…"
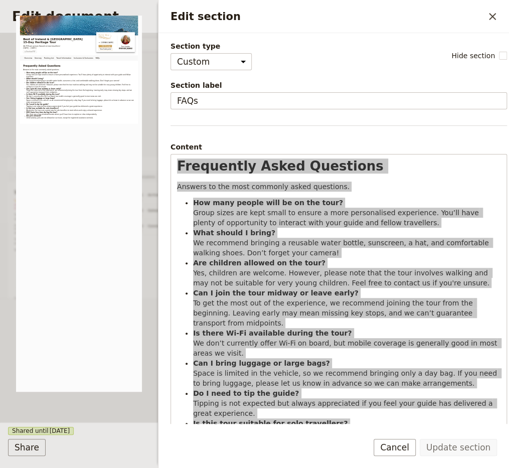
scroll to position [140, 0]
